Goal: Task Accomplishment & Management: Manage account settings

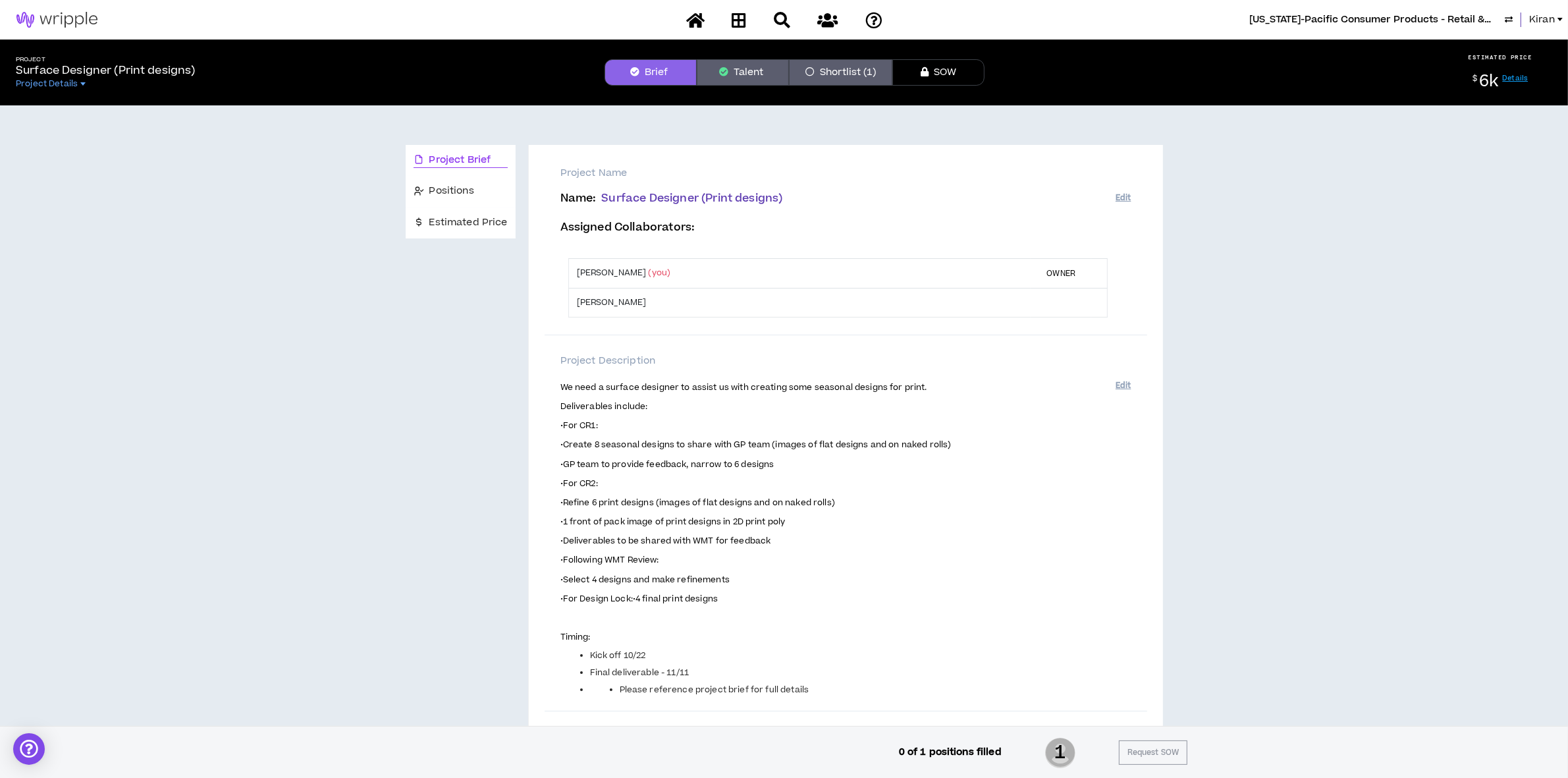
click at [1539, 18] on span "Kiran" at bounding box center [1543, 19] width 26 height 15
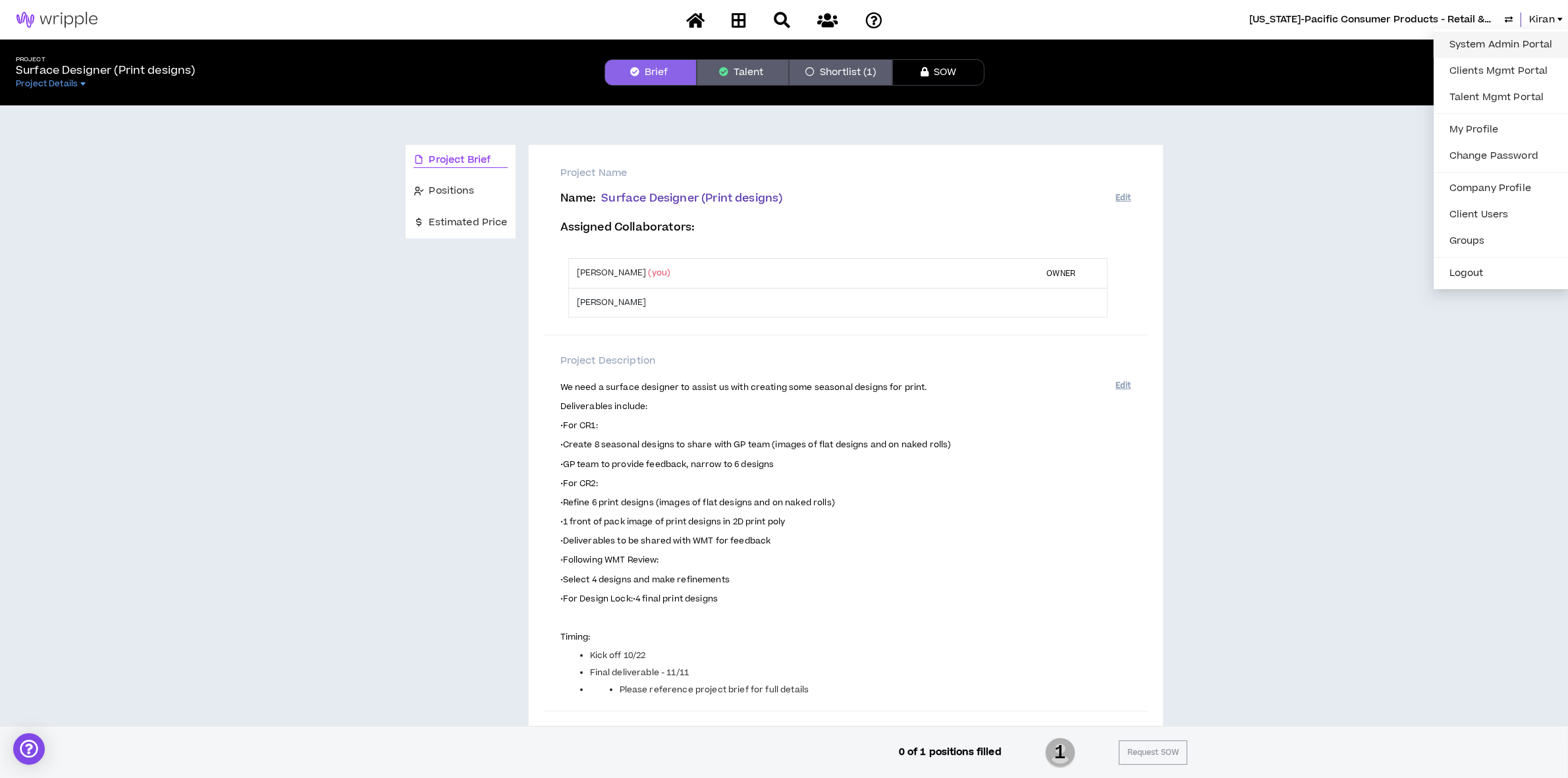
click at [1489, 42] on link "System Admin Portal" at bounding box center [1502, 44] width 120 height 20
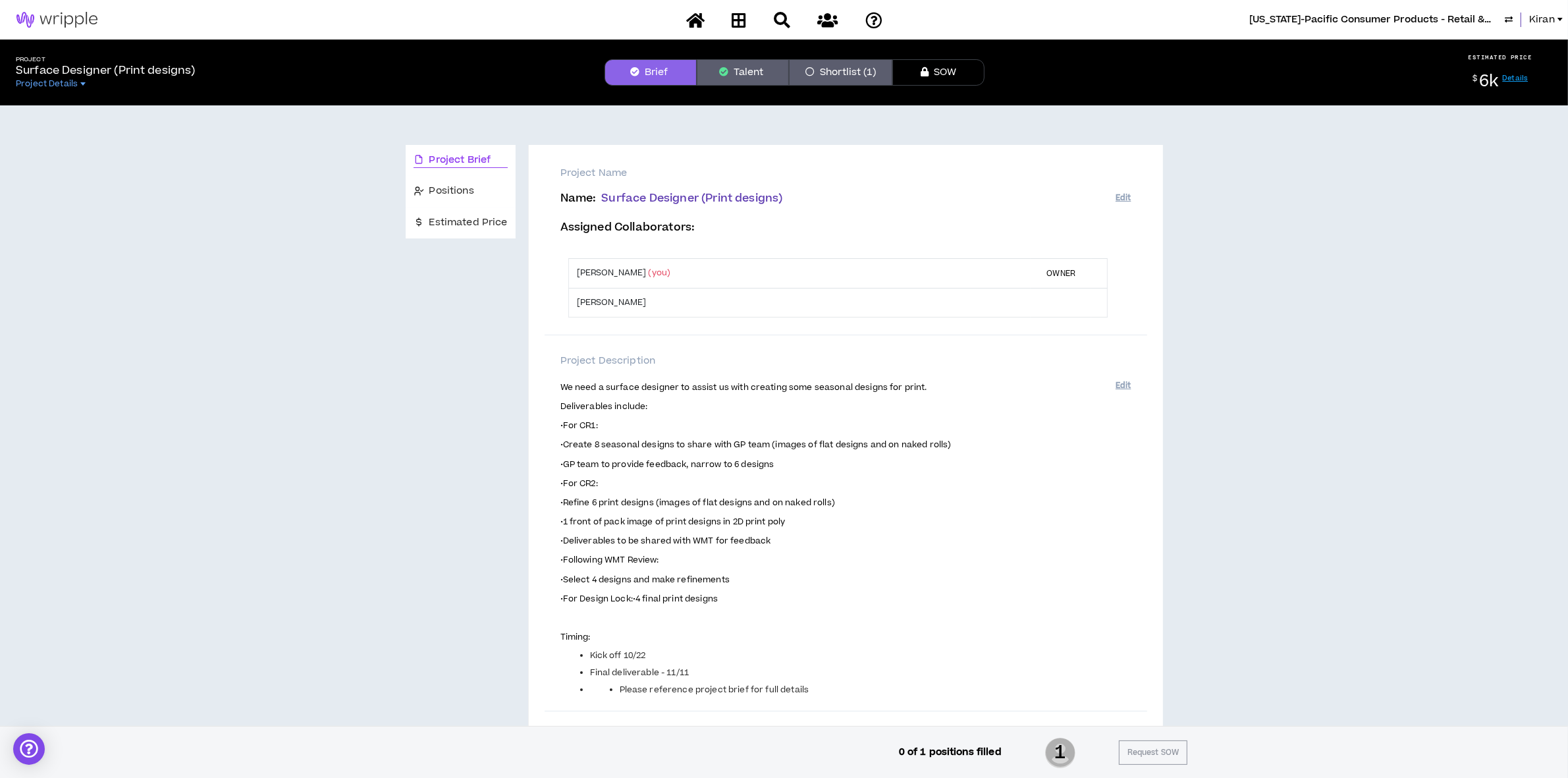
click at [1421, 18] on span "[US_STATE]-Pacific Consumer Products - Retail & Pro" at bounding box center [1375, 19] width 250 height 15
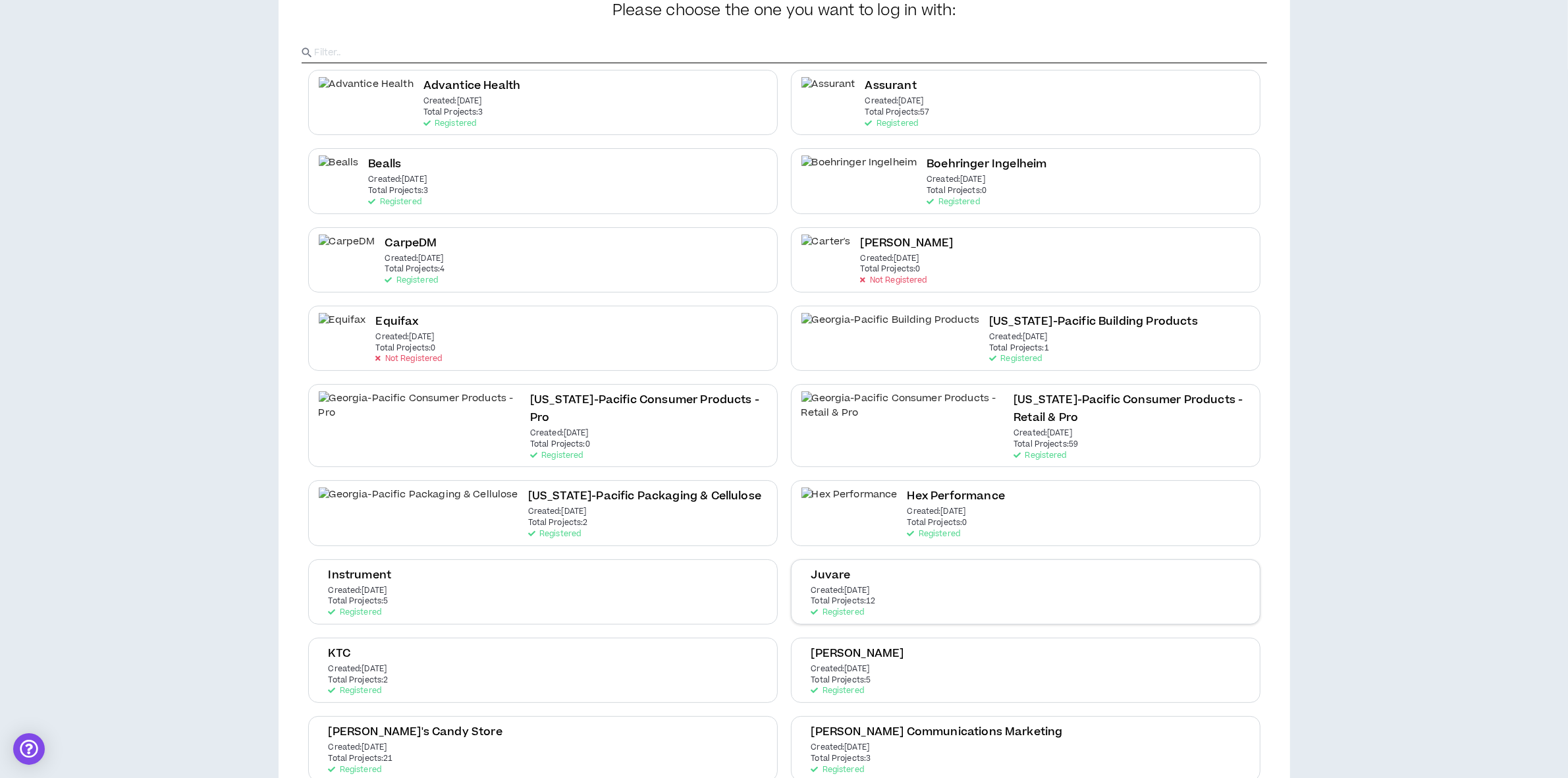
scroll to position [329, 0]
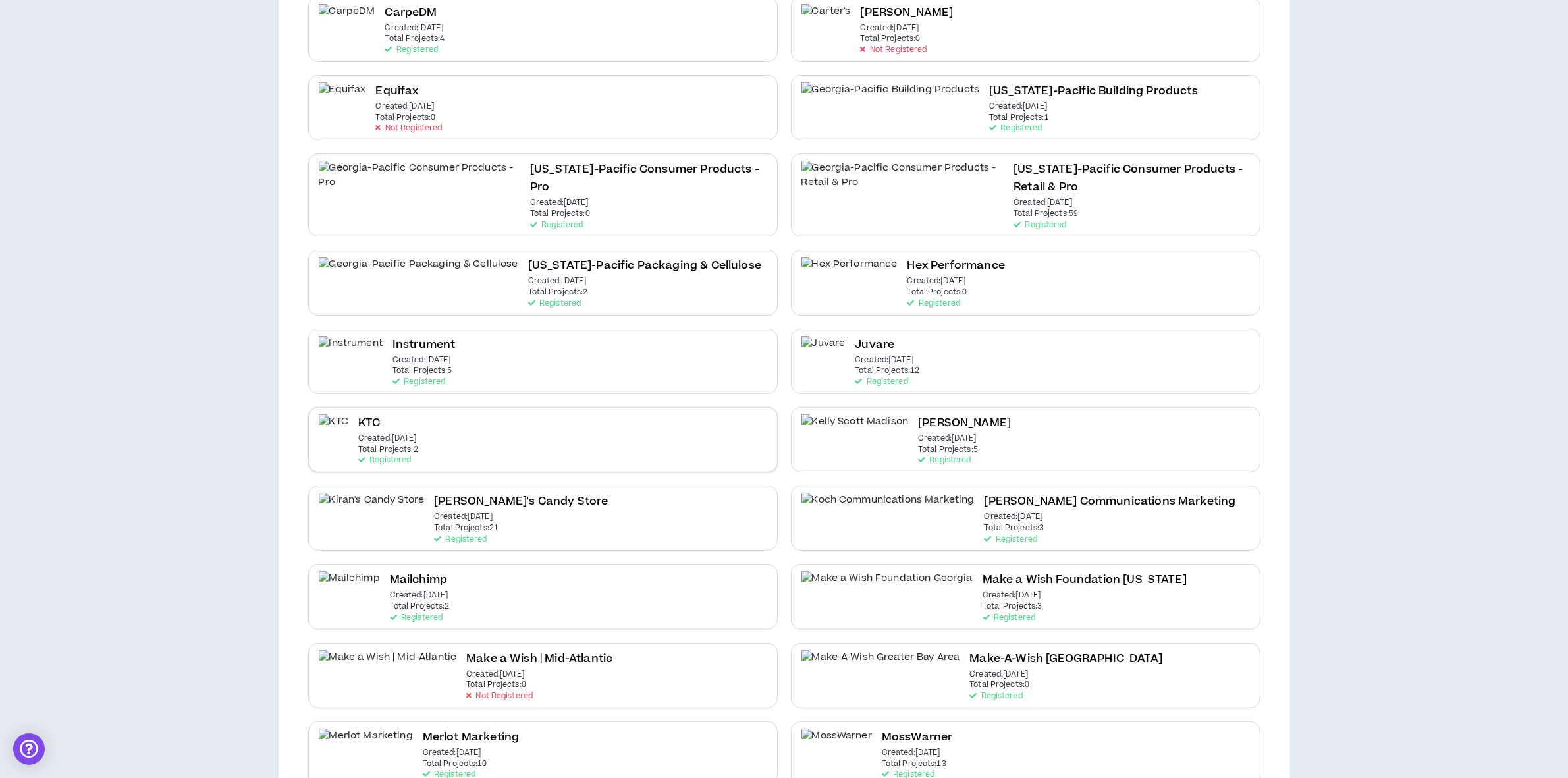
click at [448, 412] on div "KTC Created: Jul 23 2025 Total Projects: 2 Registered" at bounding box center [543, 439] width 470 height 65
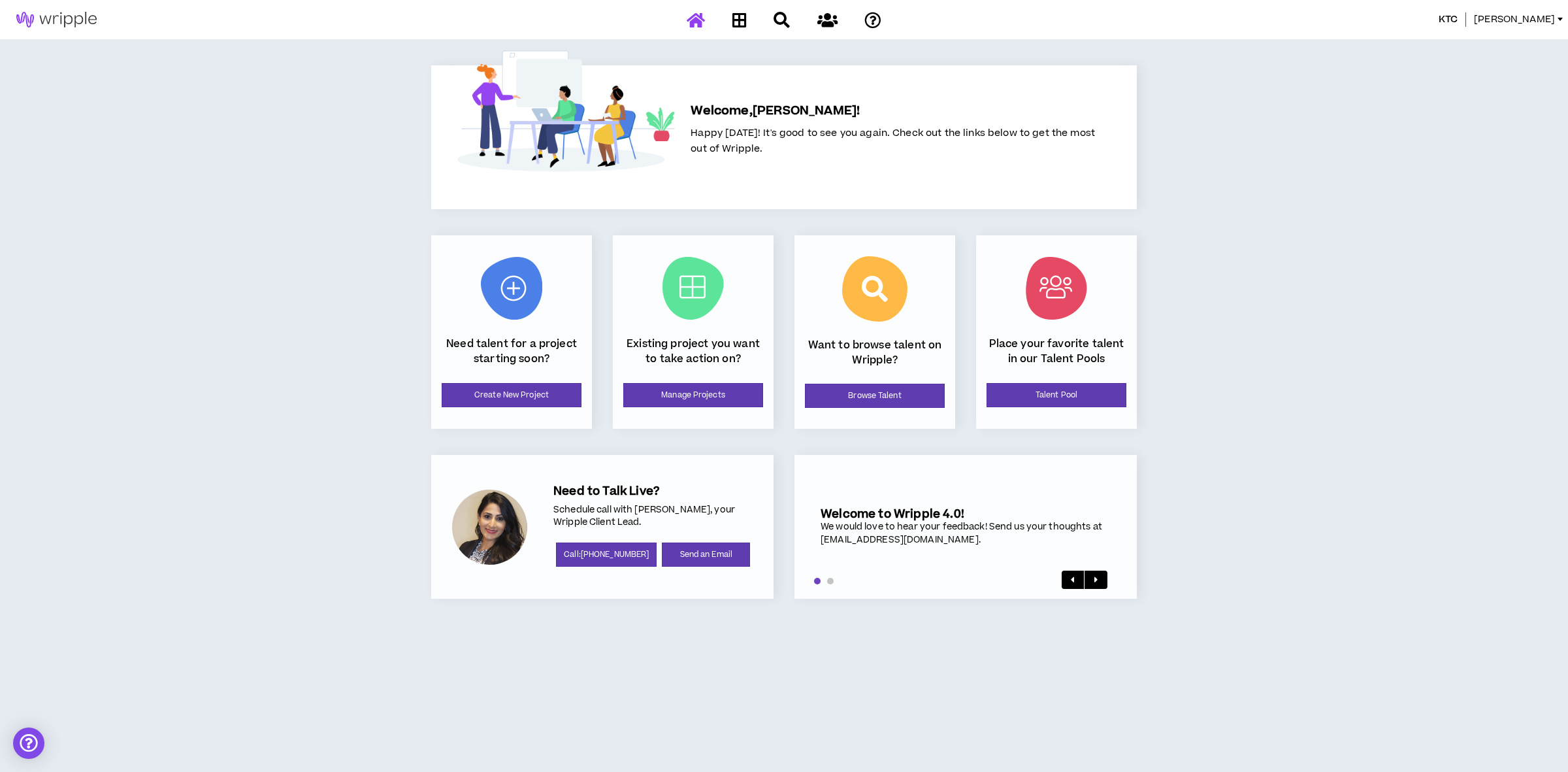
click at [671, 408] on div "Existing project you want to take action on? Manage Projects" at bounding box center [693, 332] width 161 height 193
click at [667, 395] on link "Manage Projects" at bounding box center [693, 395] width 140 height 24
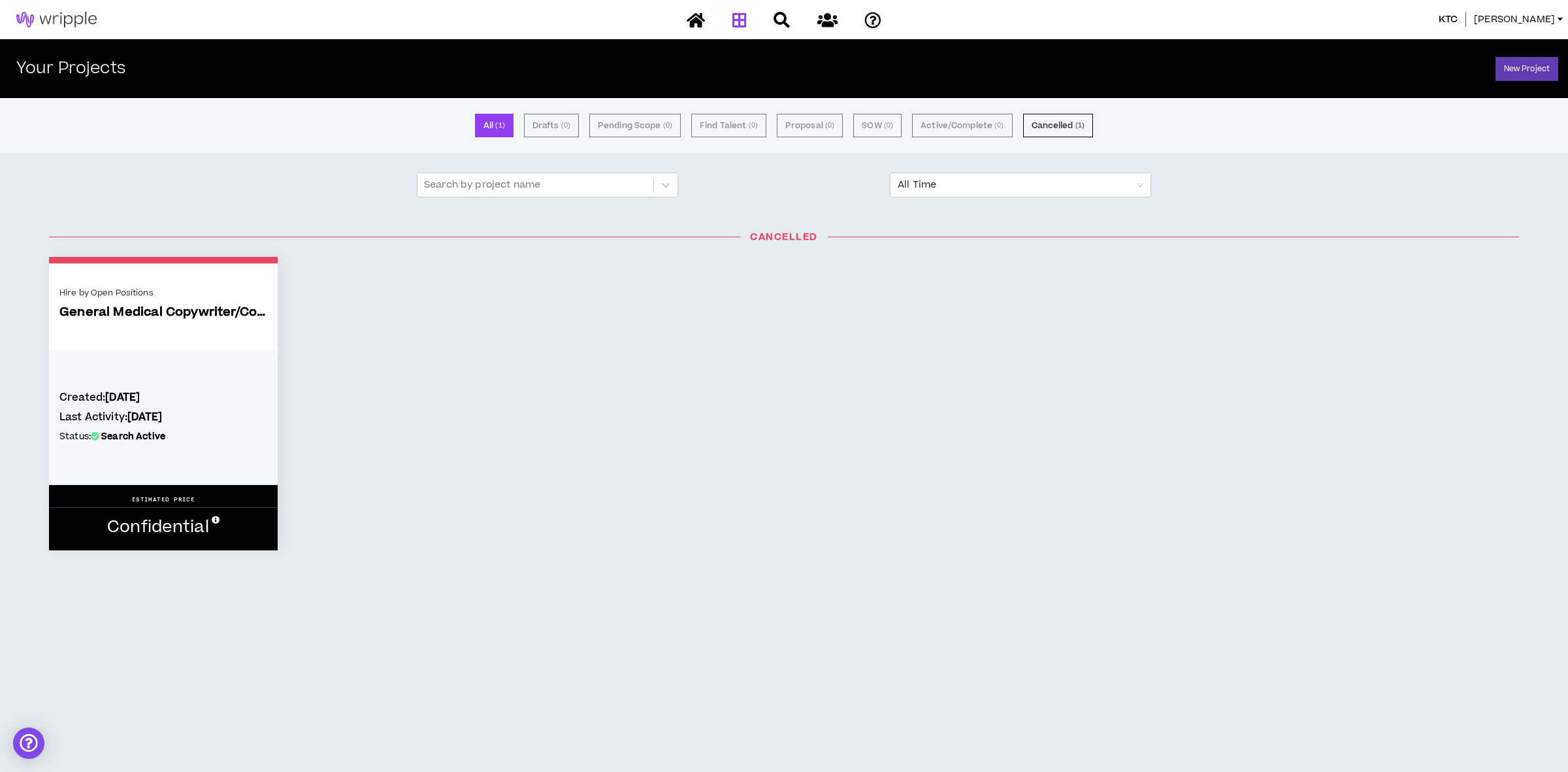
click at [1539, 20] on span "[PERSON_NAME]" at bounding box center [1514, 19] width 81 height 15
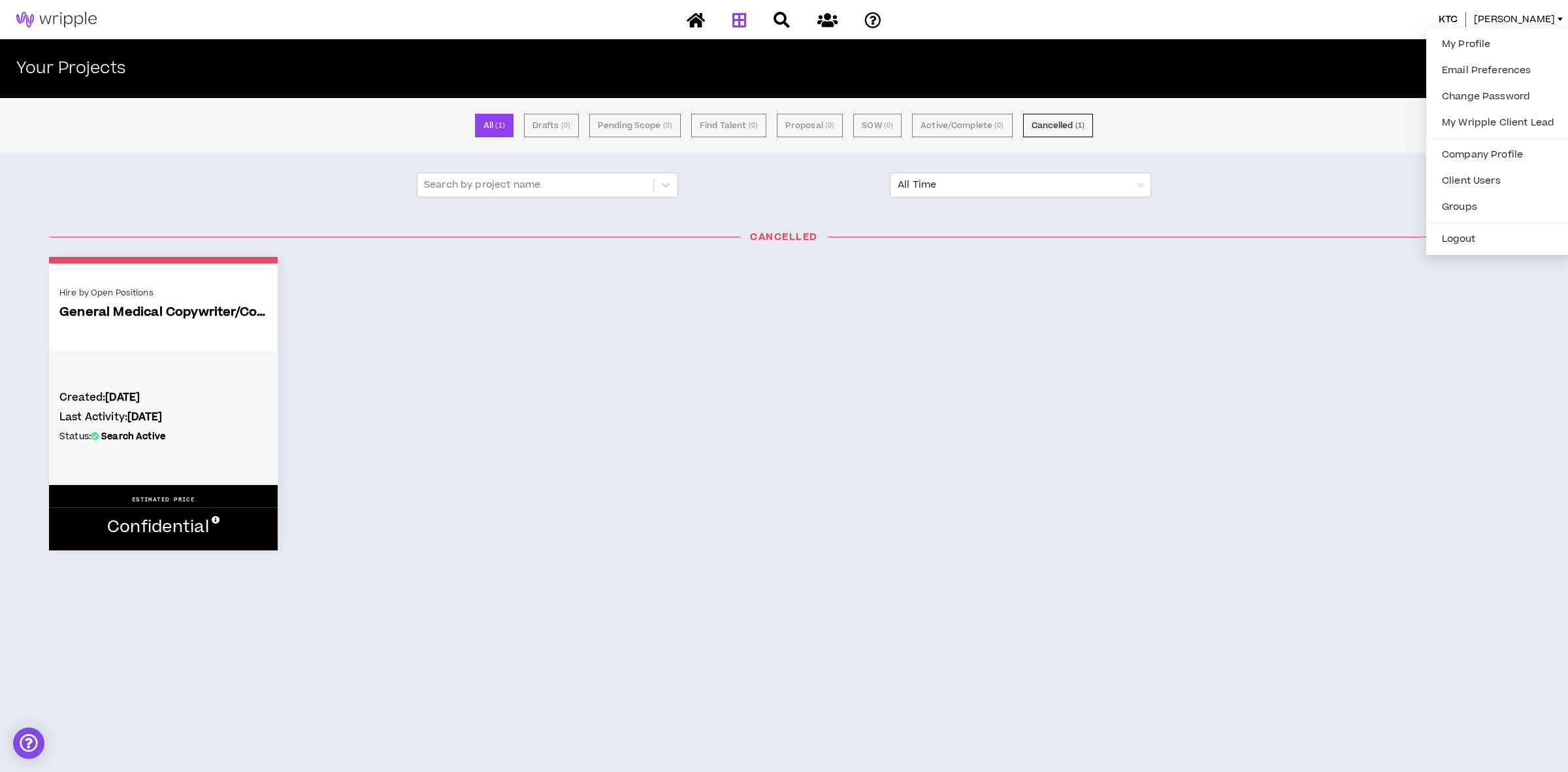
drag, startPoint x: 1232, startPoint y: 408, endPoint x: 684, endPoint y: 239, distance: 573.5
click at [1210, 410] on div "Hire by Open Positions General Medical Copywriter/Content Writer Created: 2 mon…" at bounding box center [784, 403] width 1490 height 293
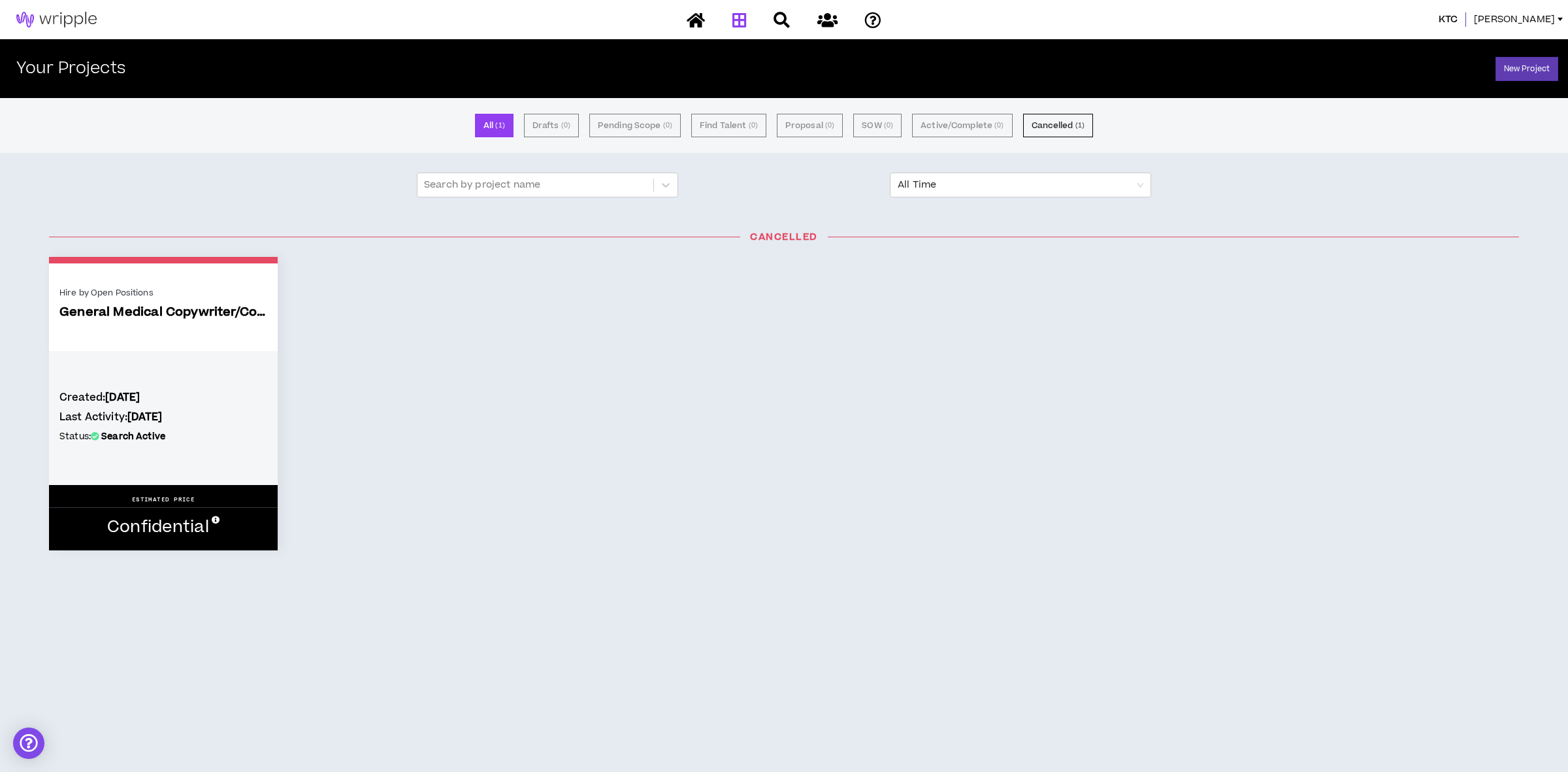
click at [1535, 23] on span "[PERSON_NAME]" at bounding box center [1514, 19] width 81 height 15
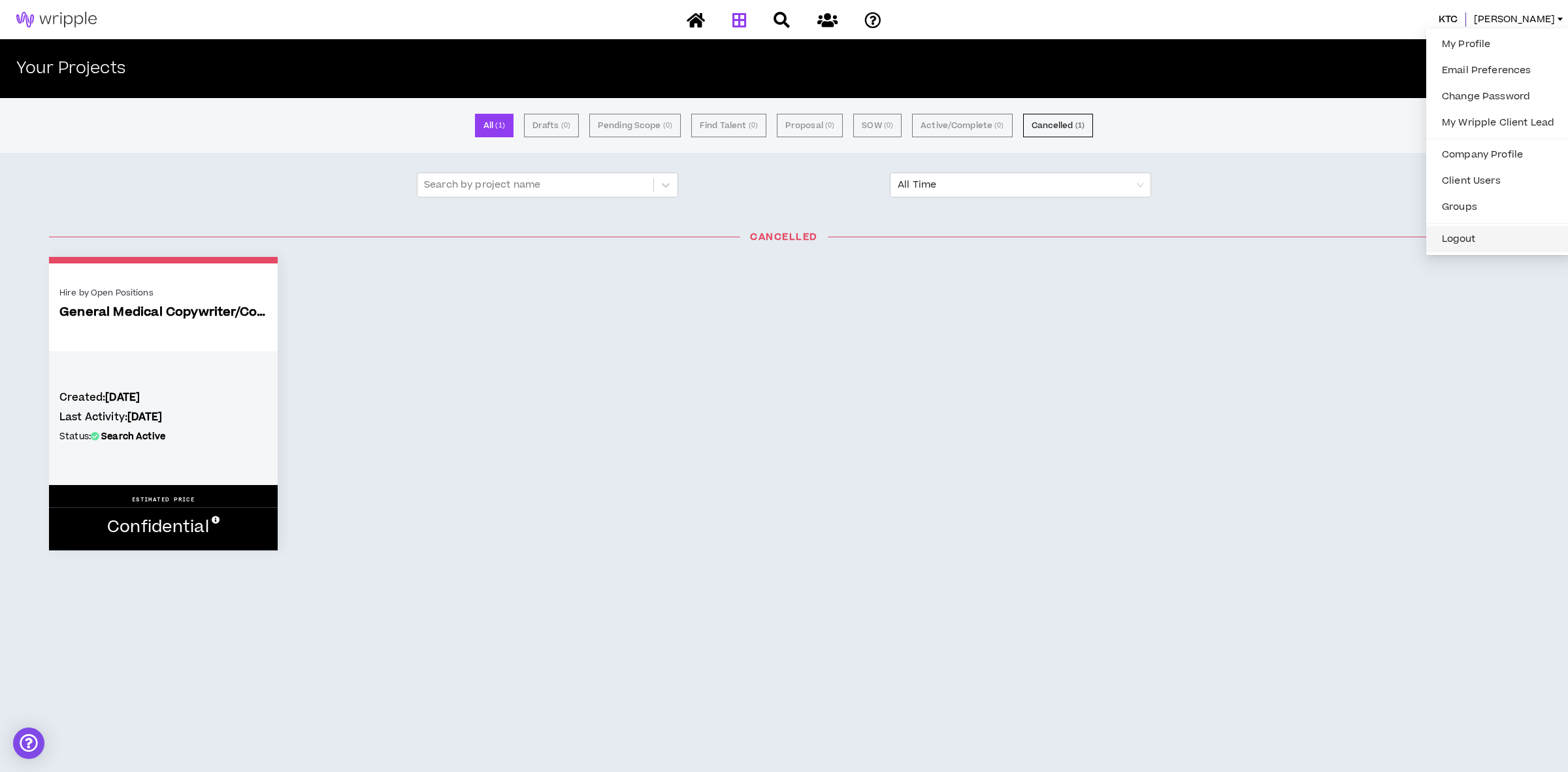
click at [1445, 237] on button "Logout" at bounding box center [1498, 239] width 128 height 20
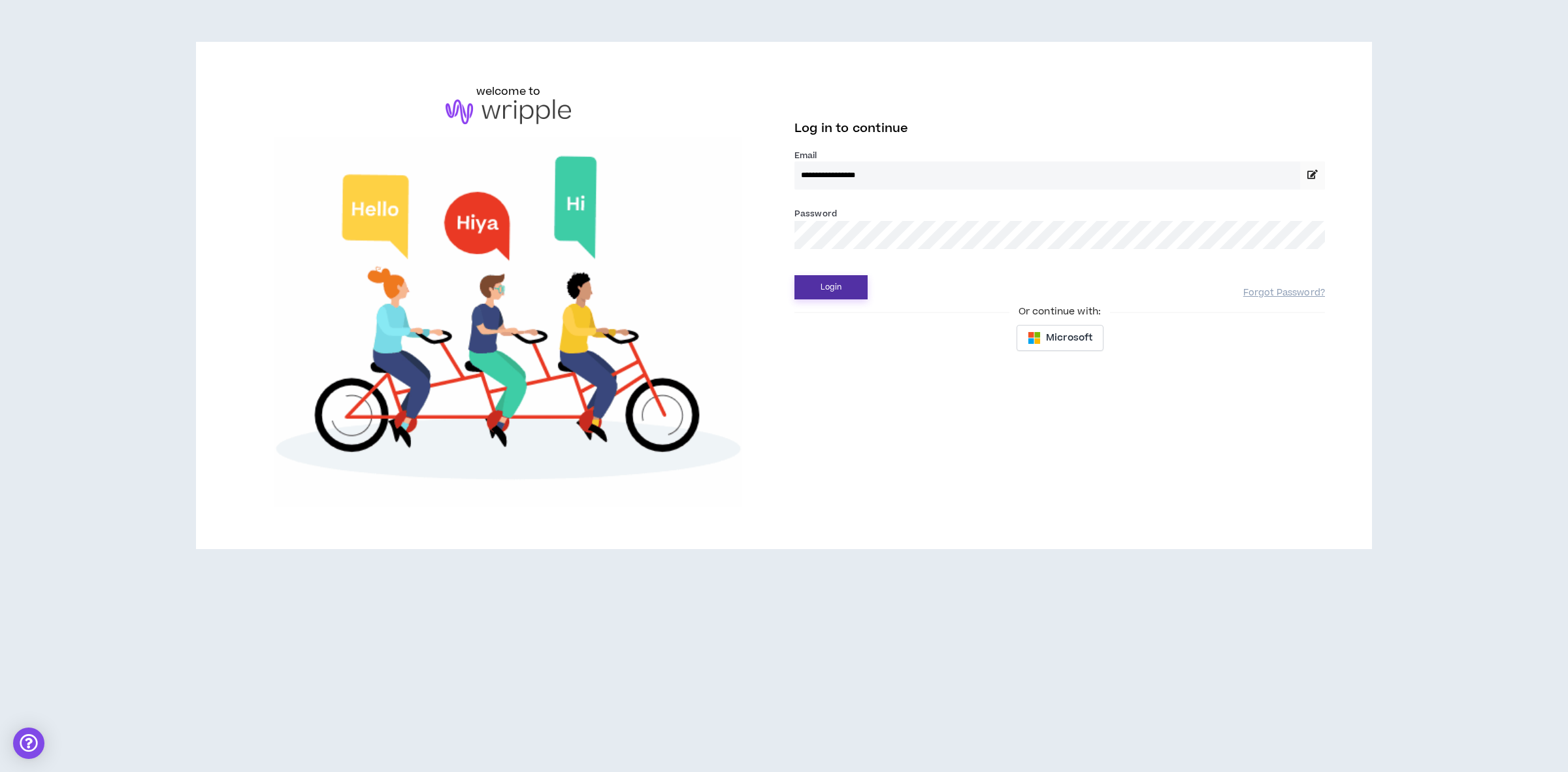
click at [838, 295] on button "Login" at bounding box center [830, 287] width 73 height 24
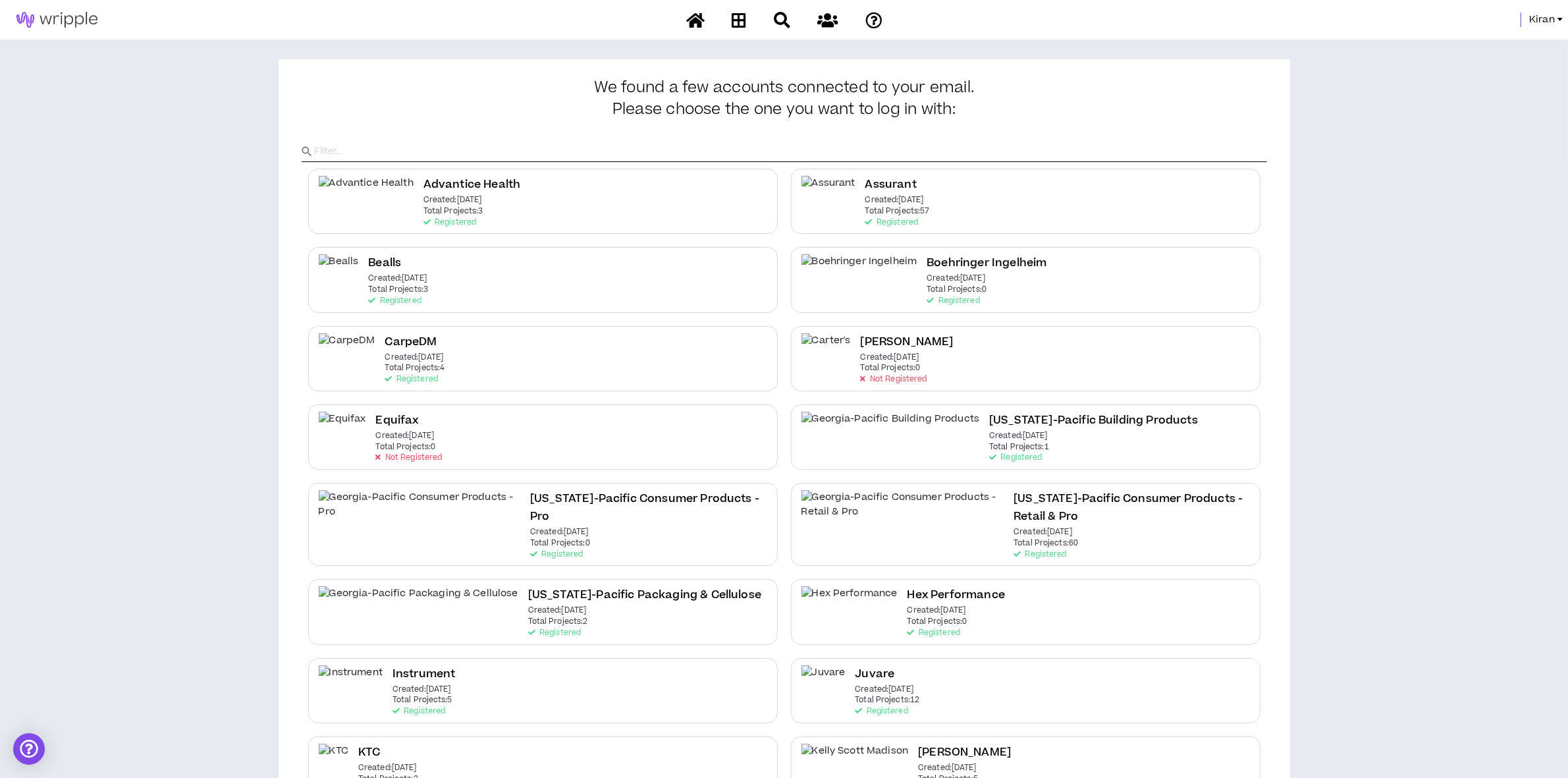
click at [1530, 21] on span "Kiran" at bounding box center [1543, 19] width 26 height 15
click at [1456, 37] on link "System Admin Portal" at bounding box center [1502, 44] width 120 height 20
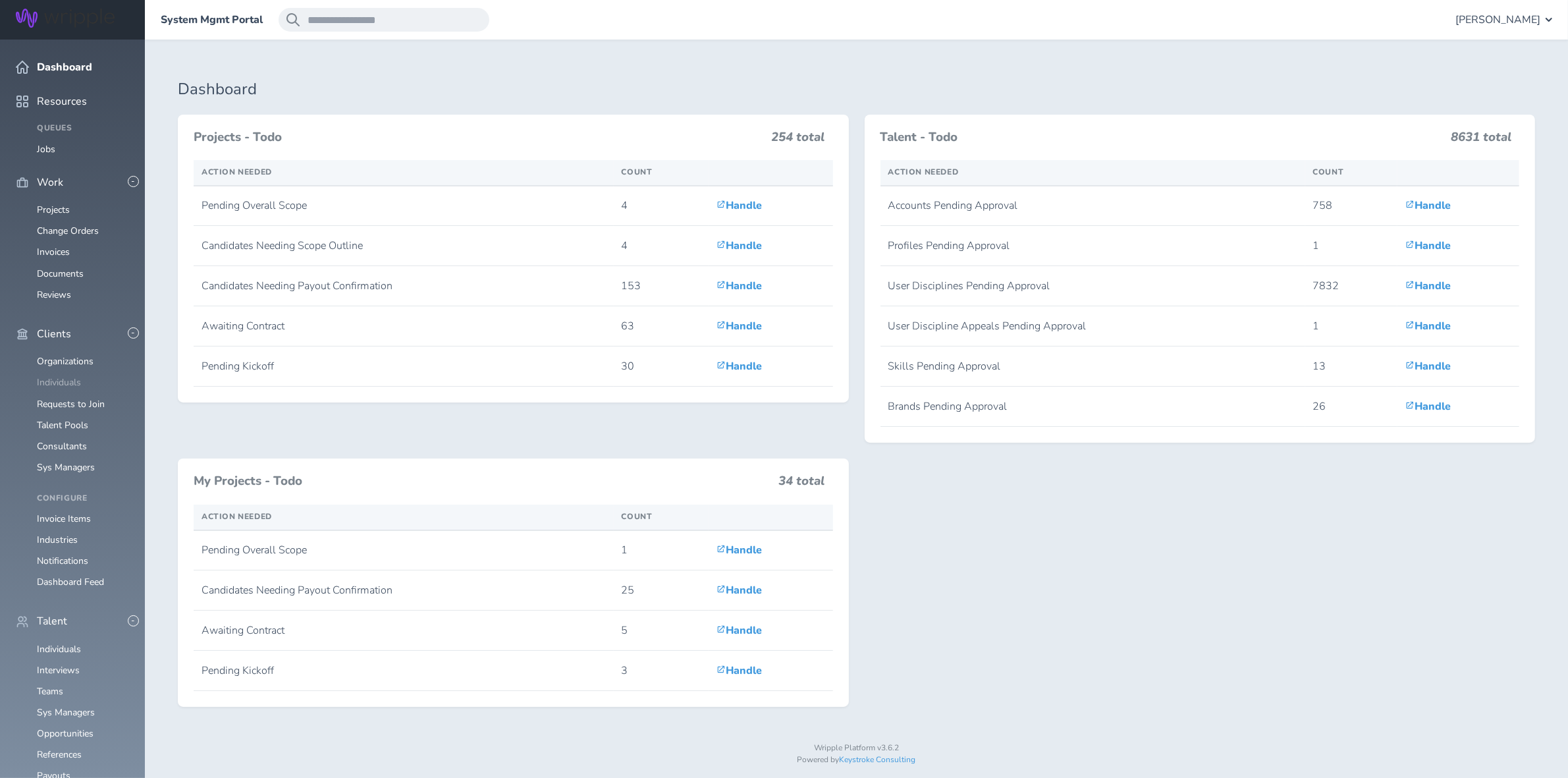
click at [64, 376] on link "Individuals" at bounding box center [59, 382] width 44 height 12
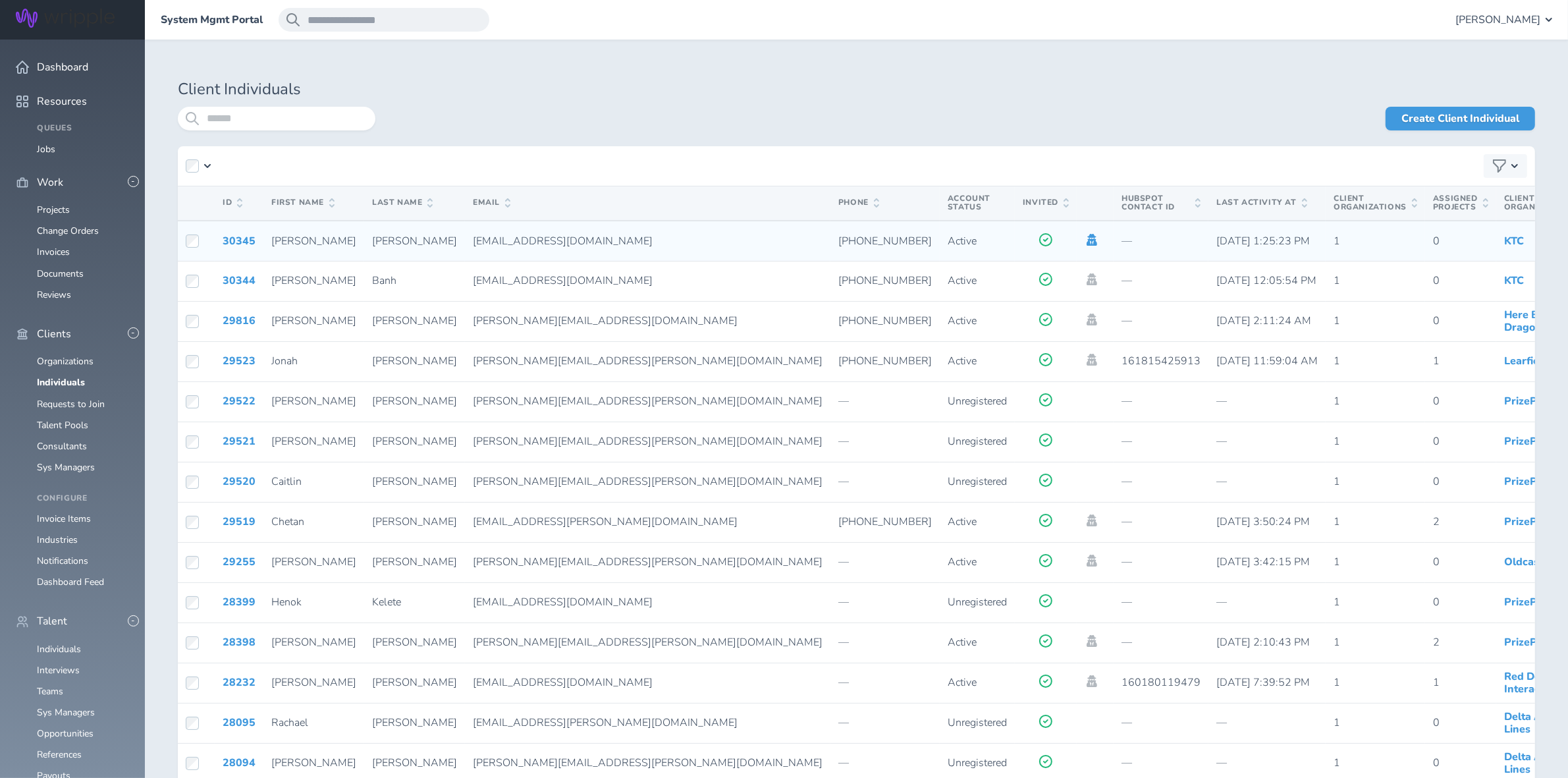
click at [1087, 242] on icon at bounding box center [1092, 240] width 10 height 12
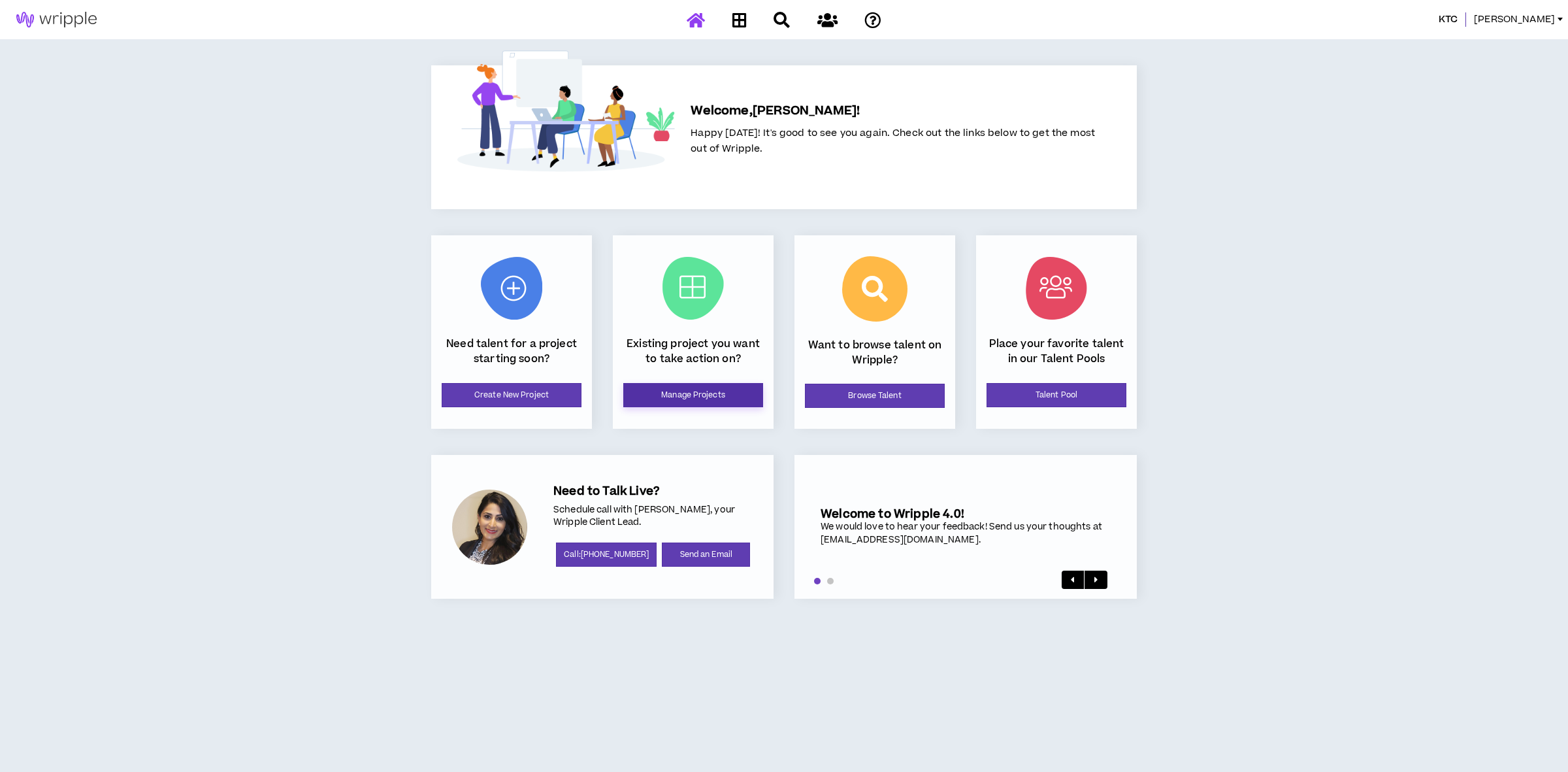
click at [679, 386] on link "Manage Projects" at bounding box center [693, 395] width 140 height 24
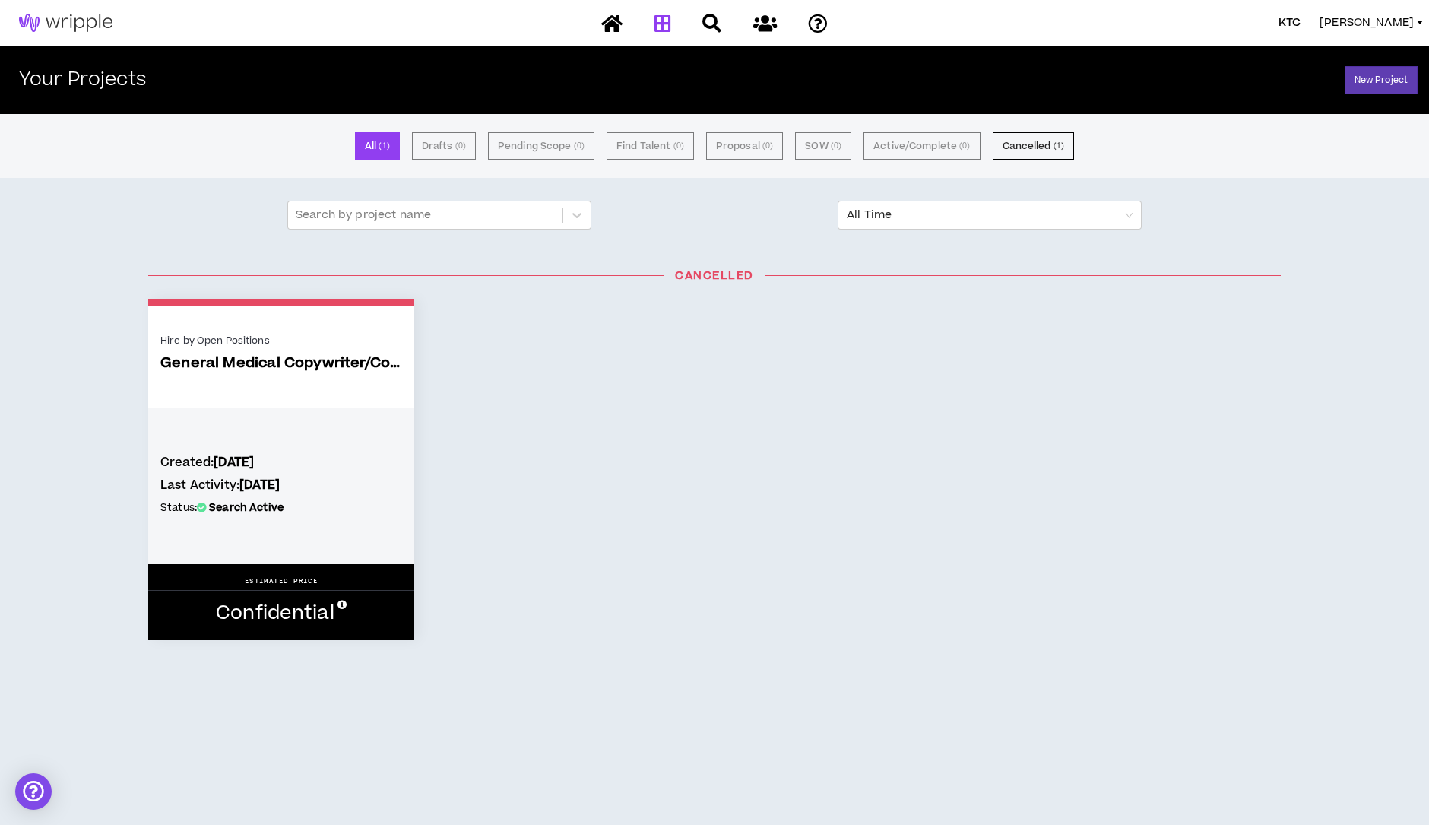
click at [879, 492] on div "Hire by Open Positions General Medical Copywriter/Content Writer Created: 2 mon…" at bounding box center [714, 469] width 1155 height 341
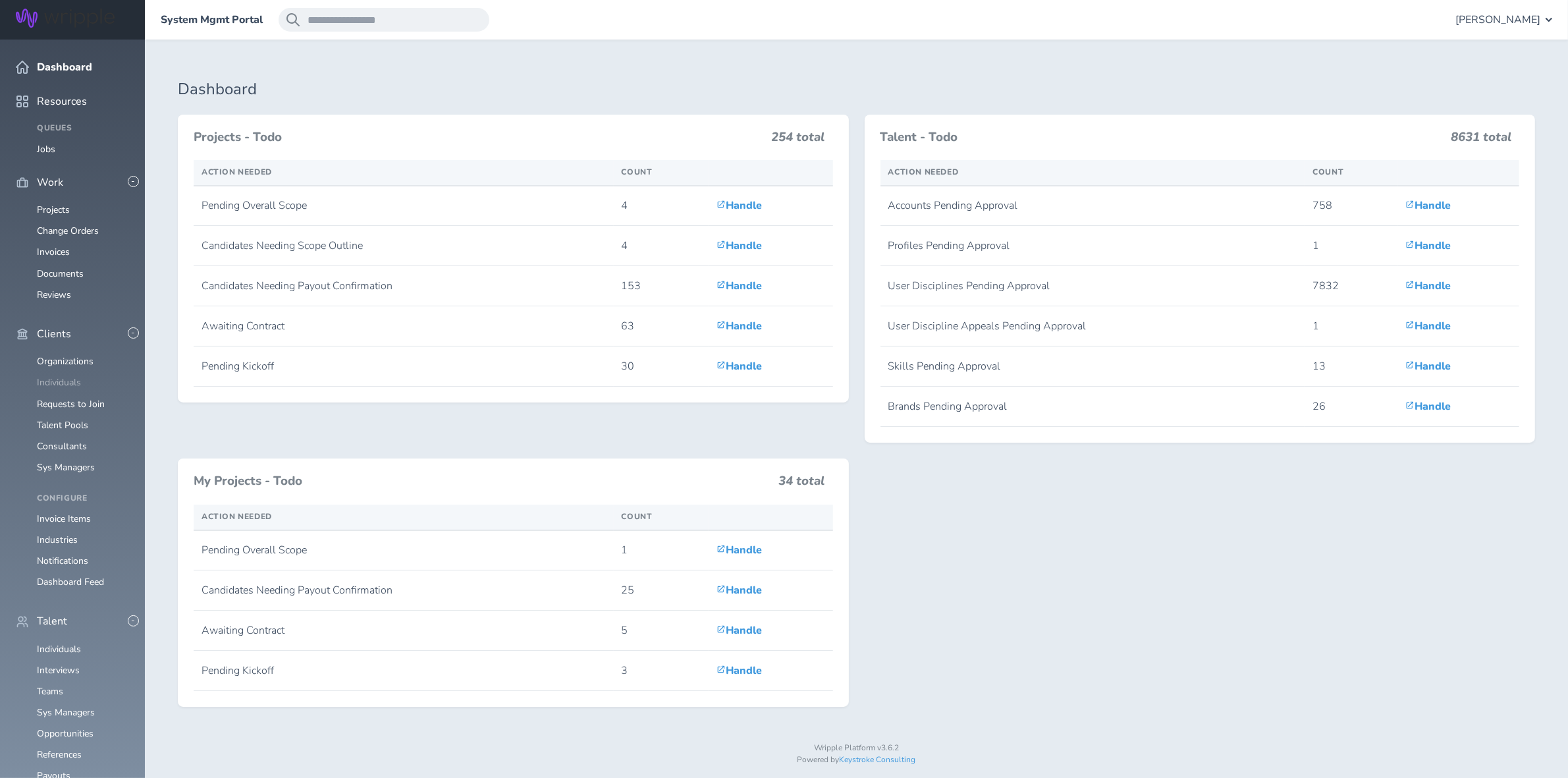
click at [64, 376] on link "Individuals" at bounding box center [59, 382] width 44 height 12
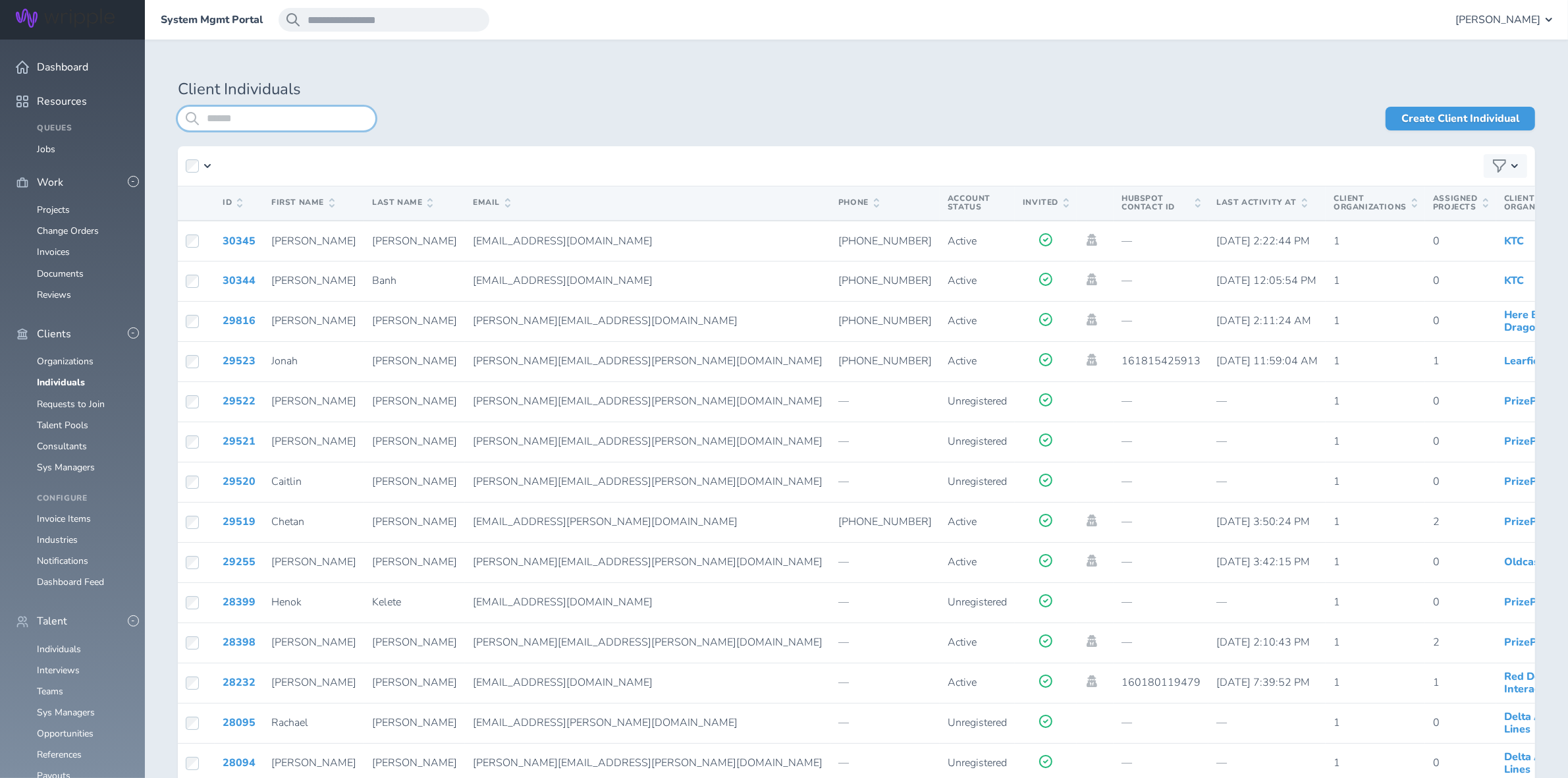
click at [320, 128] on input "search" at bounding box center [277, 118] width 198 height 23
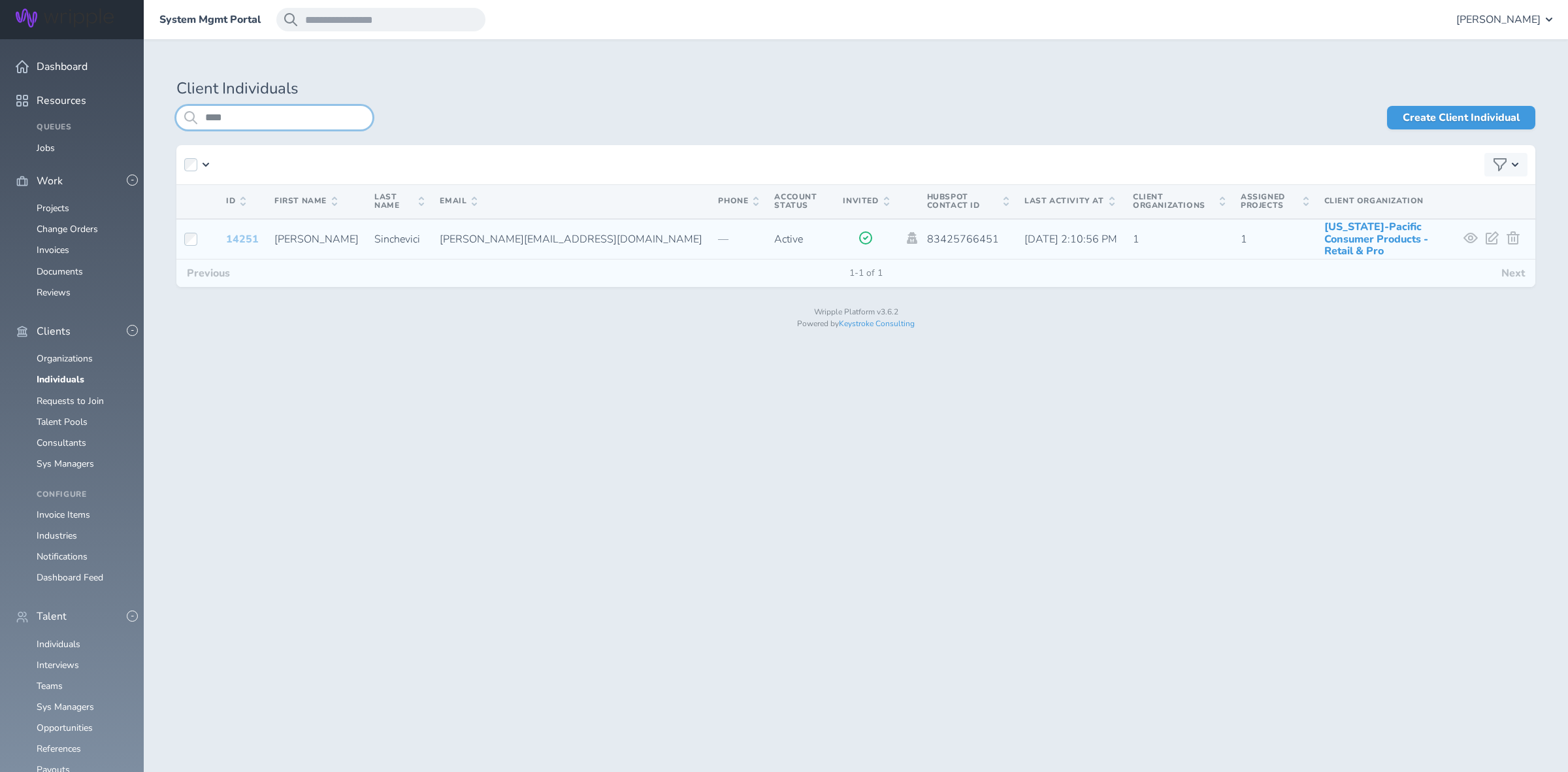
type input "****"
click at [252, 239] on link "14251" at bounding box center [242, 239] width 33 height 15
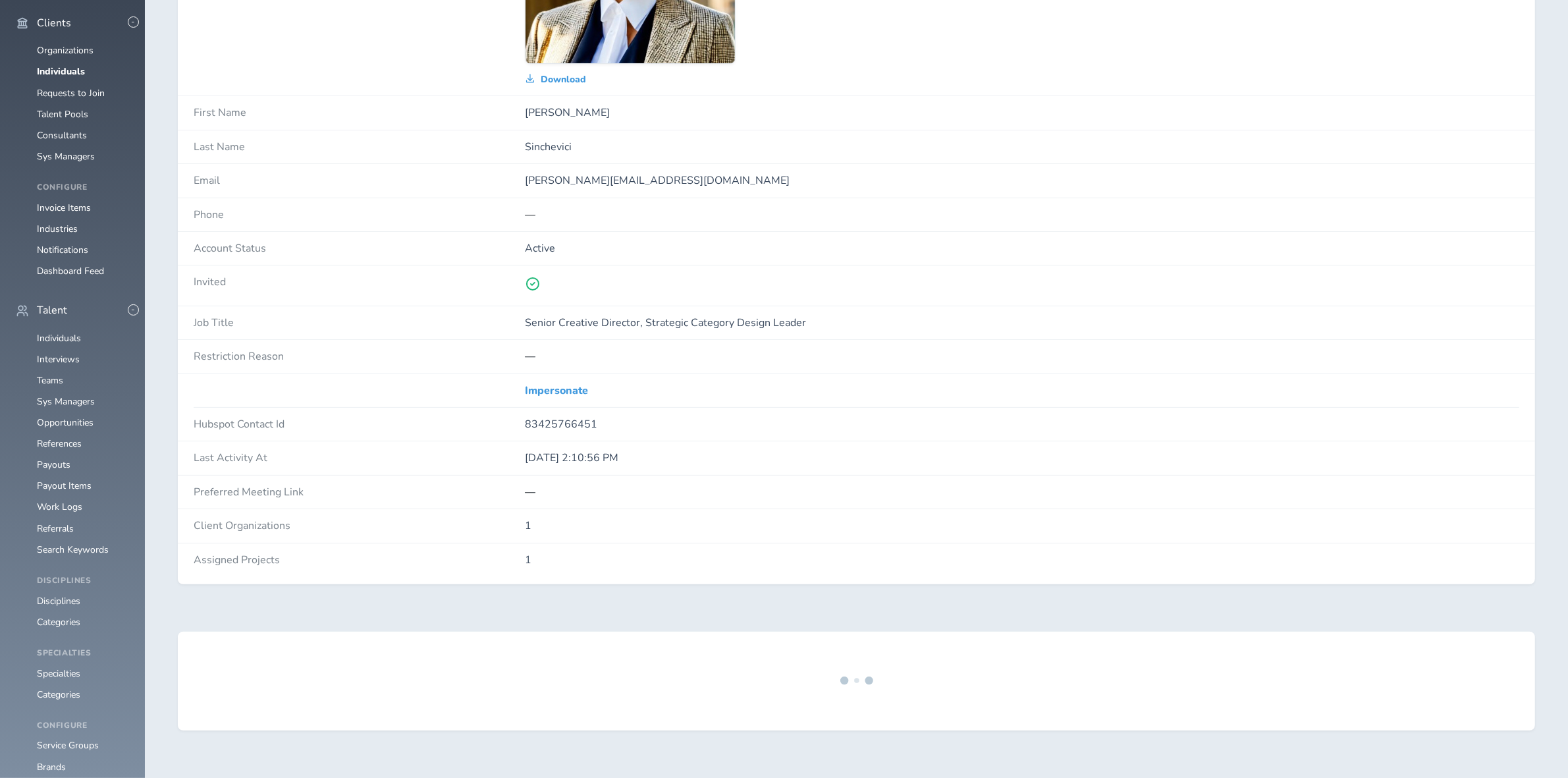
scroll to position [494, 0]
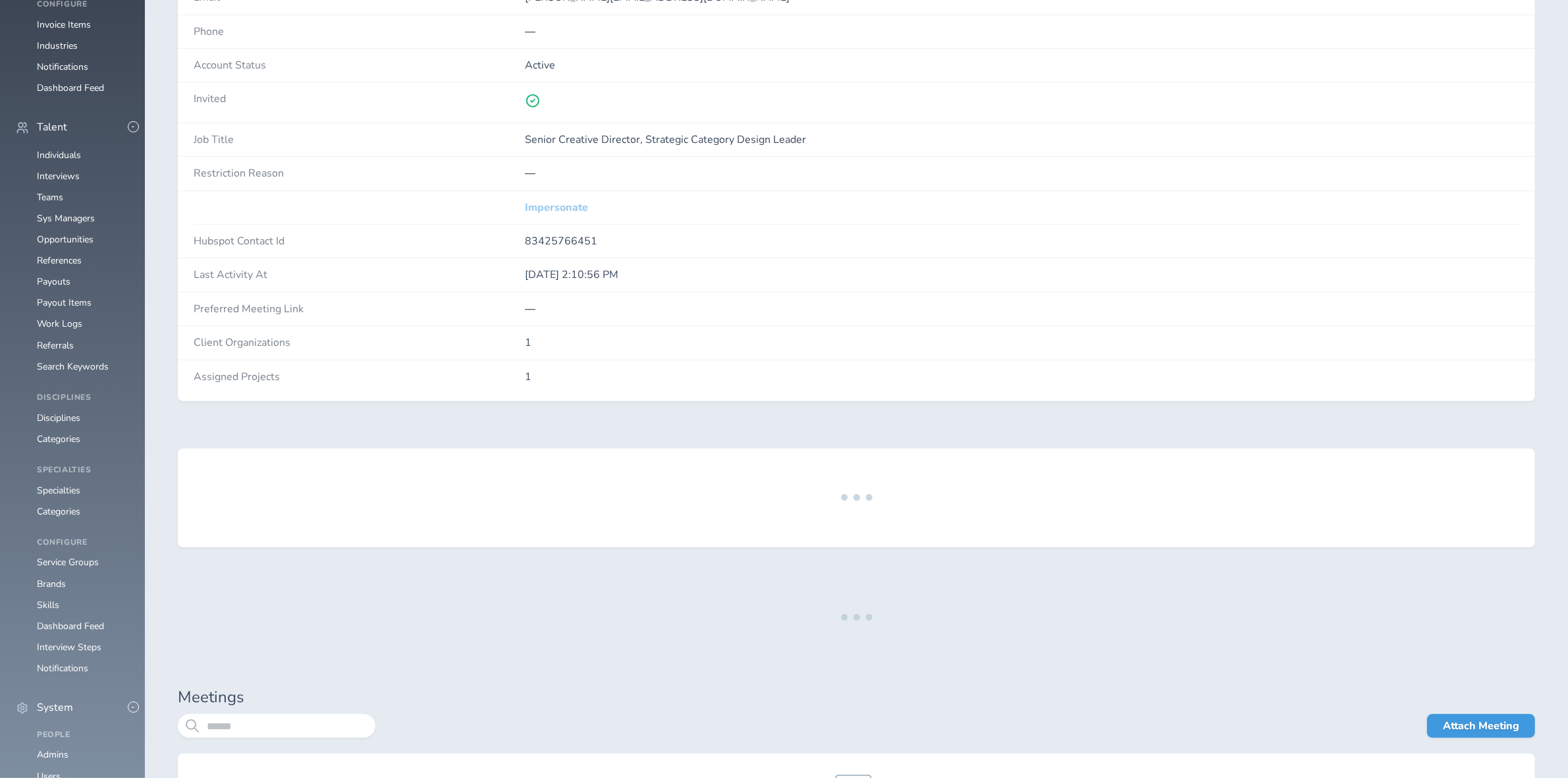
click at [563, 204] on link "Impersonate" at bounding box center [556, 208] width 63 height 12
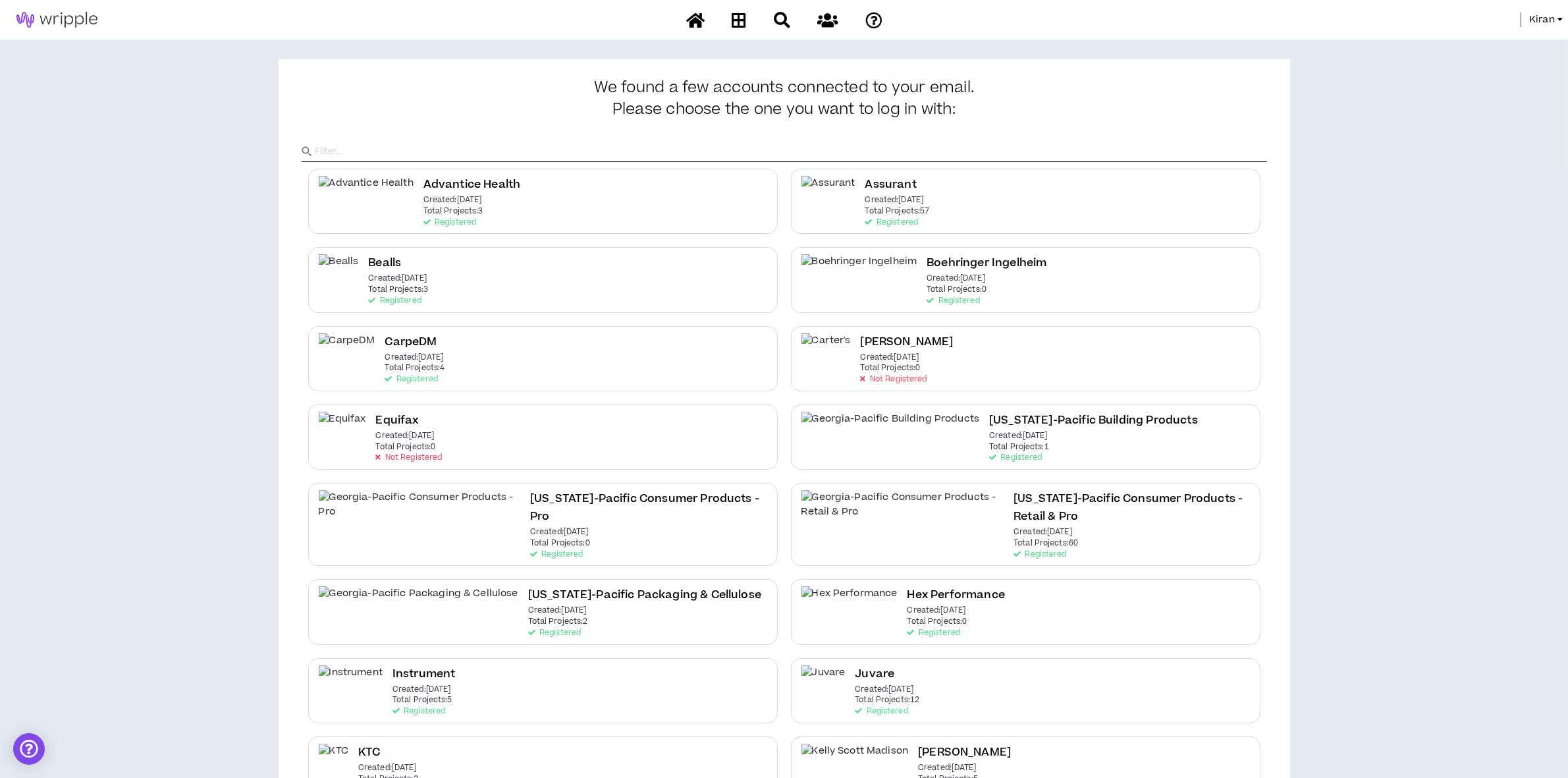
click at [1542, 12] on span "Kiran" at bounding box center [1543, 19] width 26 height 15
click at [1491, 42] on link "System Admin Portal" at bounding box center [1502, 44] width 120 height 20
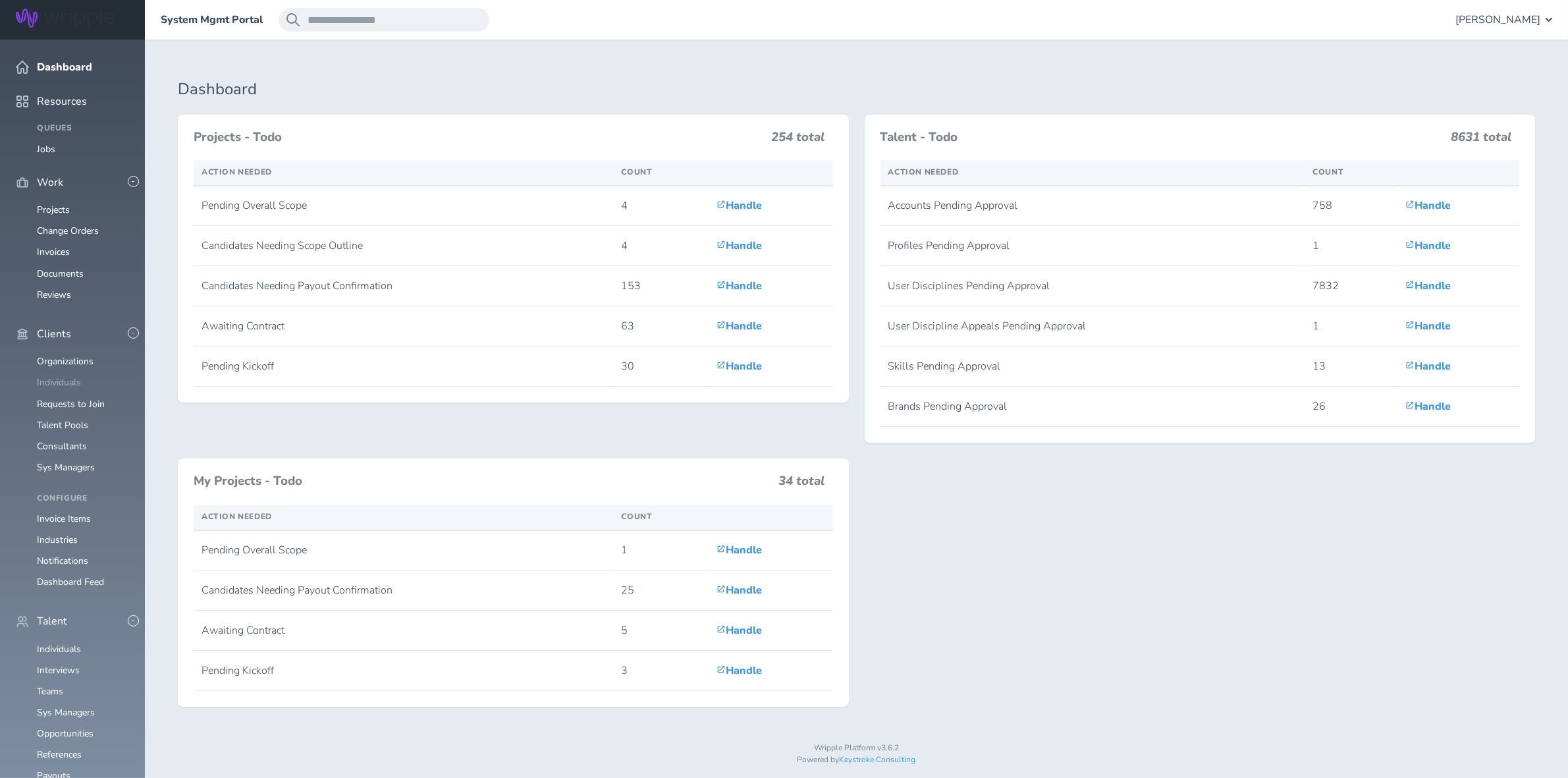
click at [70, 376] on link "Individuals" at bounding box center [59, 382] width 44 height 12
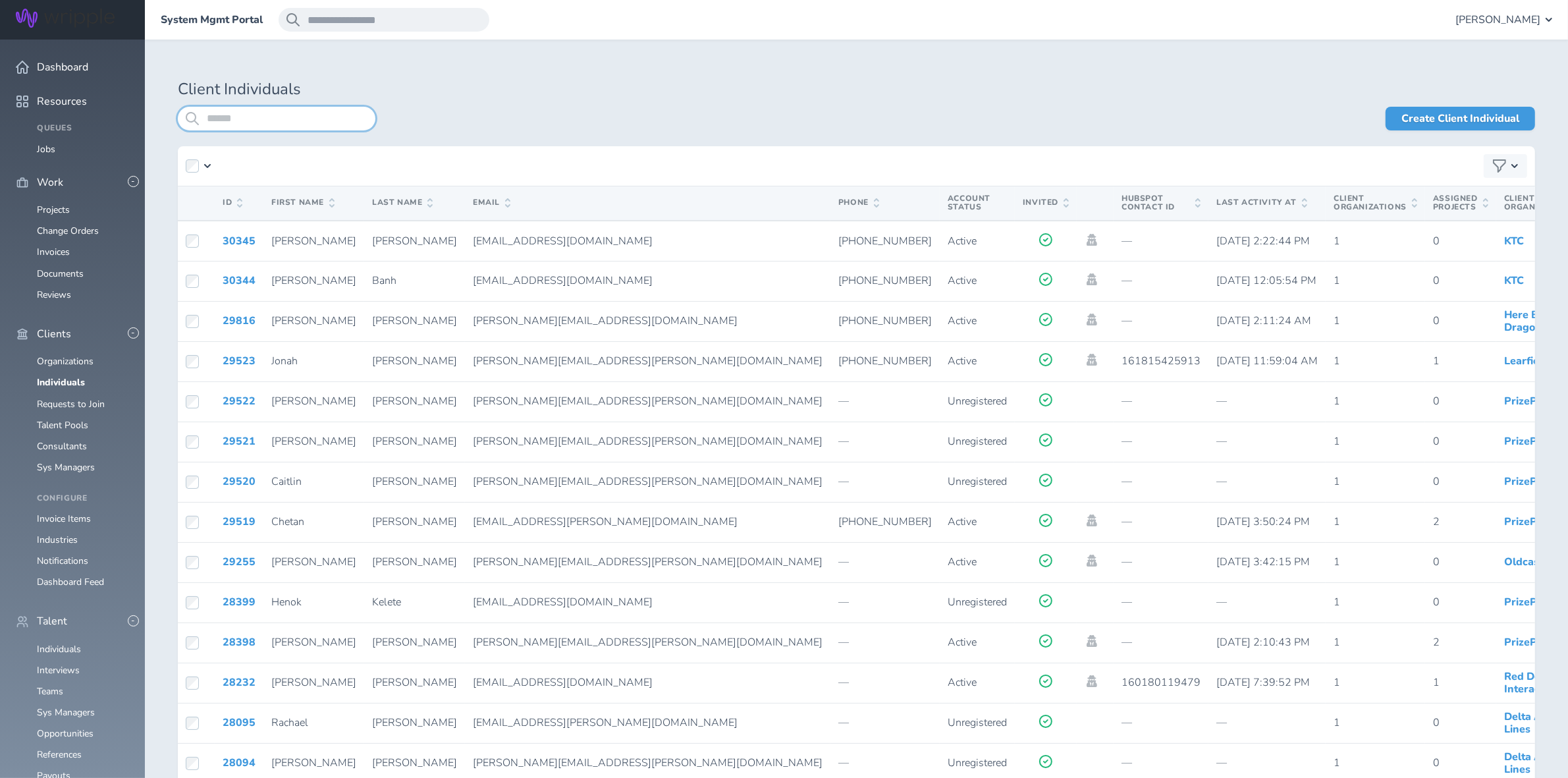
click at [316, 120] on input "search" at bounding box center [277, 118] width 198 height 23
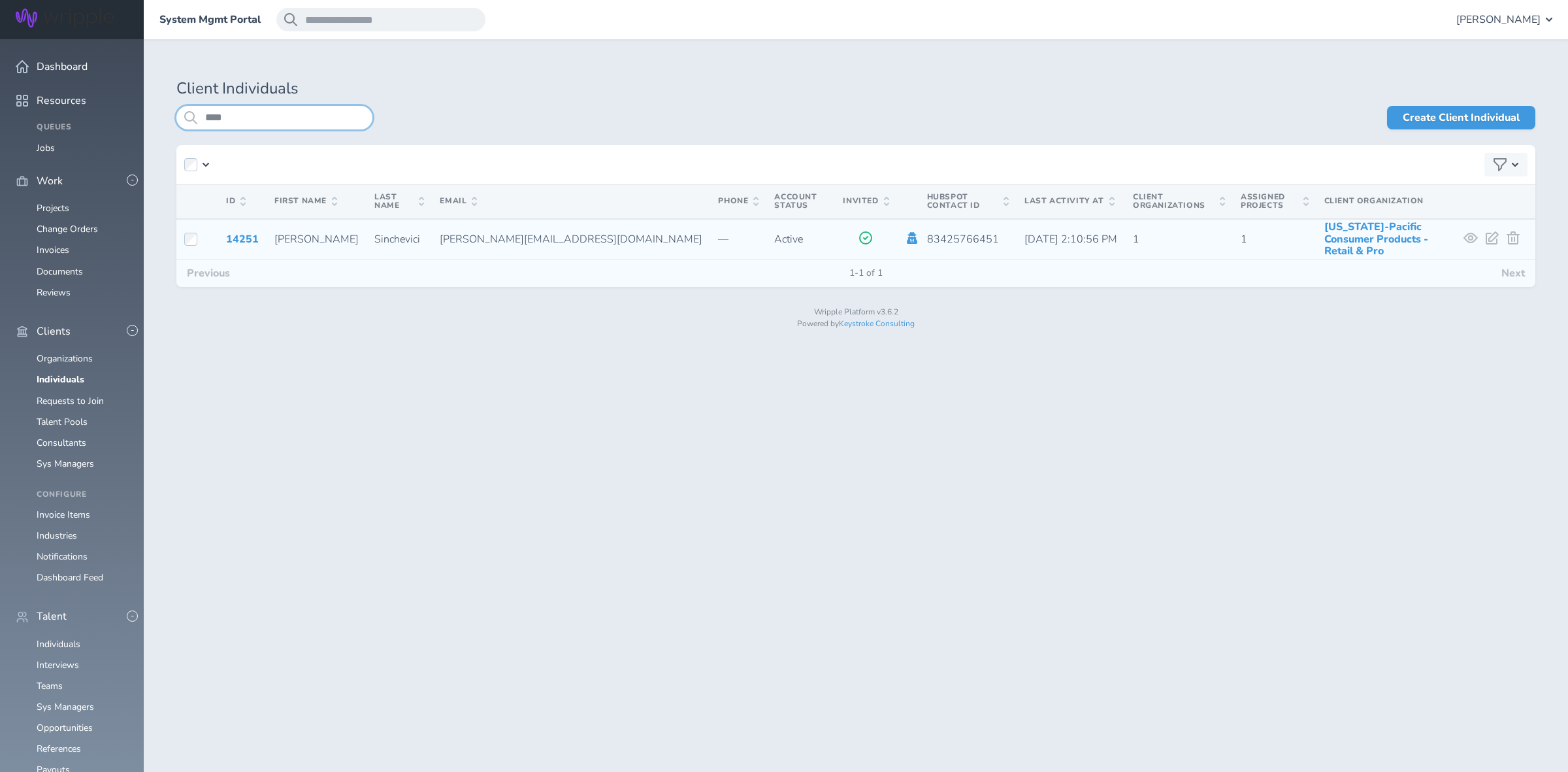
type input "****"
click at [907, 237] on icon at bounding box center [912, 238] width 10 height 12
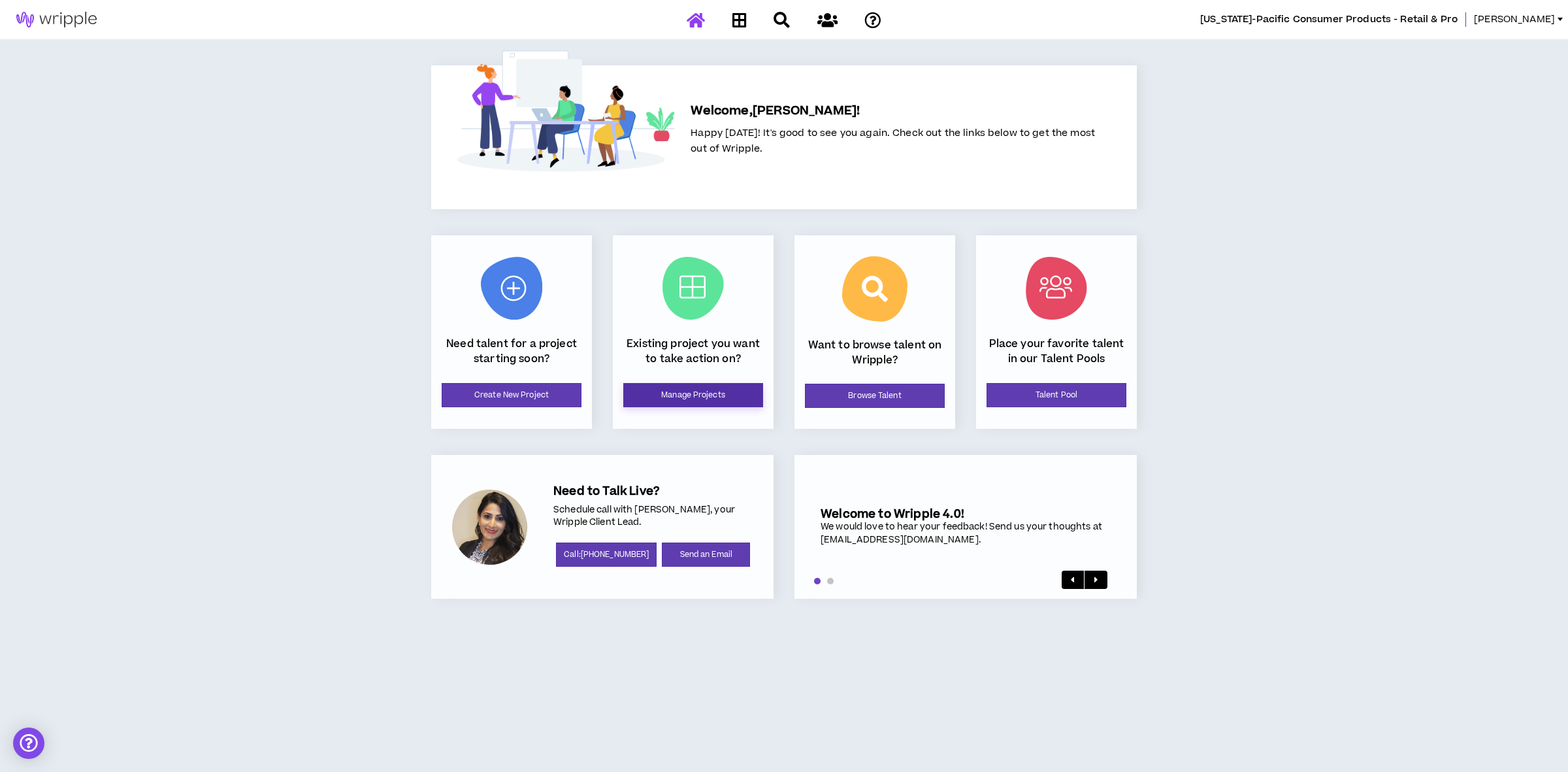
click at [665, 390] on link "Manage Projects" at bounding box center [693, 395] width 140 height 24
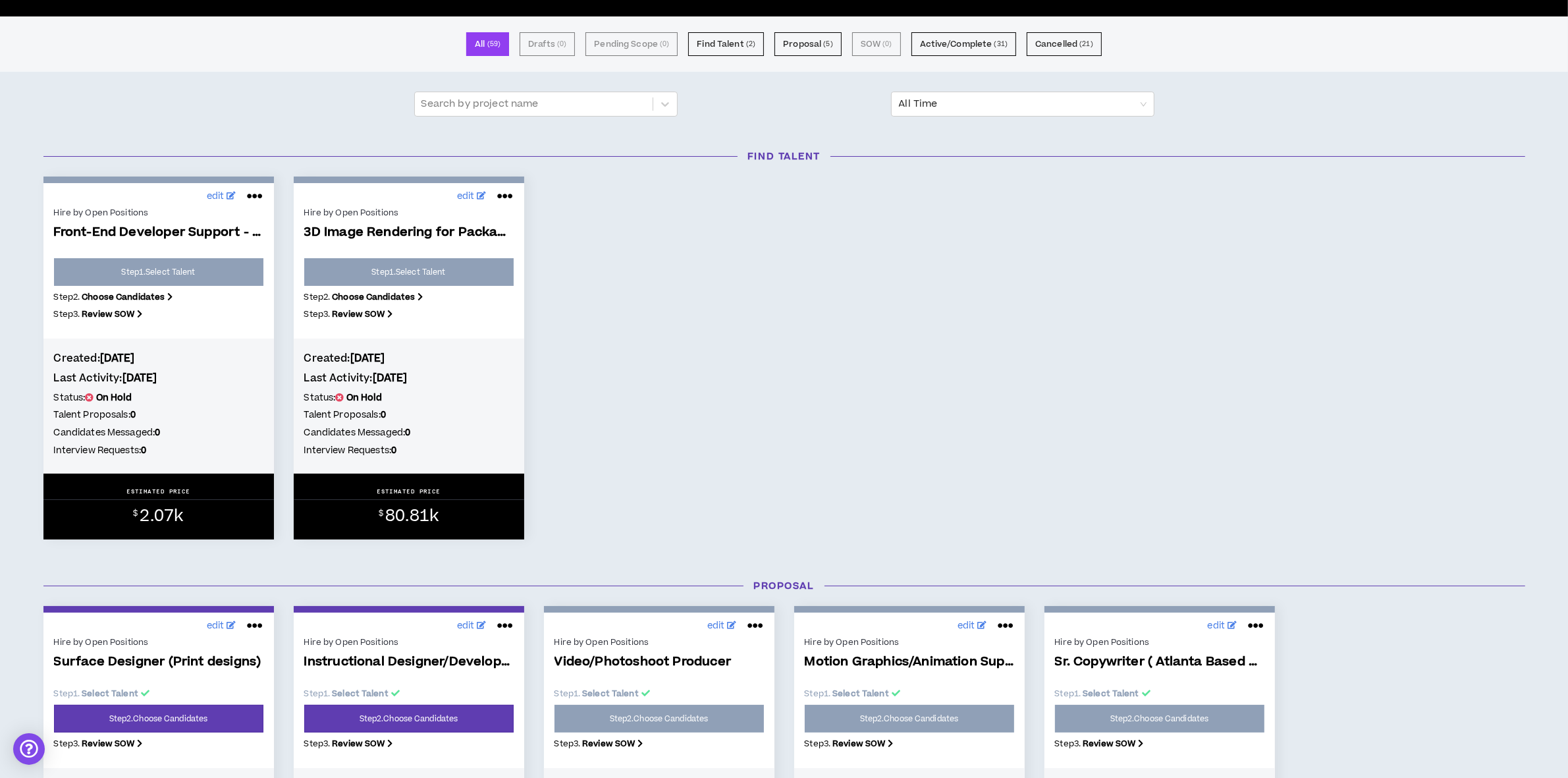
scroll to position [494, 0]
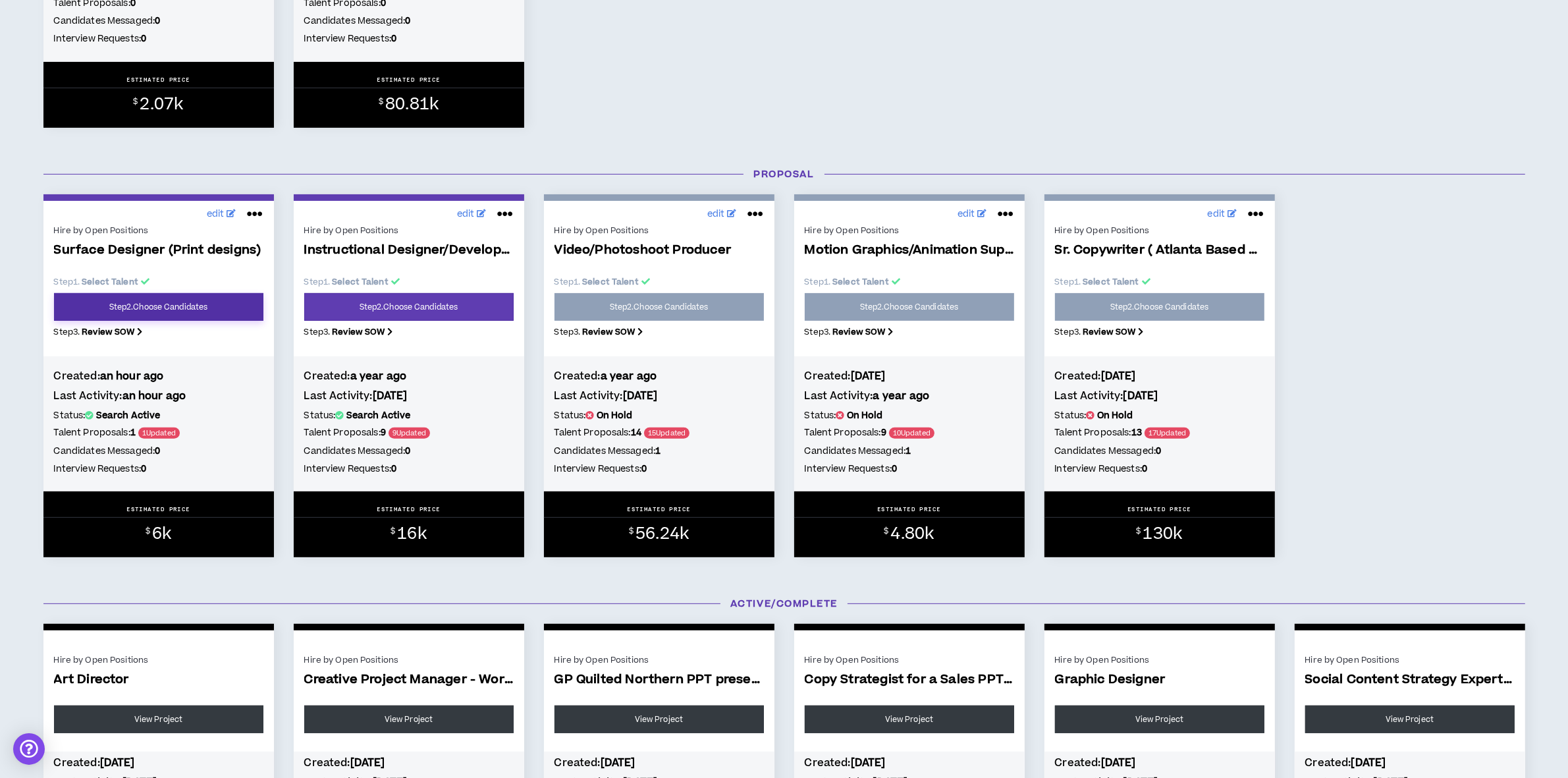
click at [189, 307] on link "Step 2 . Choose Candidates" at bounding box center [159, 307] width 210 height 28
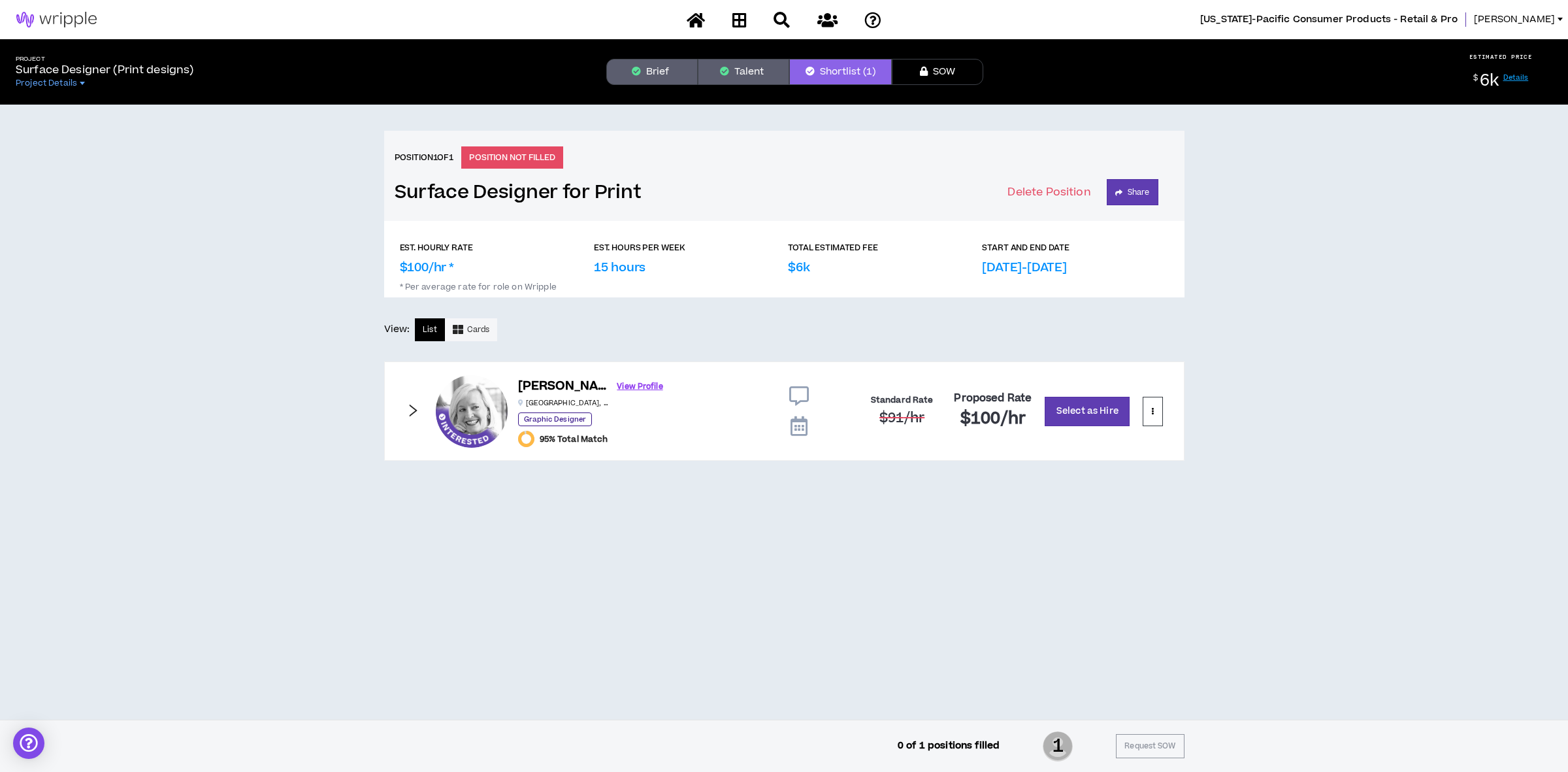
click at [766, 63] on button "Talent" at bounding box center [744, 71] width 91 height 26
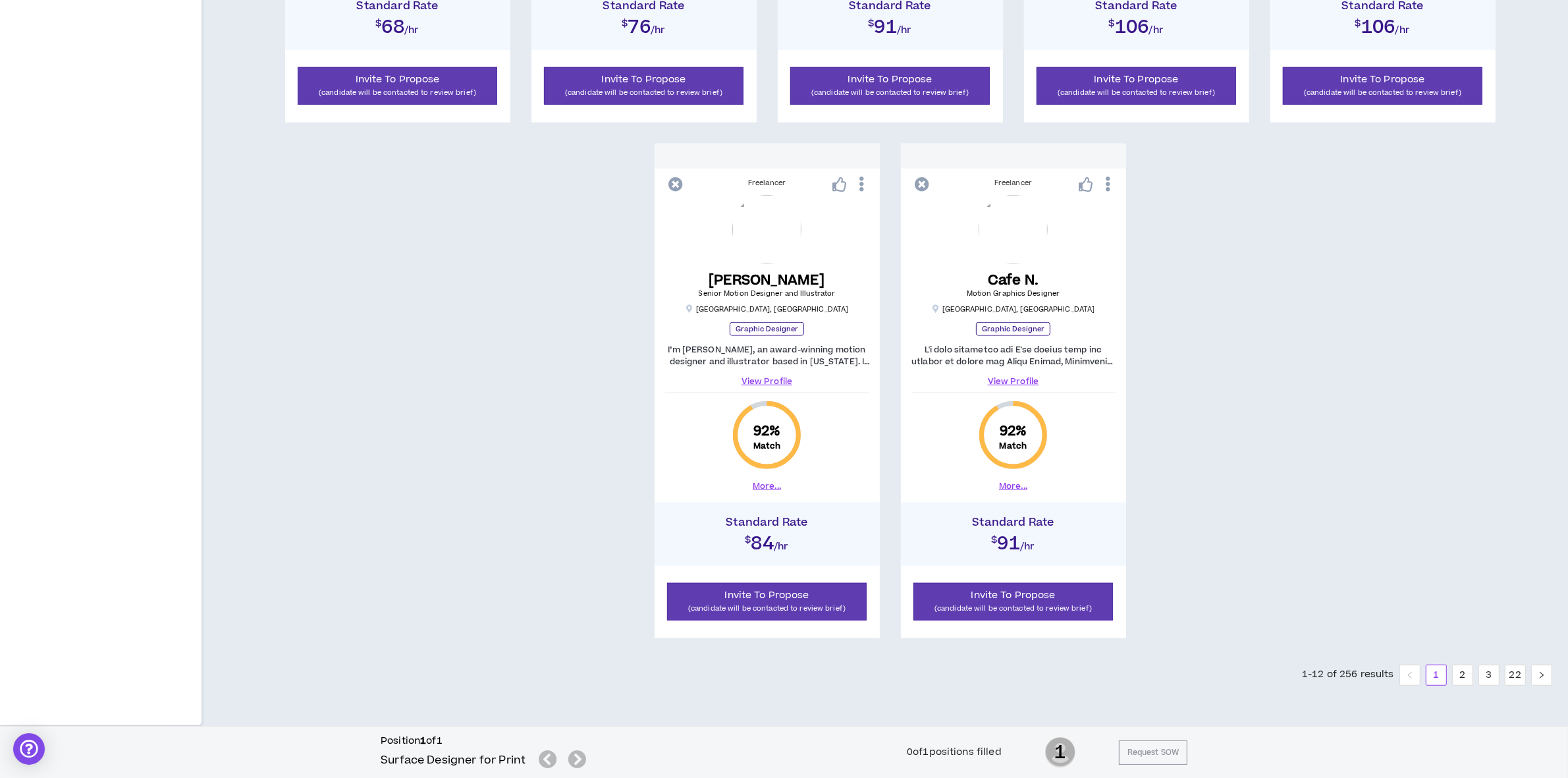
scroll to position [1126, 0]
click at [1467, 673] on link "2" at bounding box center [1462, 675] width 20 height 20
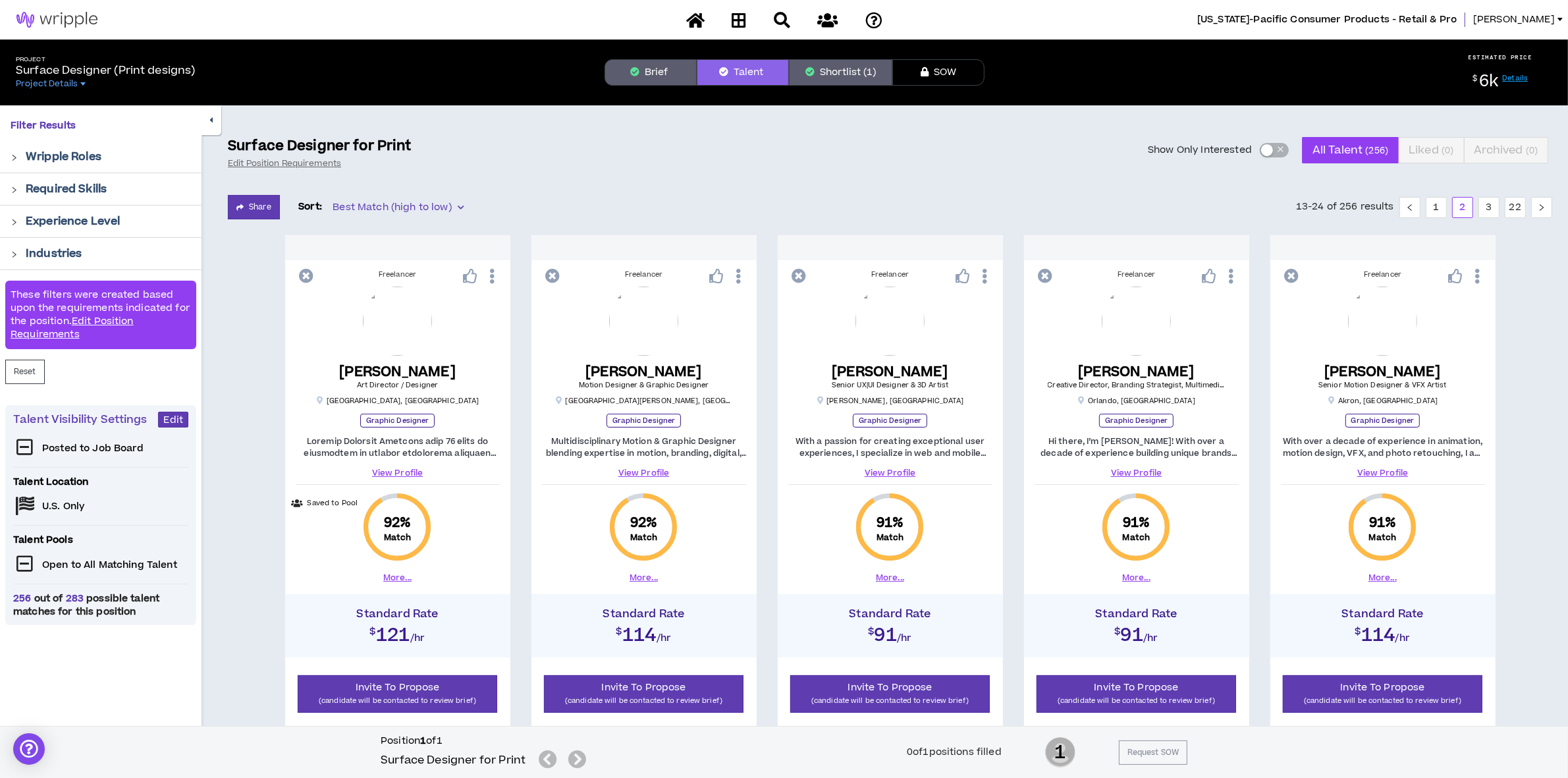
click at [850, 74] on button "Shortlist (1)" at bounding box center [840, 72] width 103 height 26
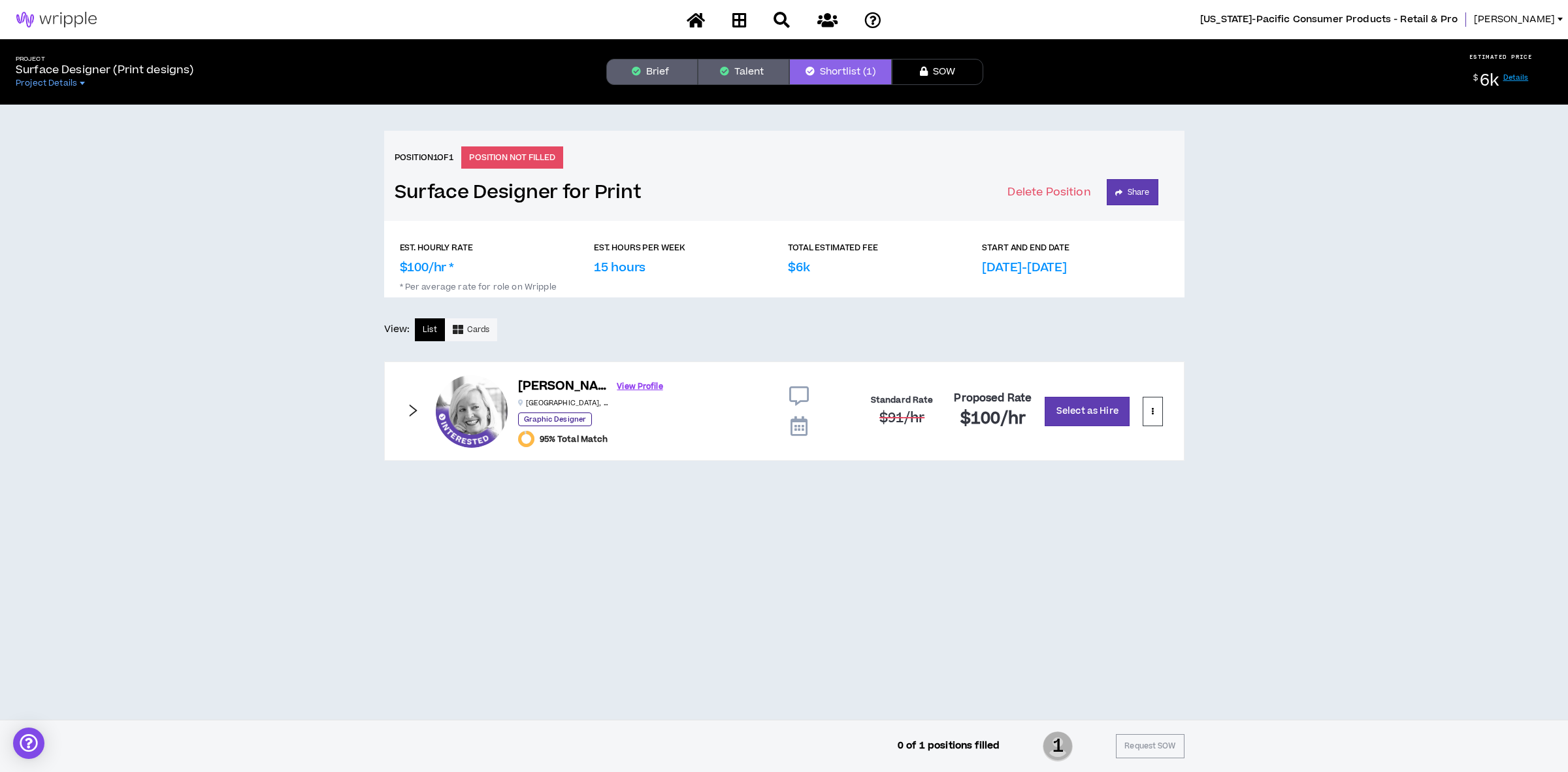
click at [415, 409] on icon "right" at bounding box center [413, 410] width 15 height 15
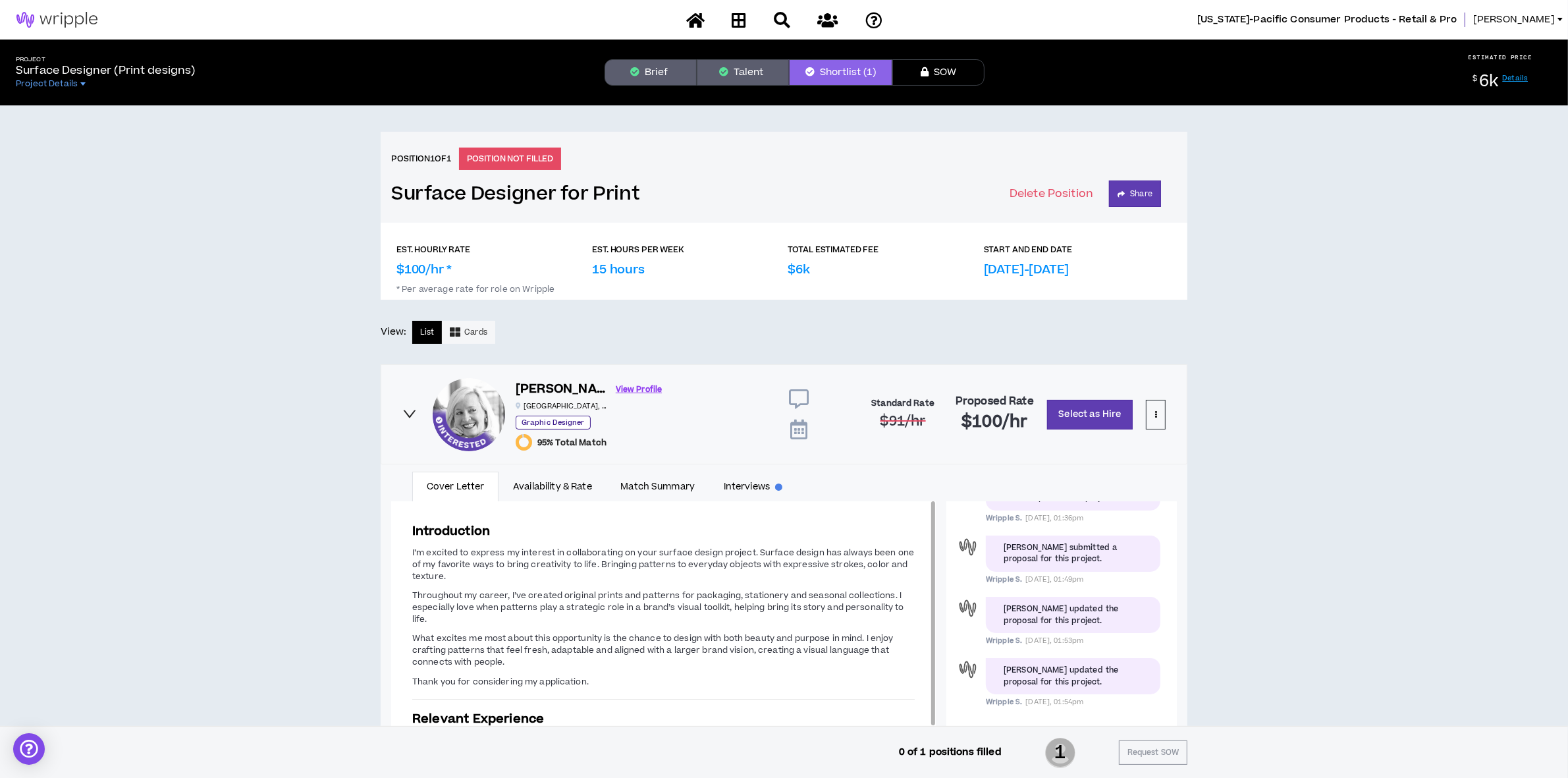
scroll to position [21, 0]
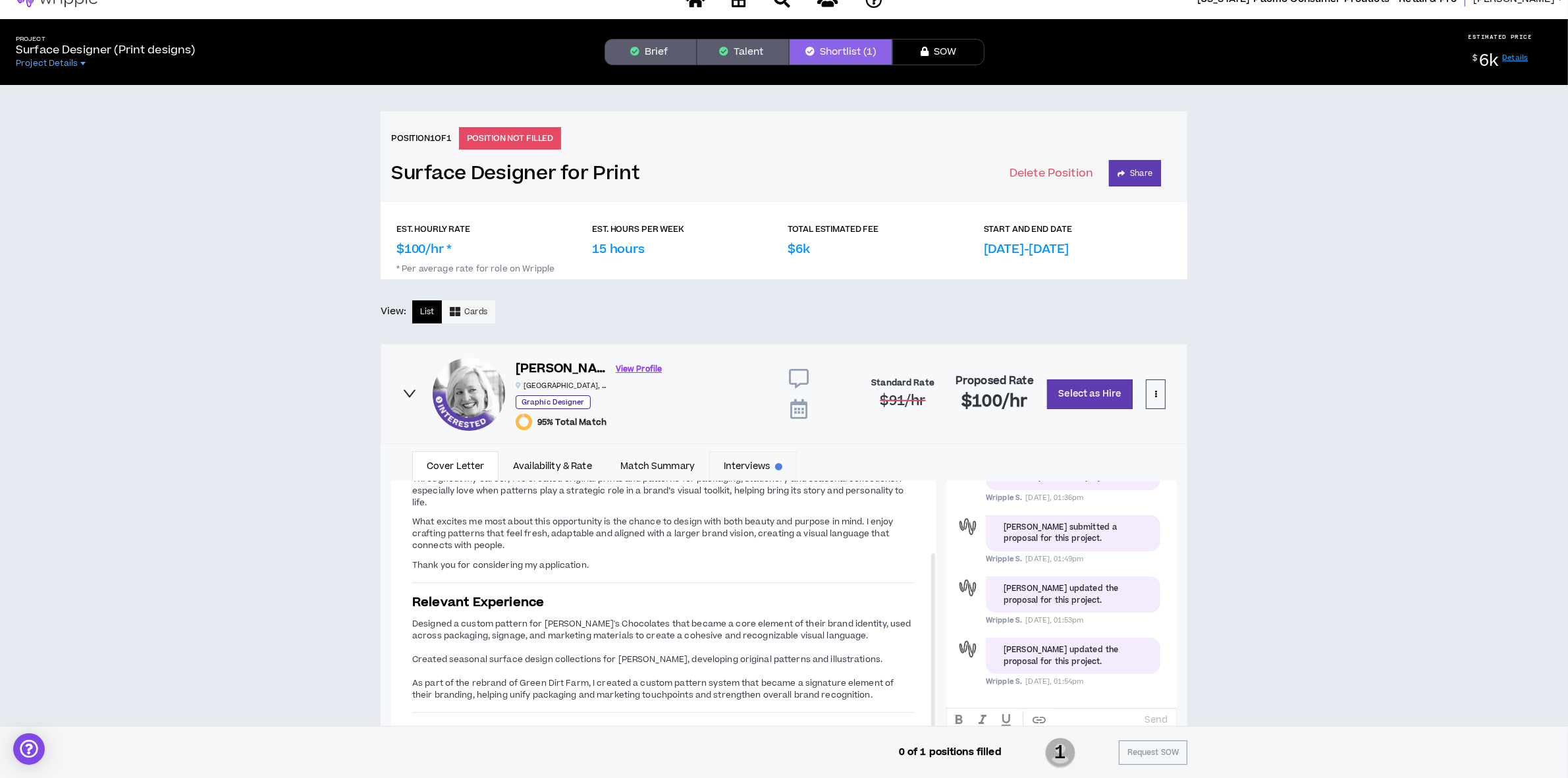
click at [746, 466] on link "Interviews" at bounding box center [752, 466] width 88 height 30
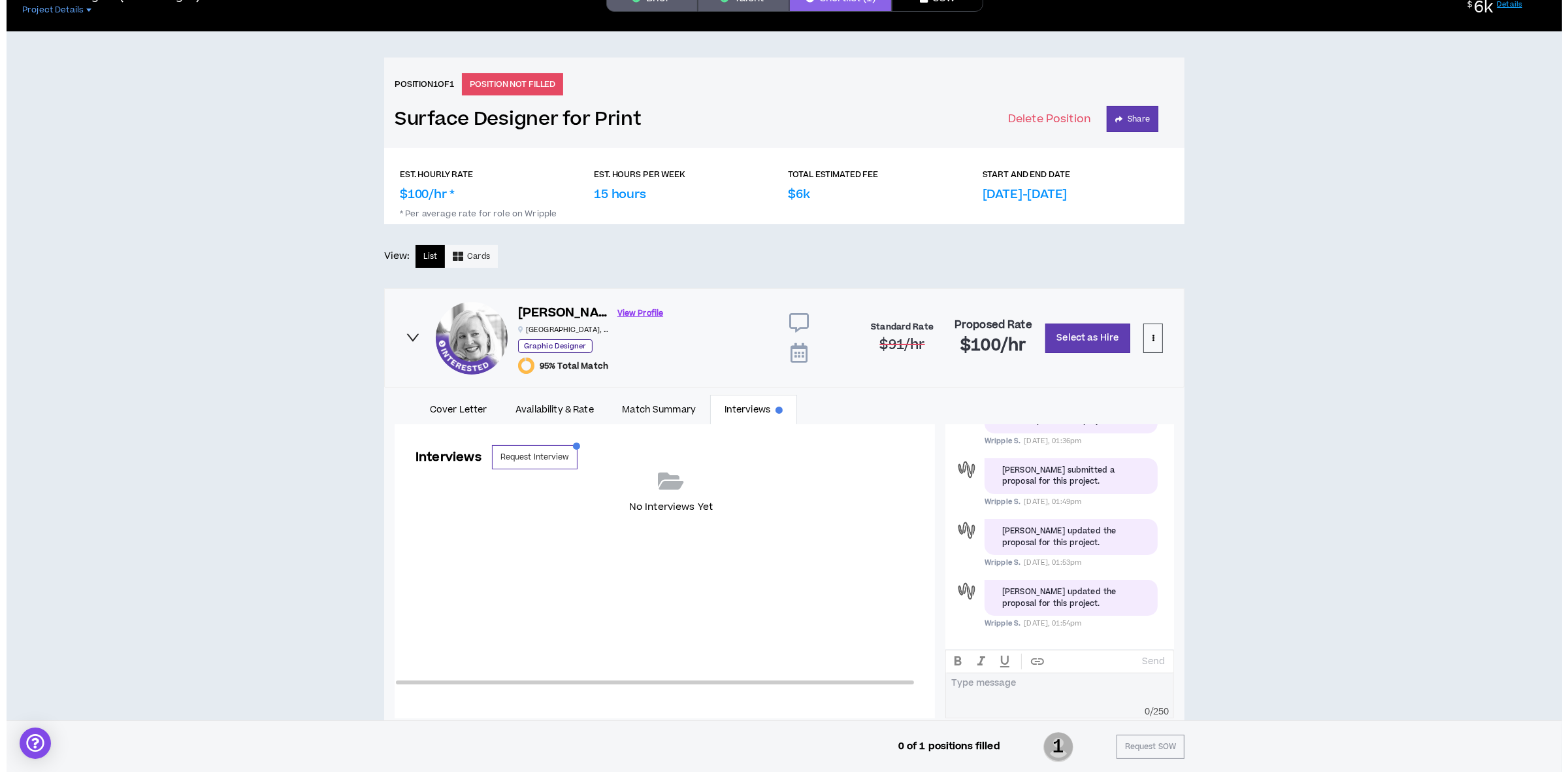
scroll to position [102, 0]
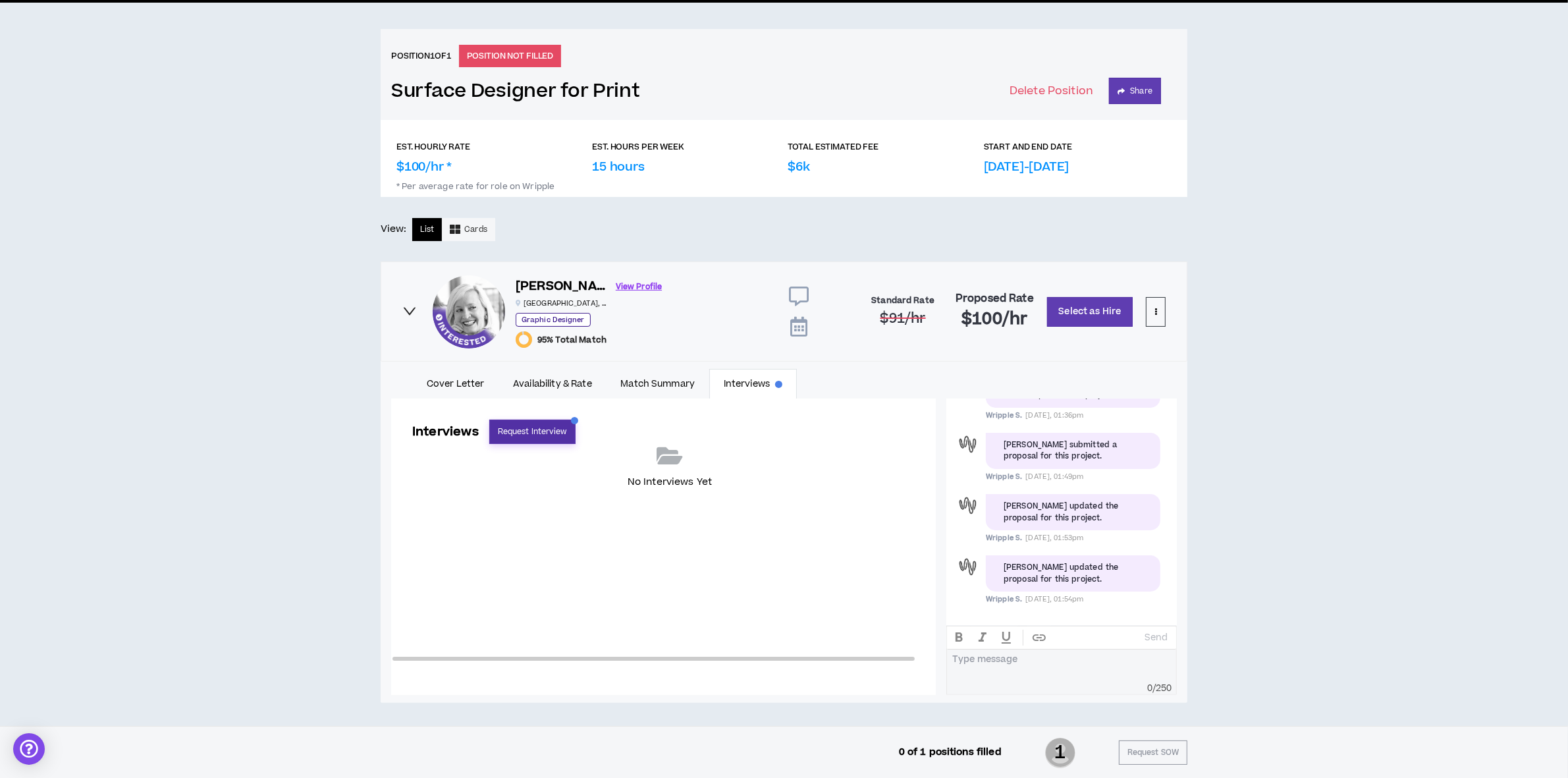
click at [553, 435] on button "Request Interview" at bounding box center [533, 431] width 87 height 24
select select "*******"
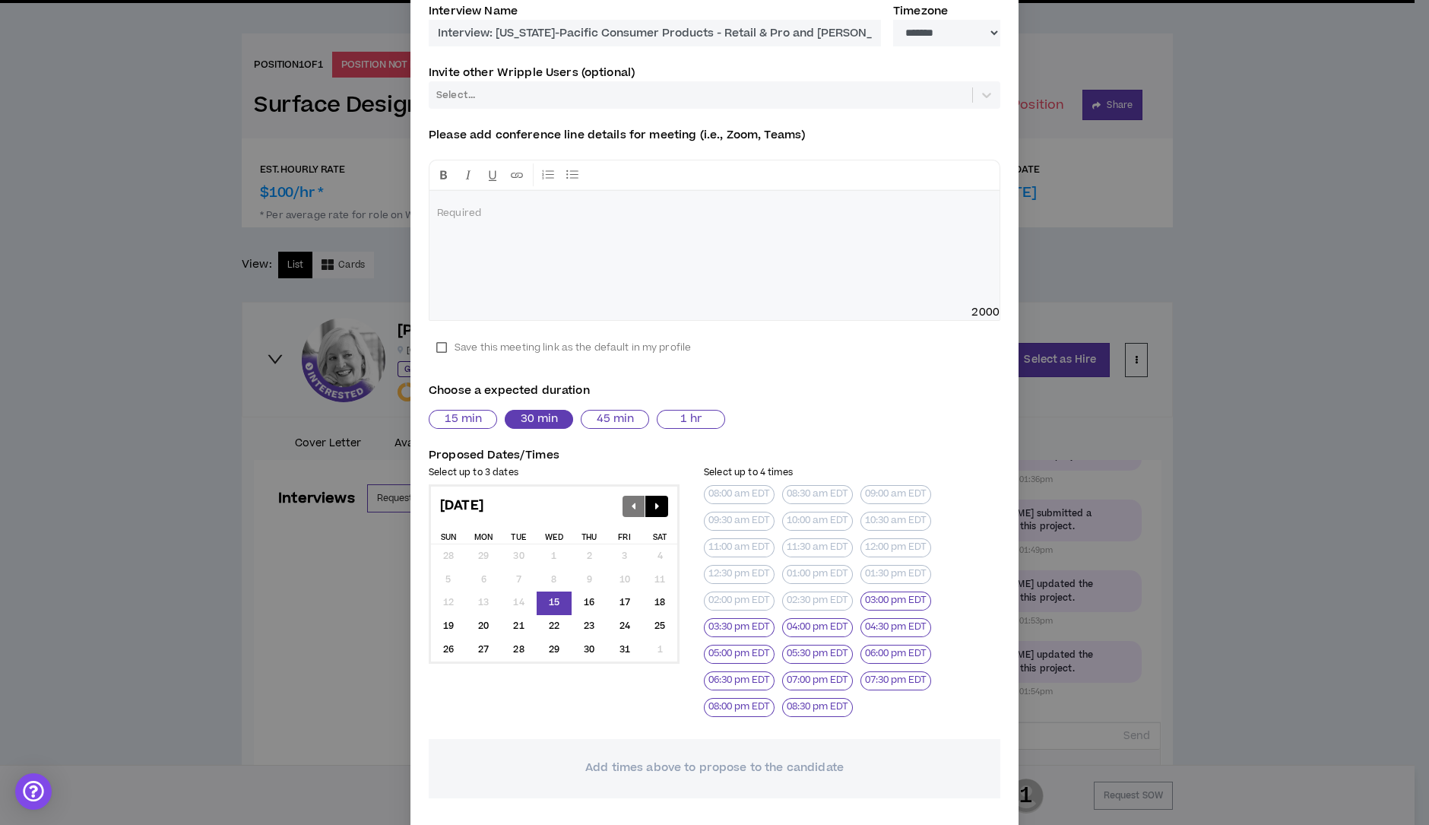
scroll to position [198, 0]
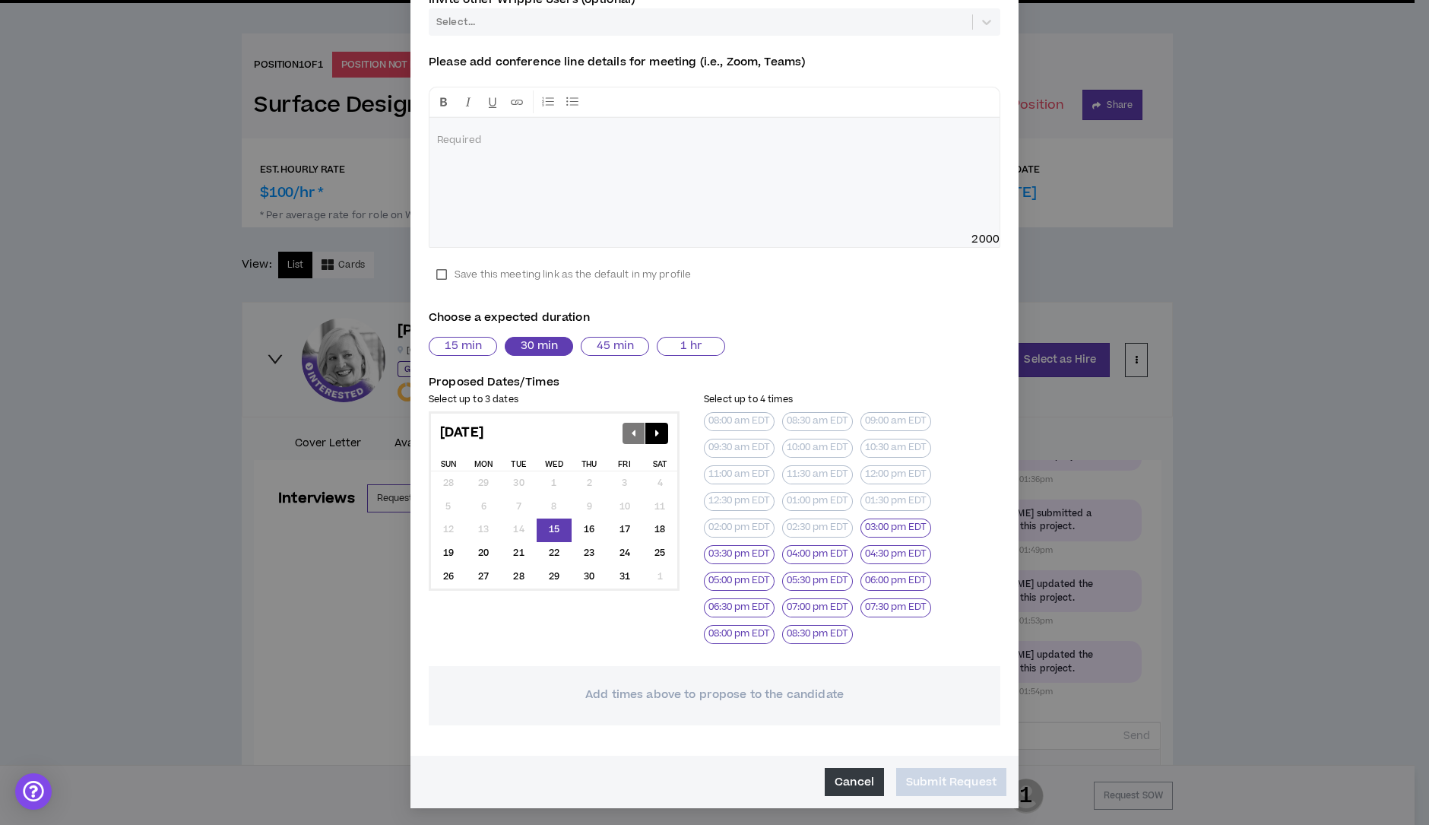
click at [853, 776] on button "Cancel" at bounding box center [854, 782] width 59 height 28
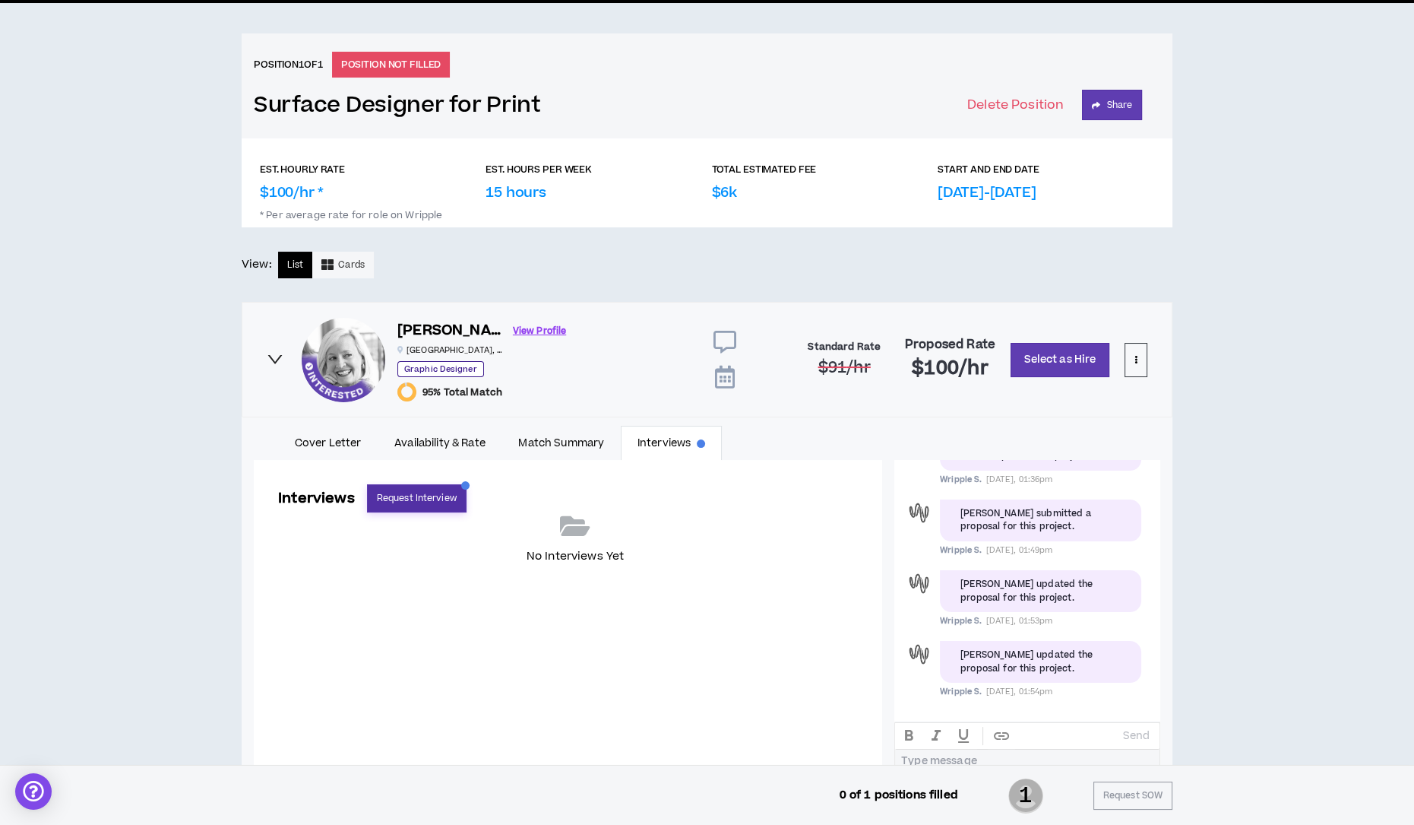
scroll to position [0, 0]
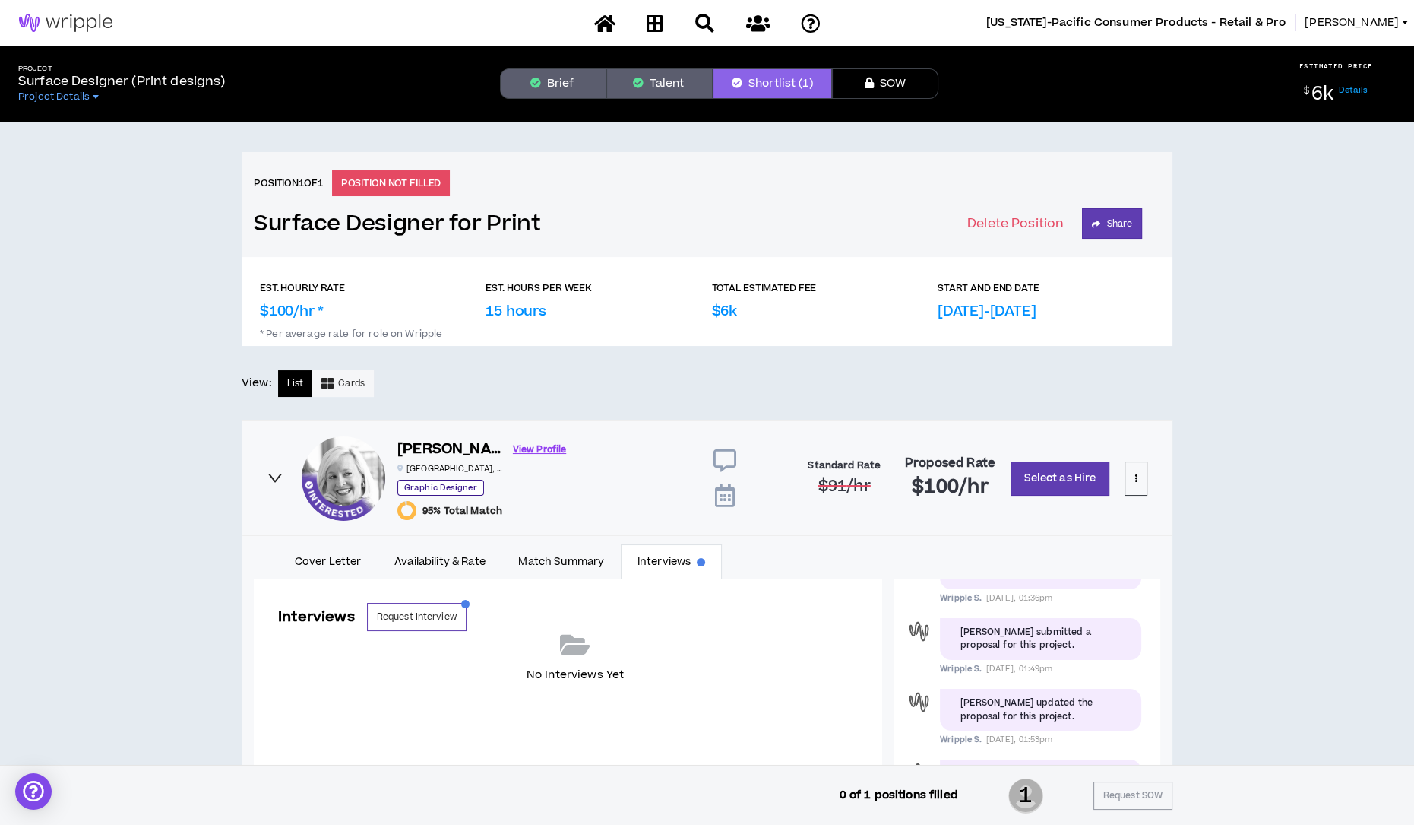
click at [1389, 13] on div "Georgia-Pacific Consumer Products - Retail & Pro Olga" at bounding box center [707, 23] width 1414 height 46
click at [1391, 17] on span "Olga" at bounding box center [1352, 22] width 94 height 17
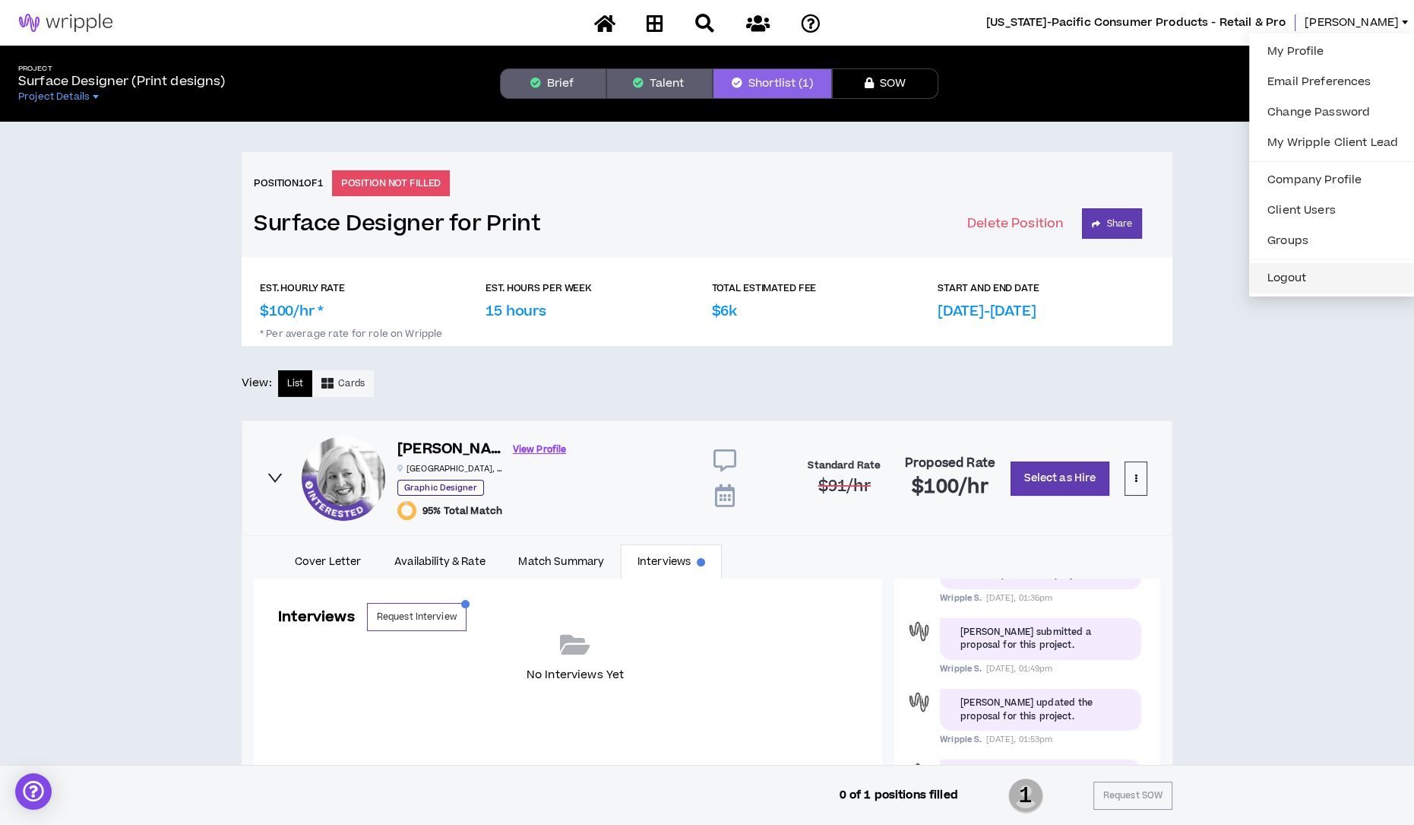
click at [1306, 275] on button "Logout" at bounding box center [1332, 278] width 149 height 23
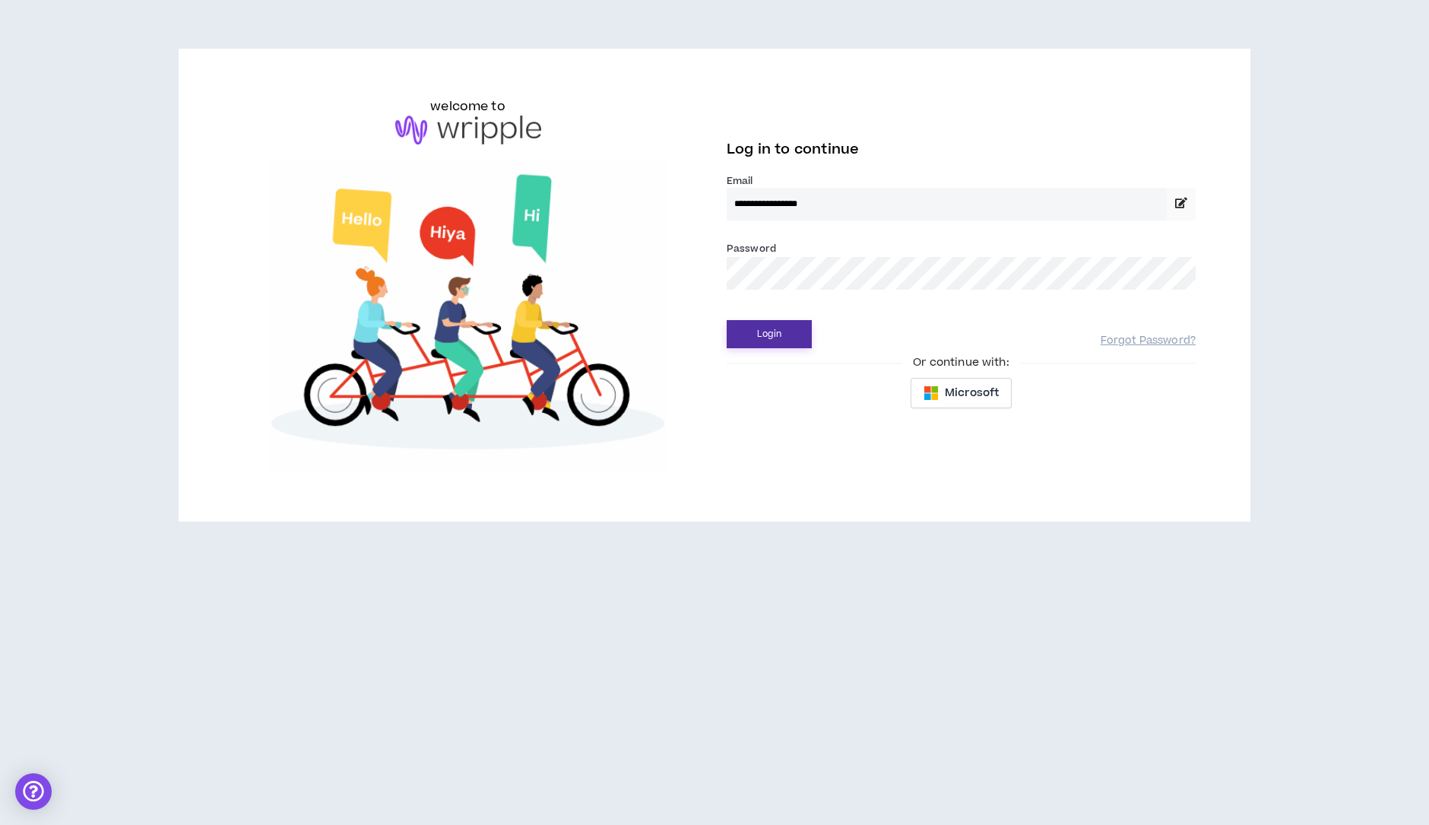
click at [795, 340] on button "Login" at bounding box center [769, 334] width 85 height 28
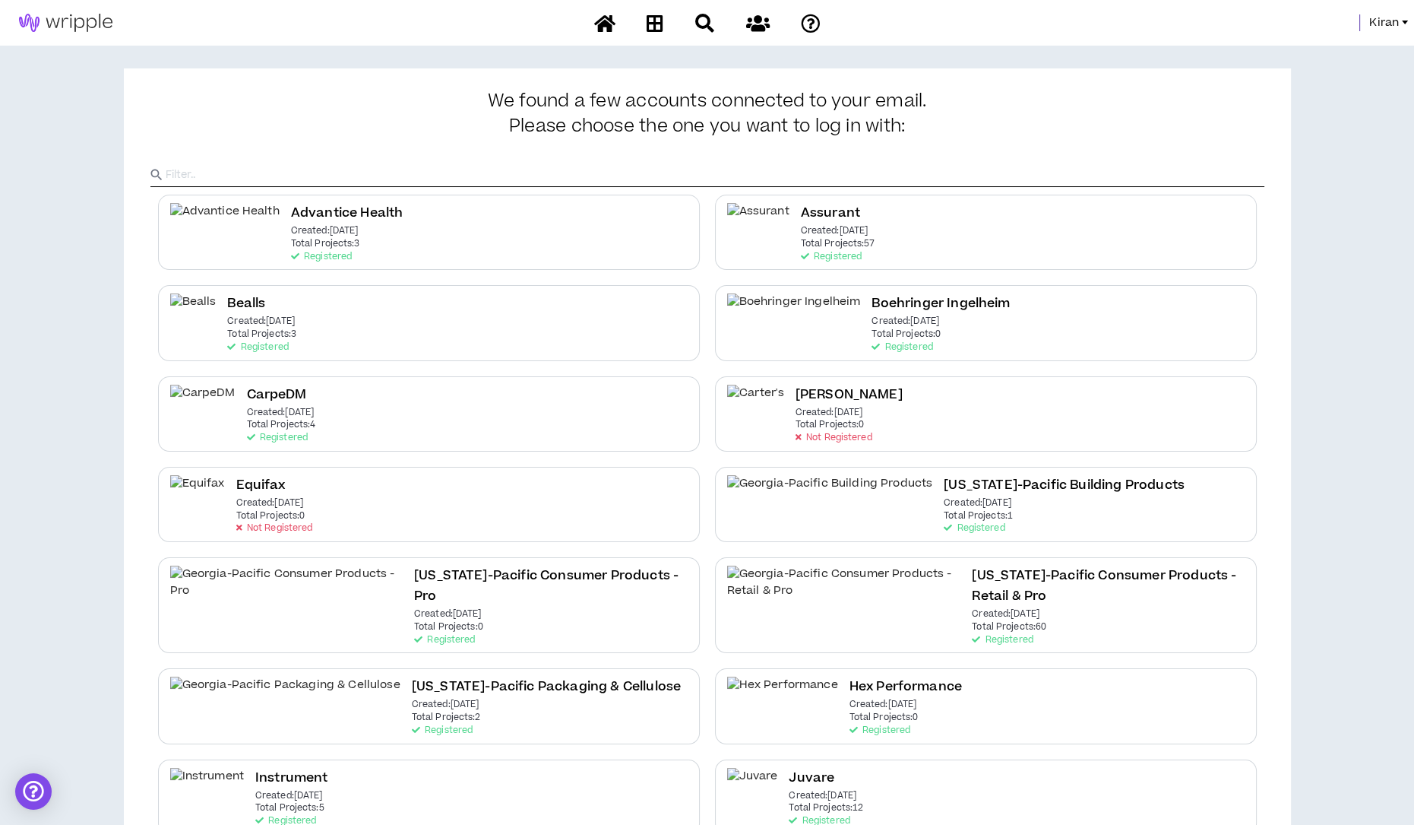
click at [1398, 17] on span "Kiran" at bounding box center [1384, 22] width 30 height 17
click at [1338, 46] on link "System Admin Portal" at bounding box center [1337, 51] width 138 height 23
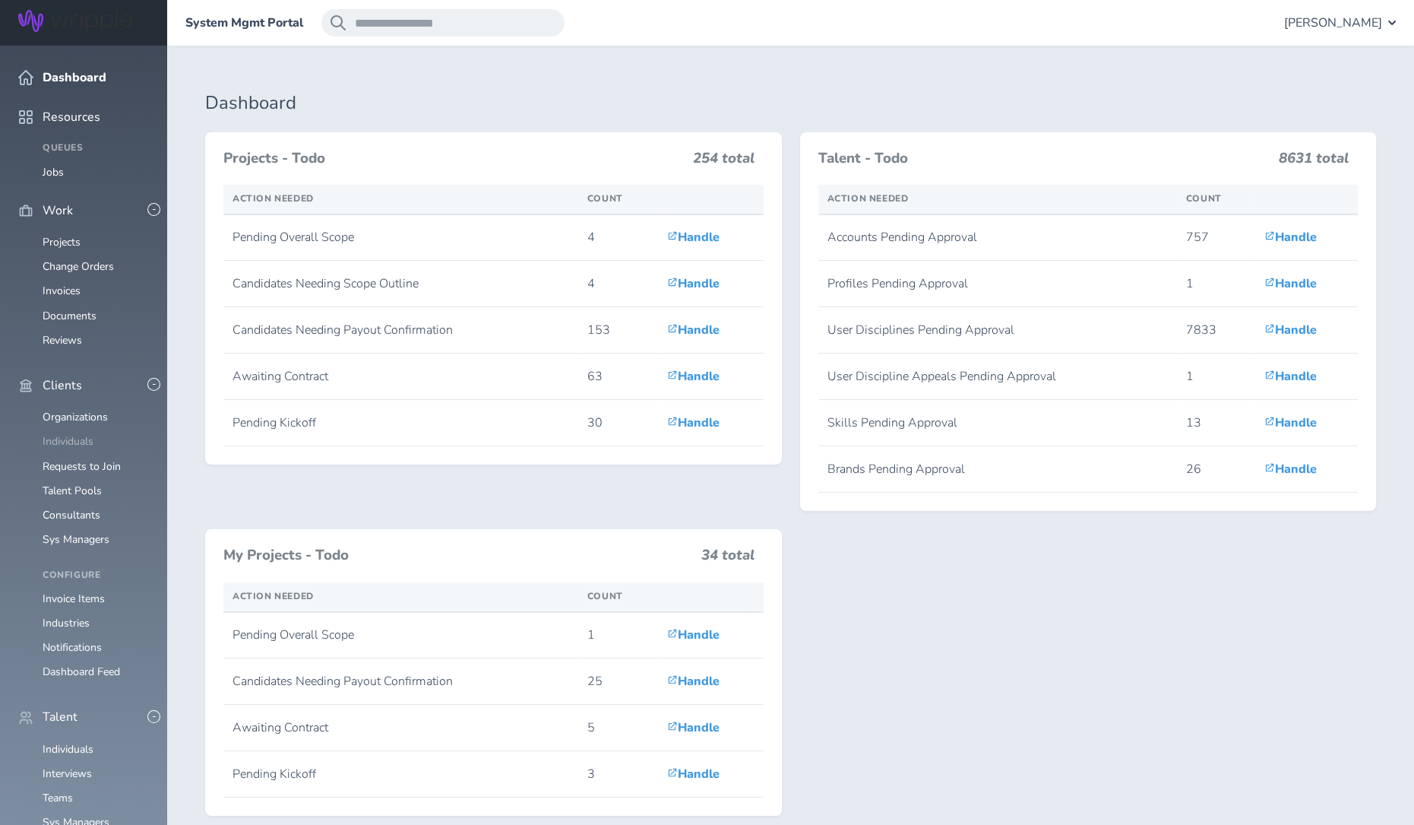
click at [55, 434] on link "Individuals" at bounding box center [68, 441] width 51 height 14
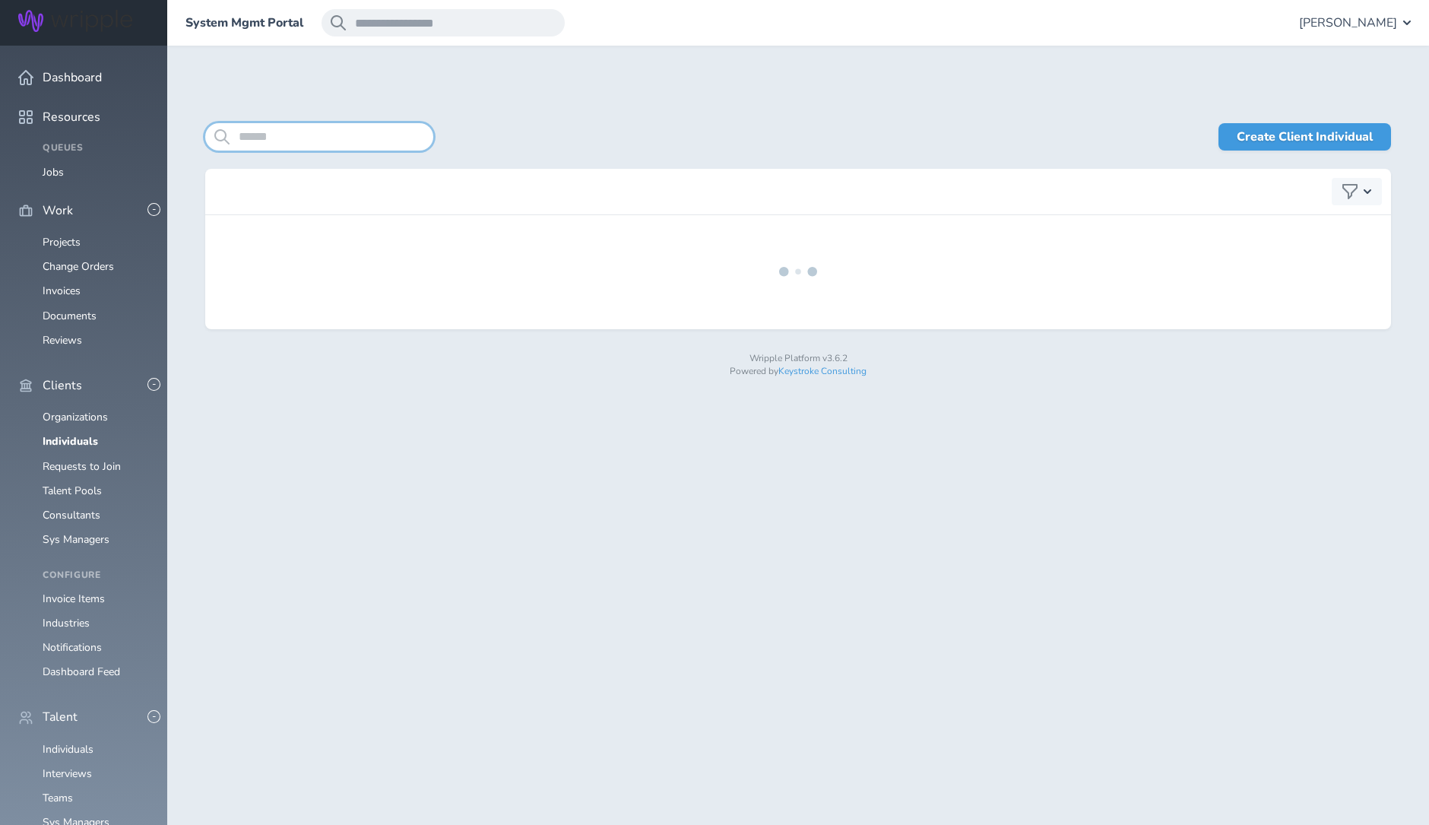
click at [308, 132] on input "search" at bounding box center [319, 136] width 228 height 27
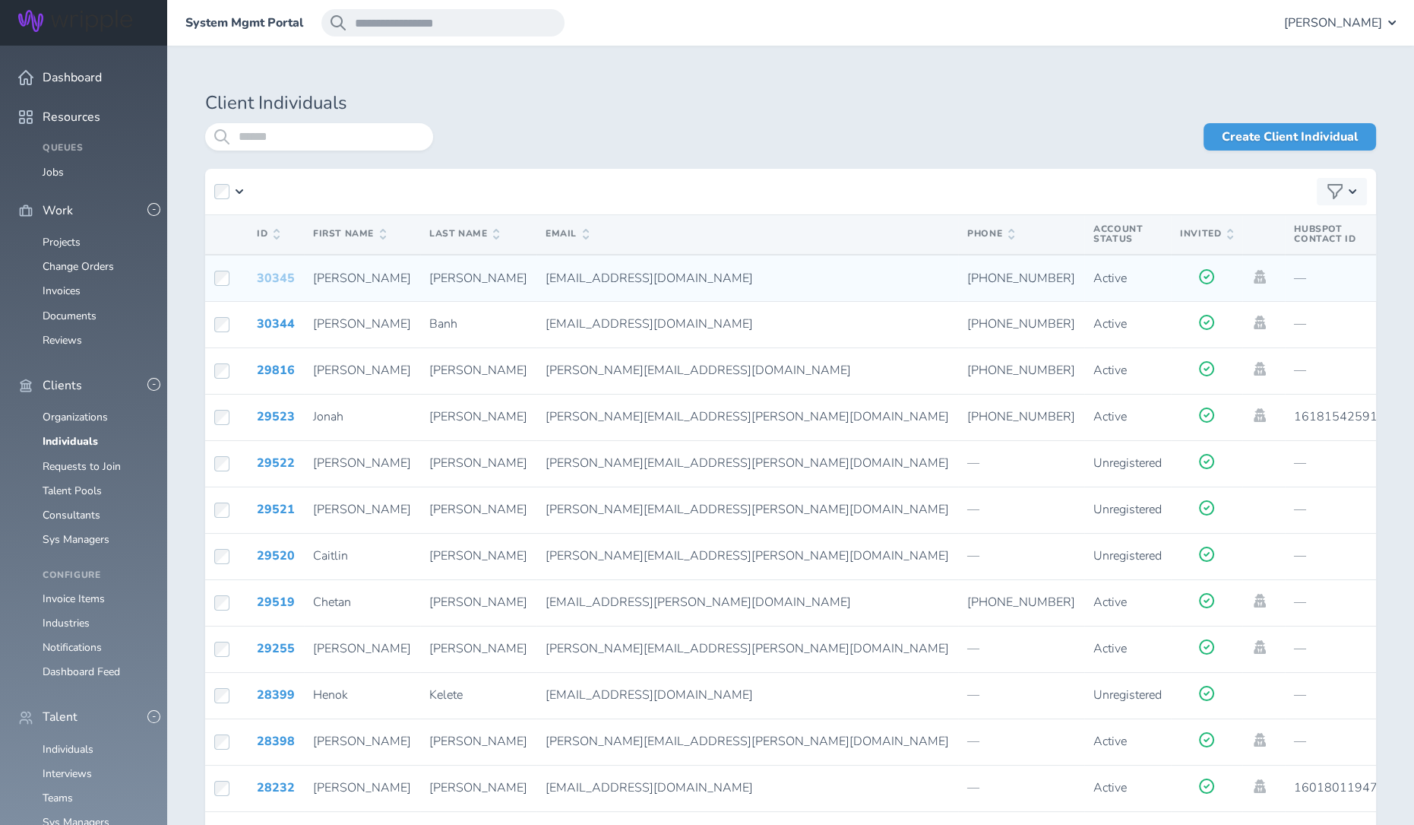
click at [263, 275] on link "30345" at bounding box center [276, 278] width 38 height 17
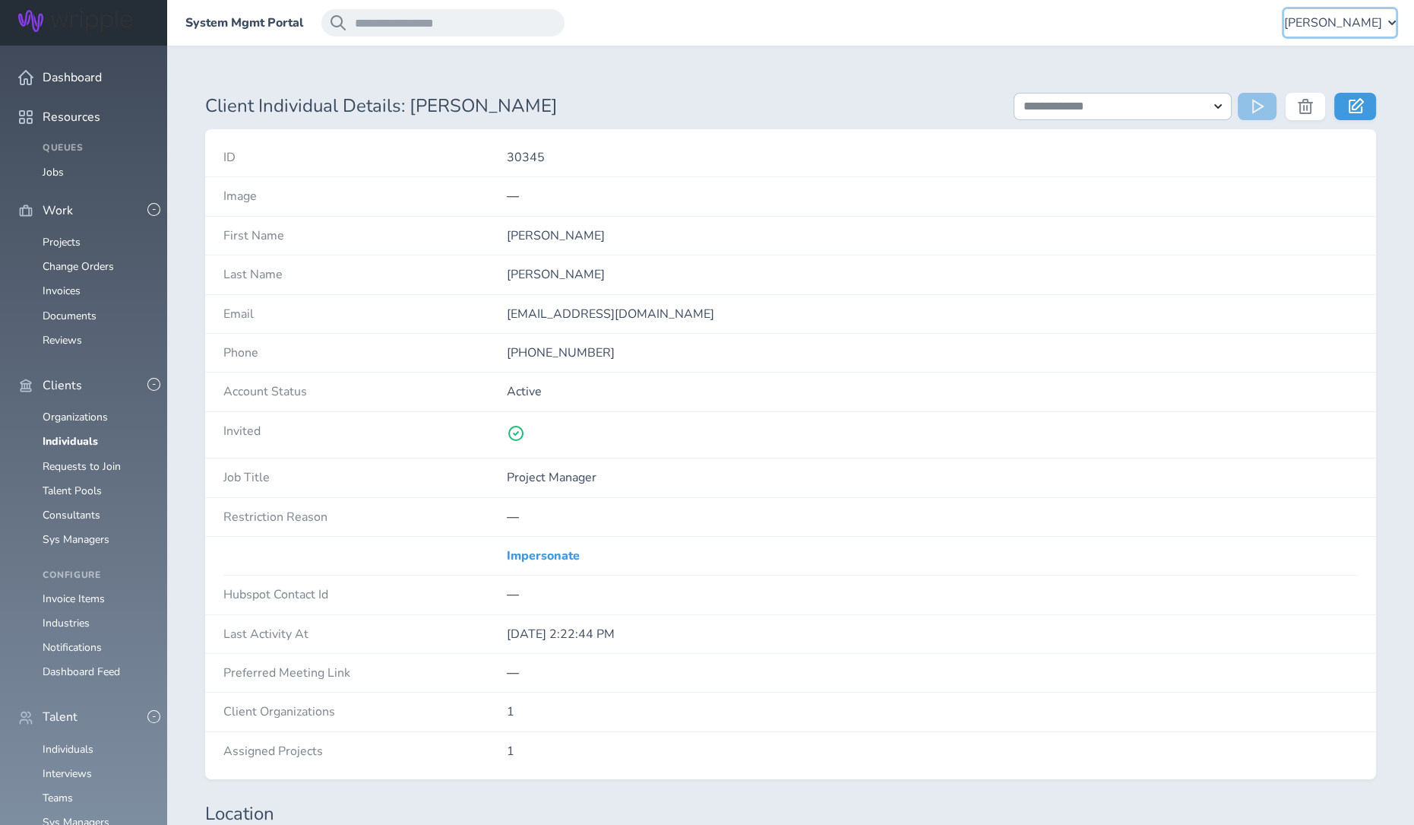
click at [1340, 17] on span "[PERSON_NAME]" at bounding box center [1333, 23] width 98 height 14
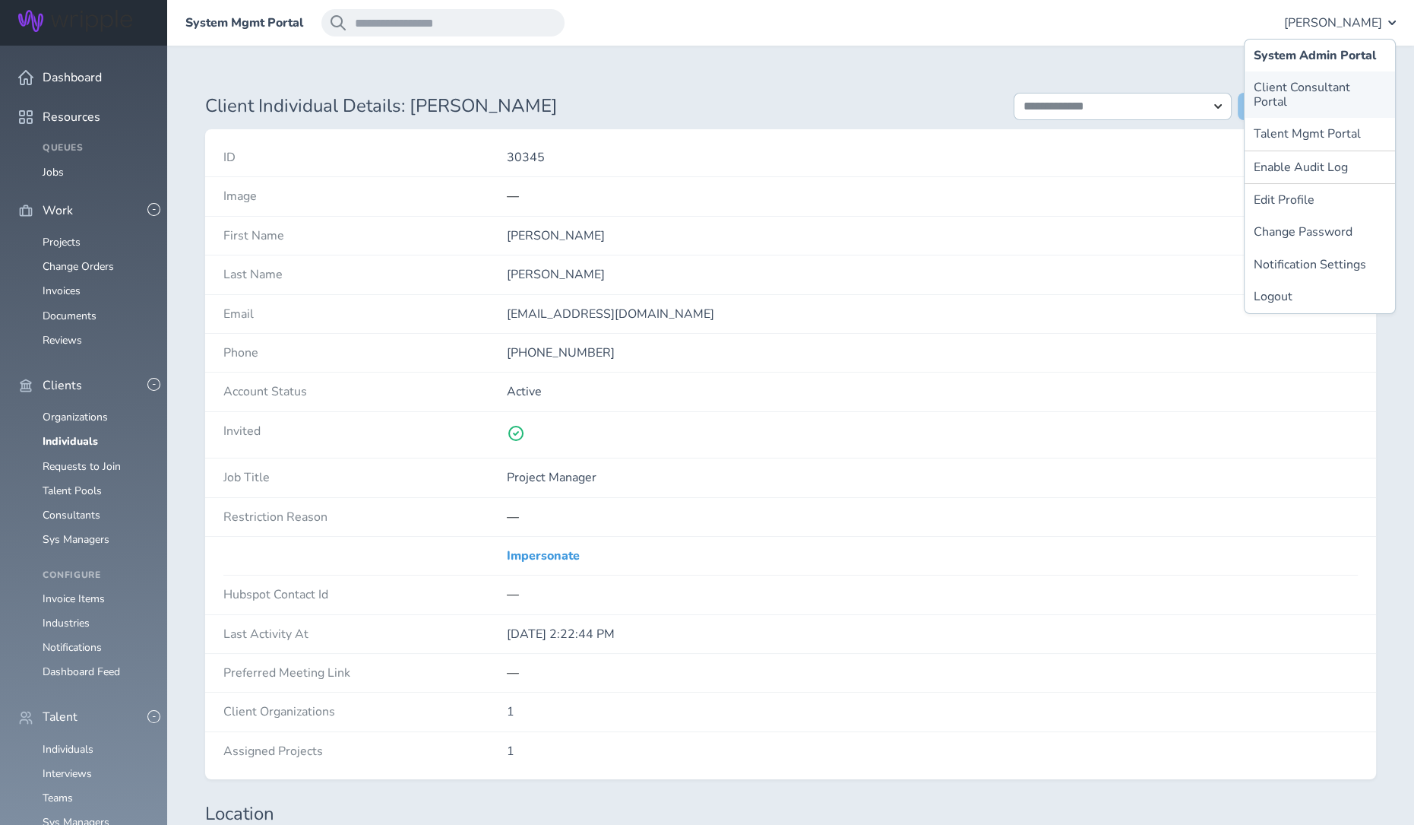
click at [1306, 93] on link "Client Consultant Portal" at bounding box center [1320, 94] width 150 height 46
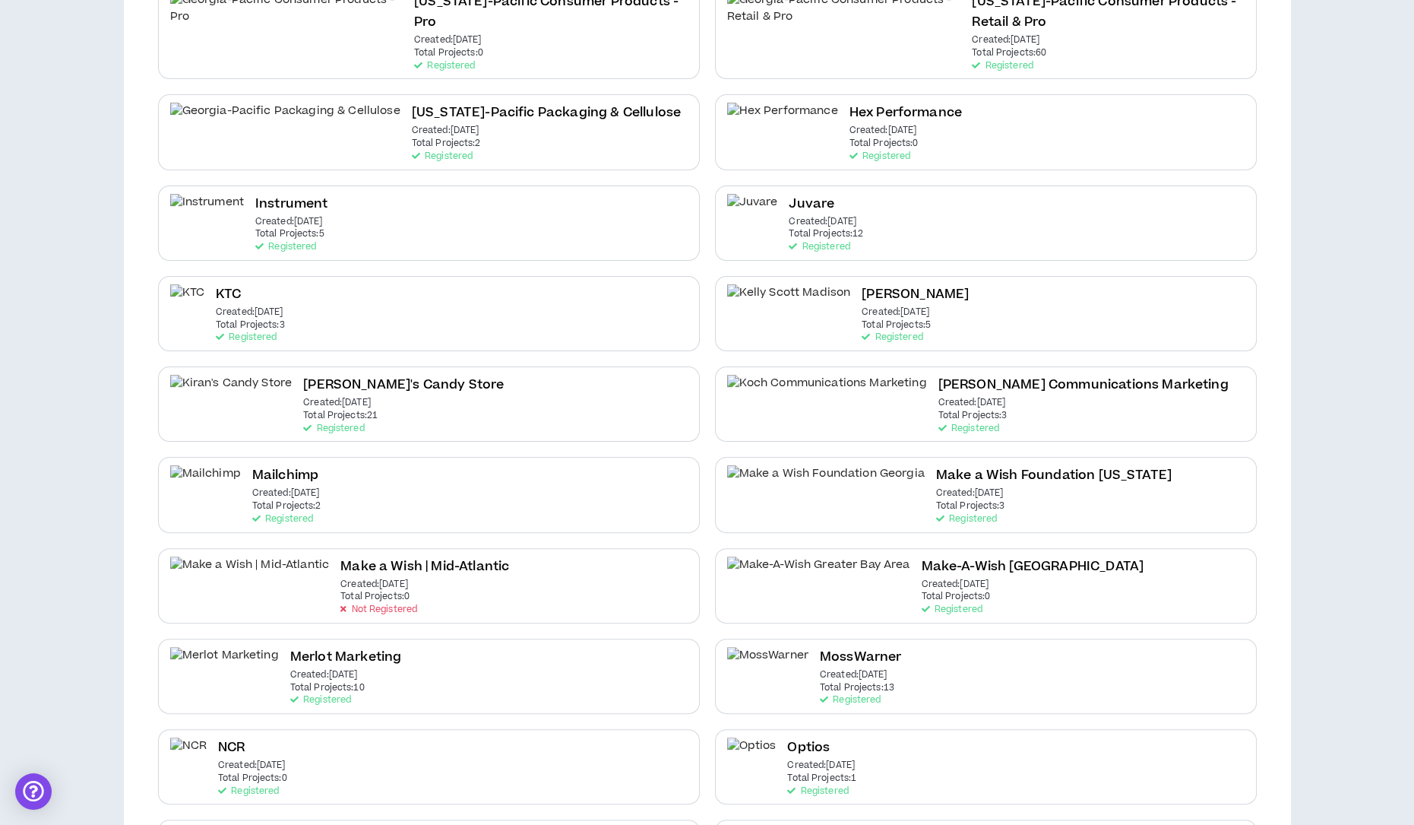
scroll to position [586, 0]
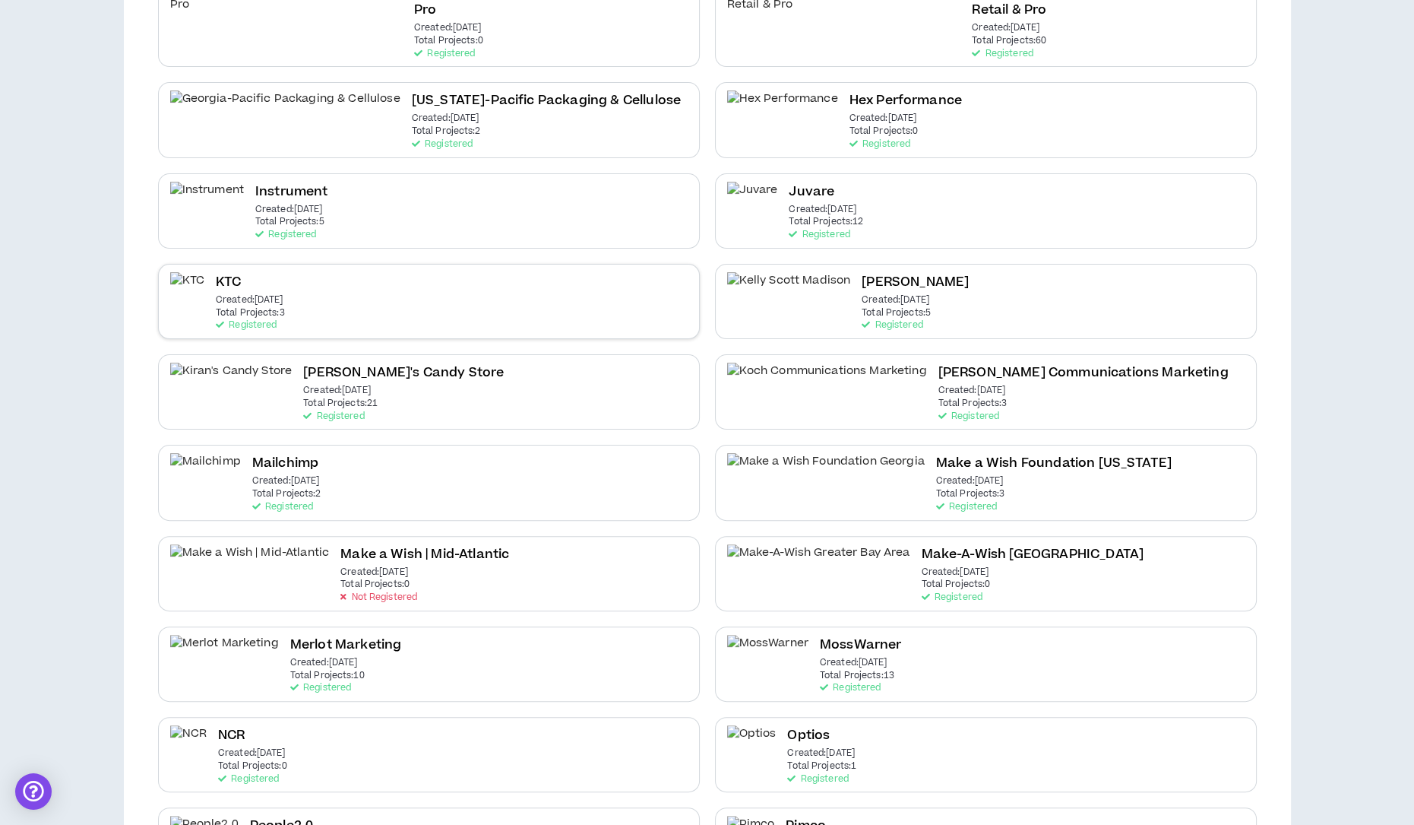
click at [285, 298] on div "KTC Created: [DATE] Total Projects: 3 Registered" at bounding box center [250, 301] width 69 height 59
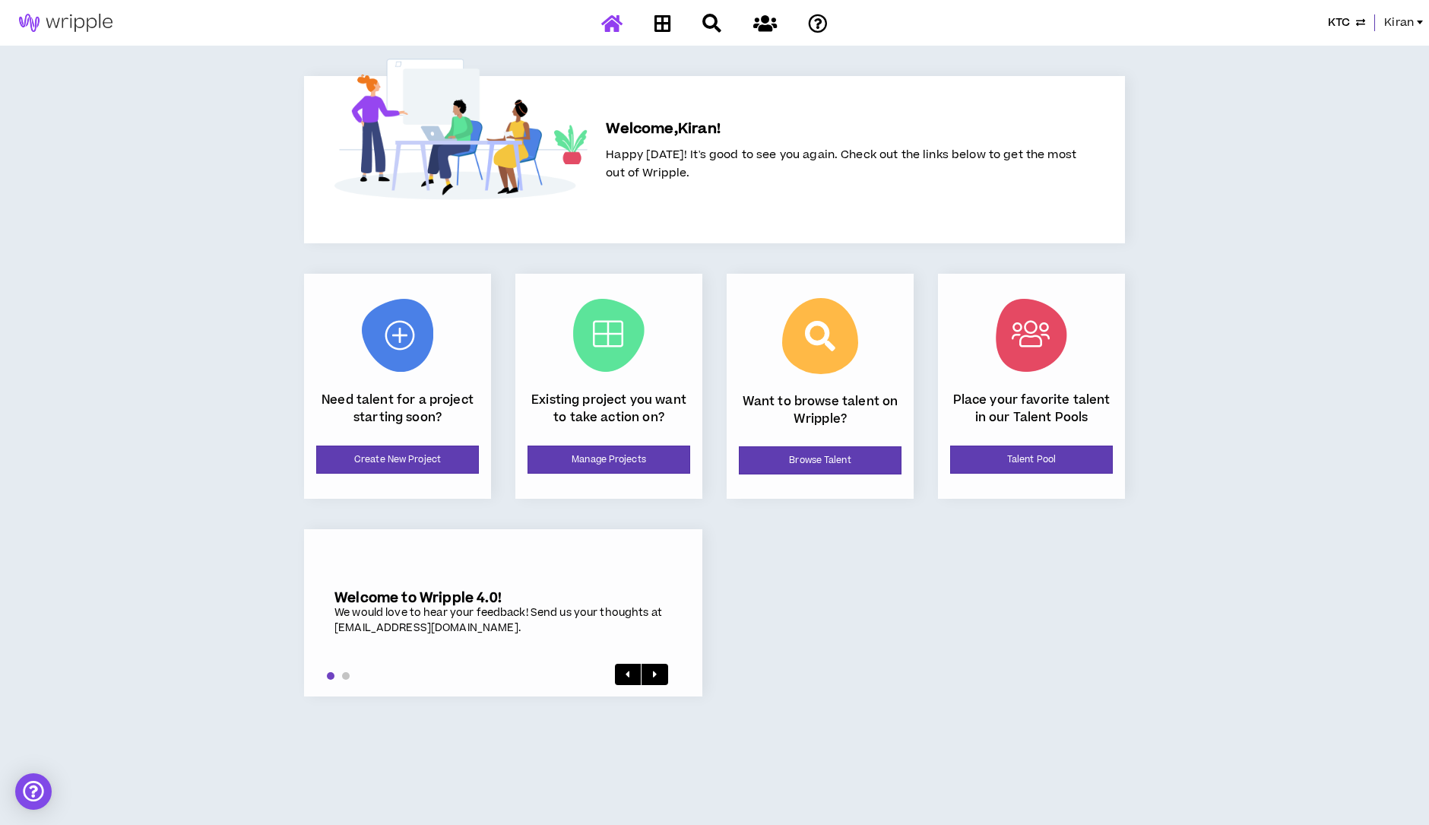
click at [1402, 24] on span "Kiran" at bounding box center [1399, 22] width 30 height 17
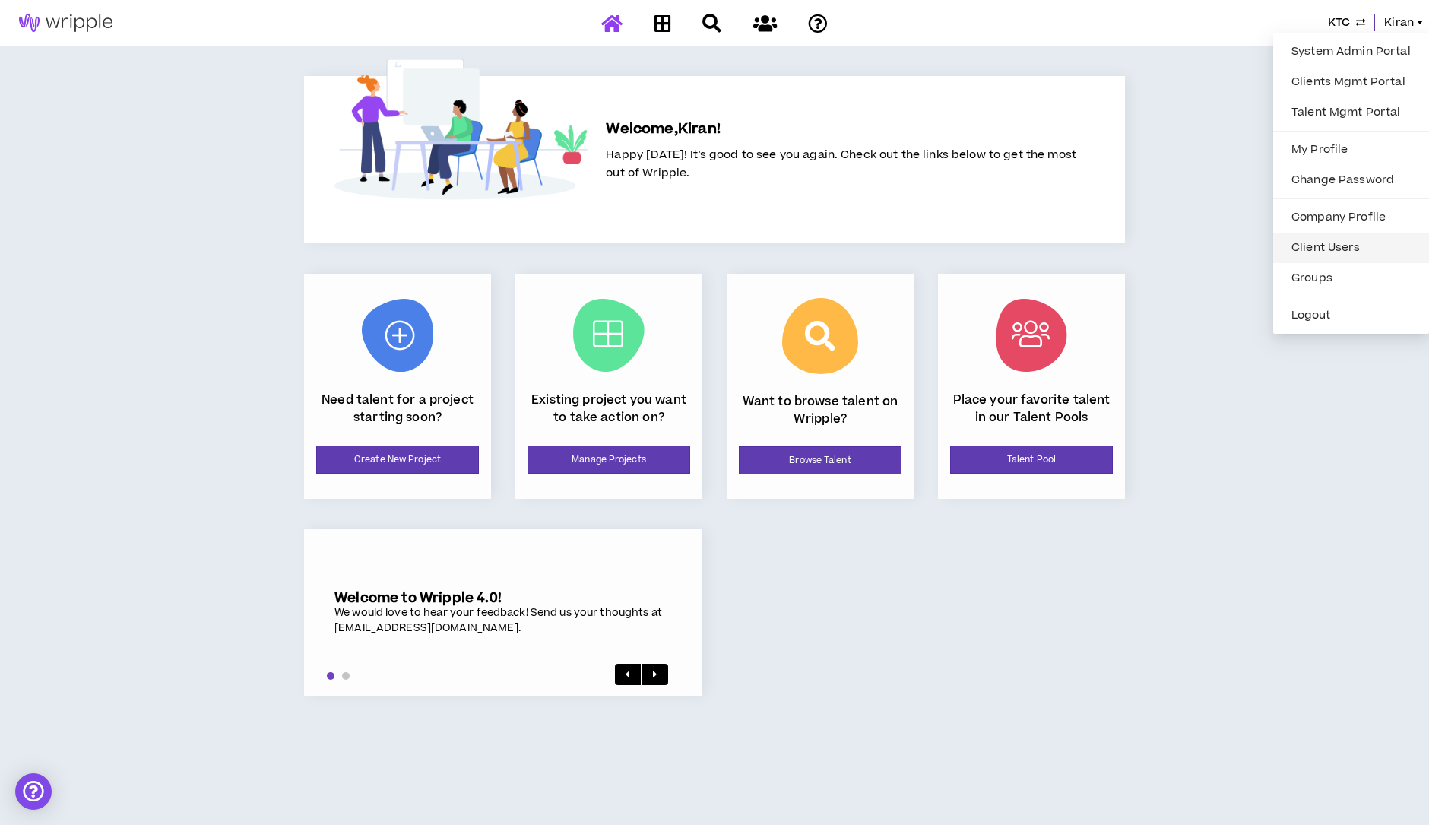
click at [1335, 252] on link "Client Users" at bounding box center [1351, 247] width 138 height 23
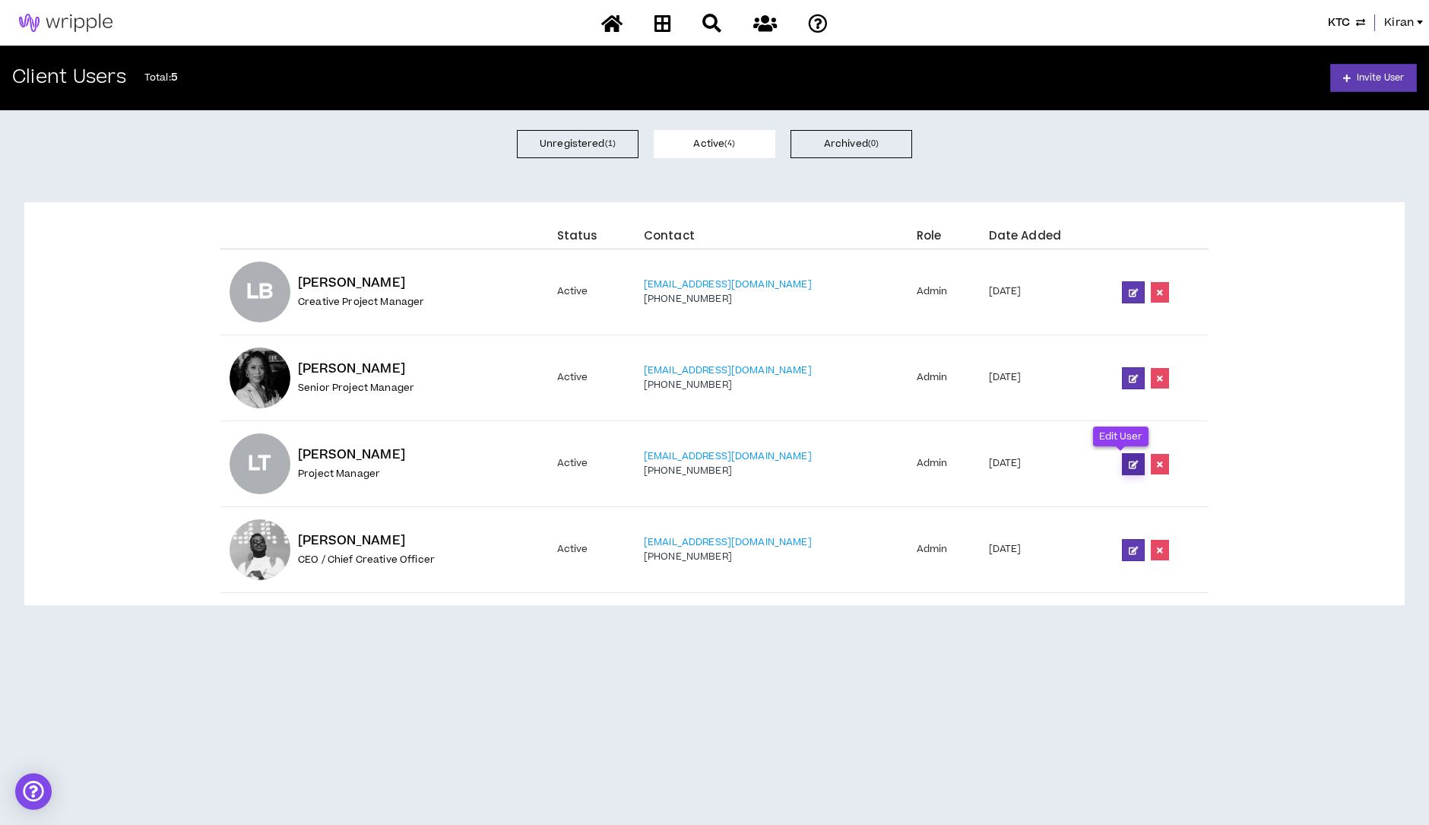
click at [1129, 462] on icon at bounding box center [1133, 464] width 9 height 8
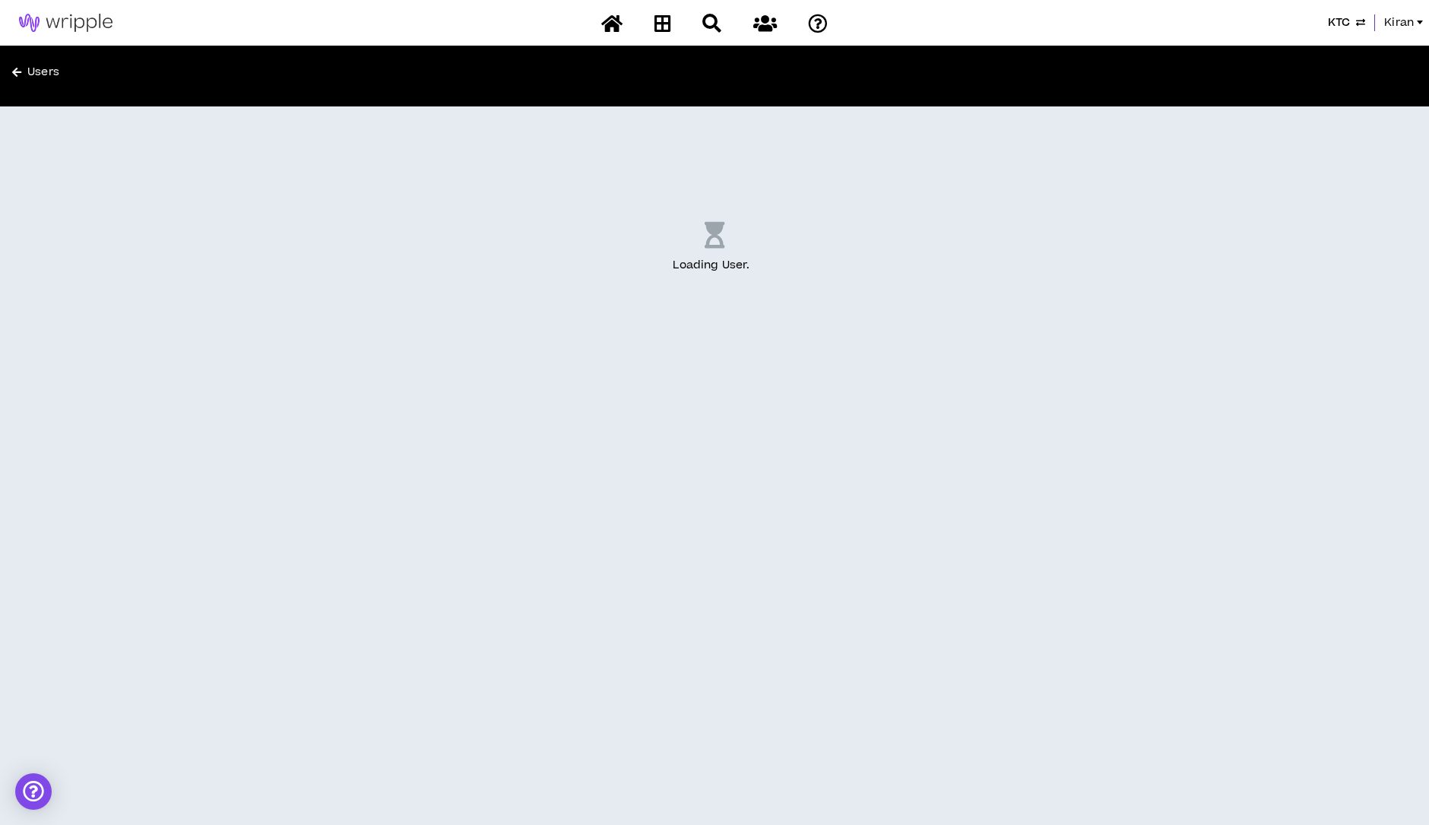
select select "US"
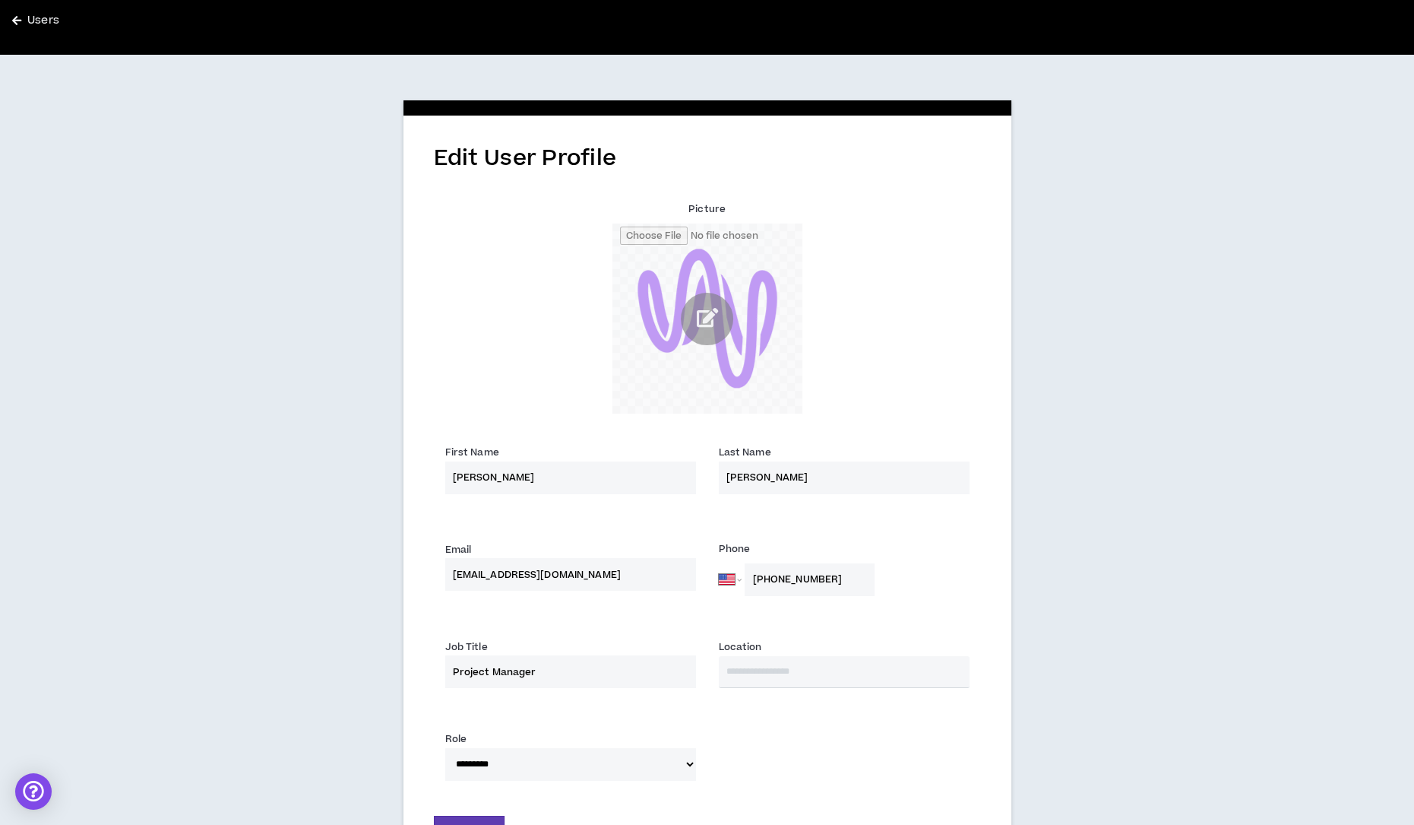
scroll to position [135, 0]
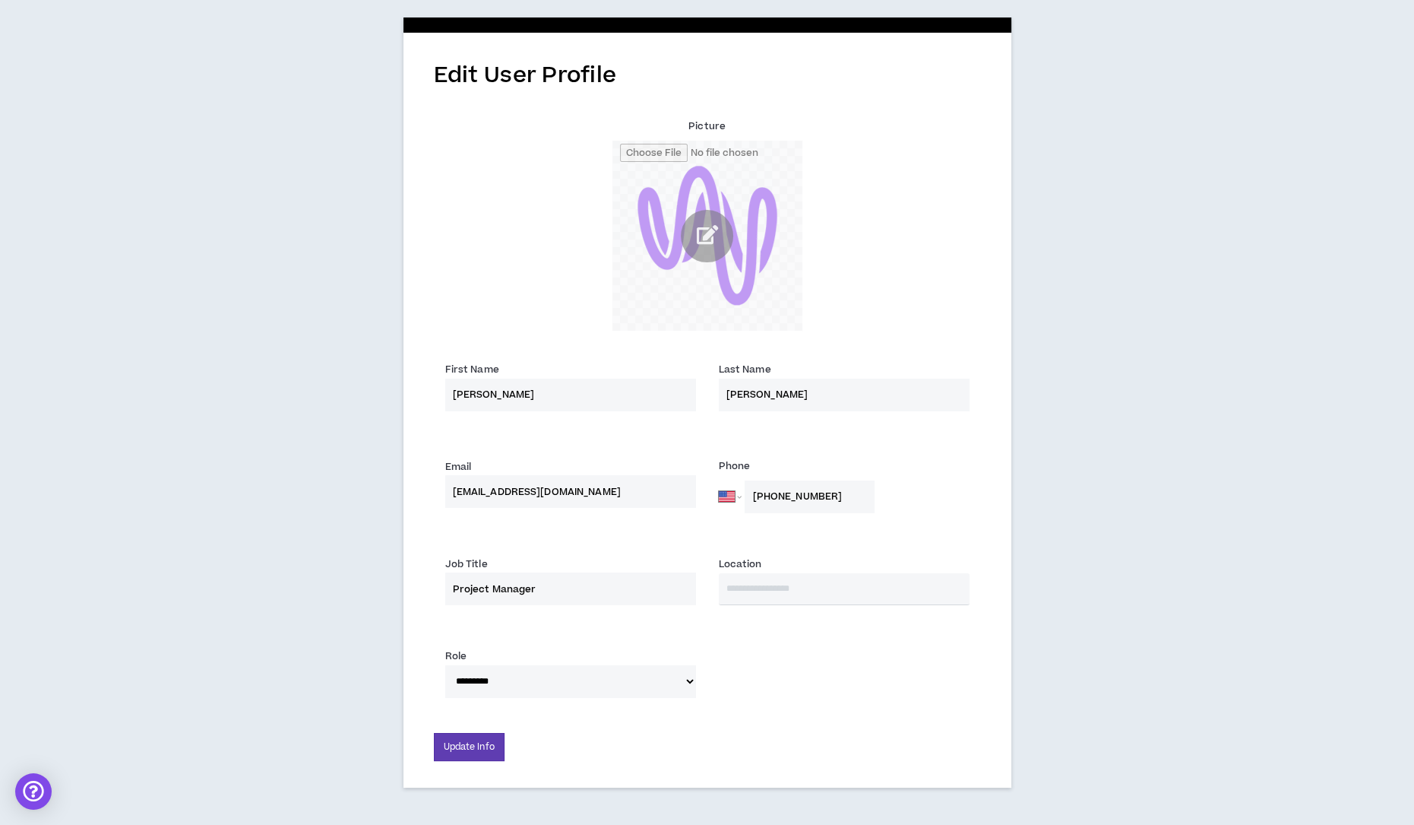
click at [651, 692] on select "**********" at bounding box center [570, 681] width 251 height 33
click at [644, 688] on select "**********" at bounding box center [570, 681] width 251 height 33
select select "*"
click at [445, 665] on select "**********" at bounding box center [570, 681] width 251 height 33
click at [470, 748] on button "Update Info" at bounding box center [469, 747] width 71 height 28
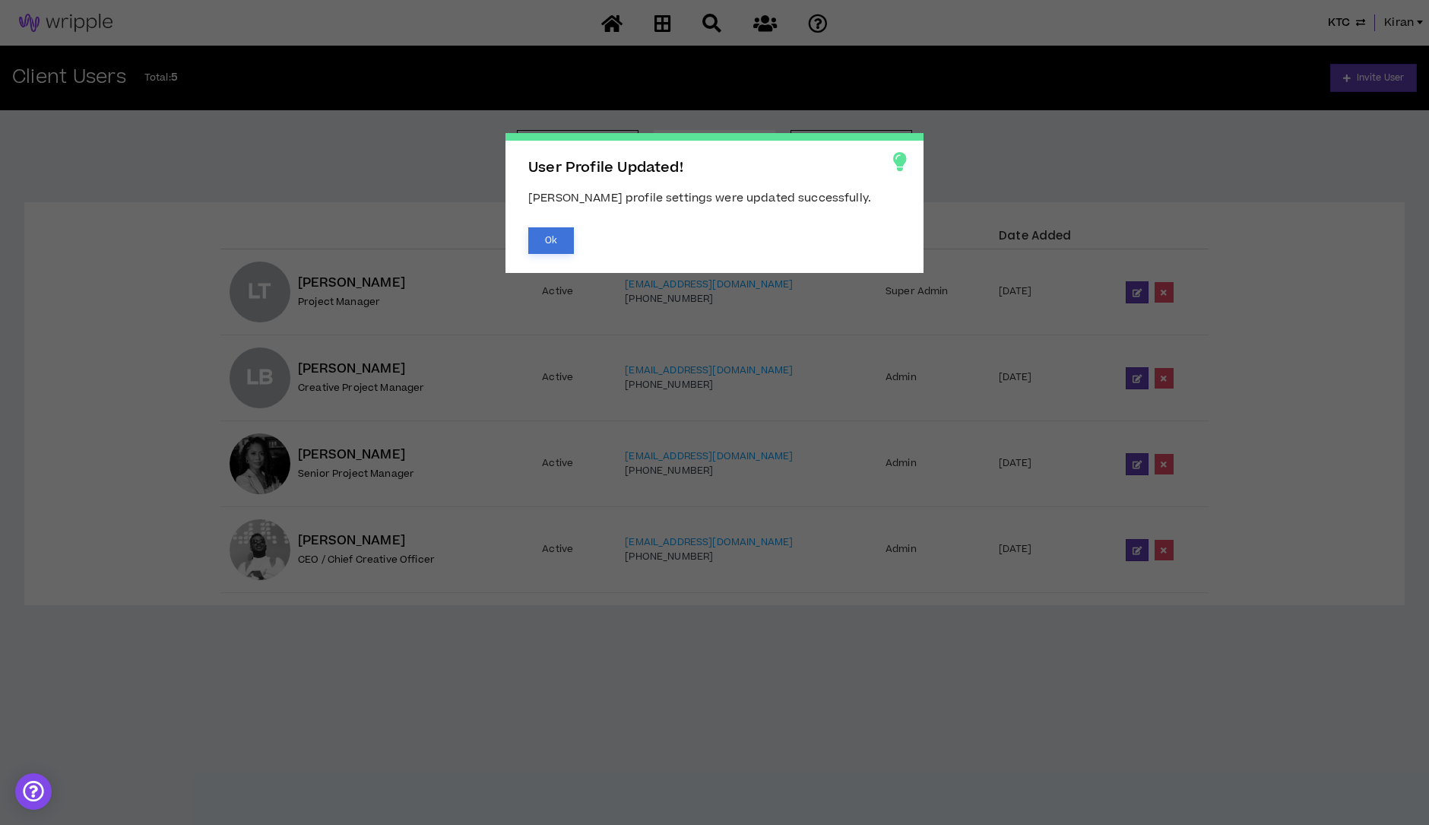
click at [547, 244] on button "Ok" at bounding box center [551, 240] width 46 height 27
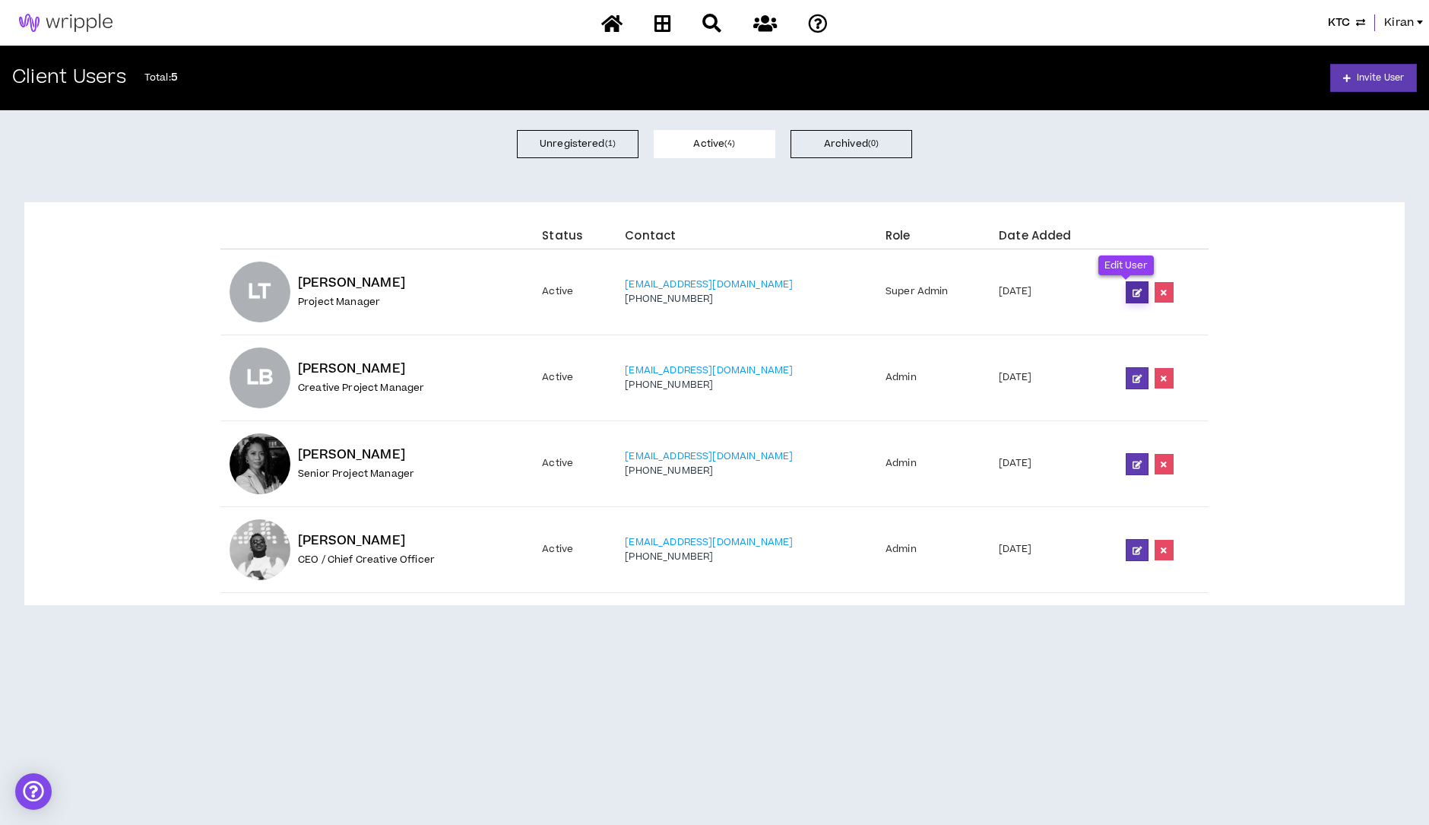
click at [1132, 288] on icon at bounding box center [1136, 292] width 9 height 8
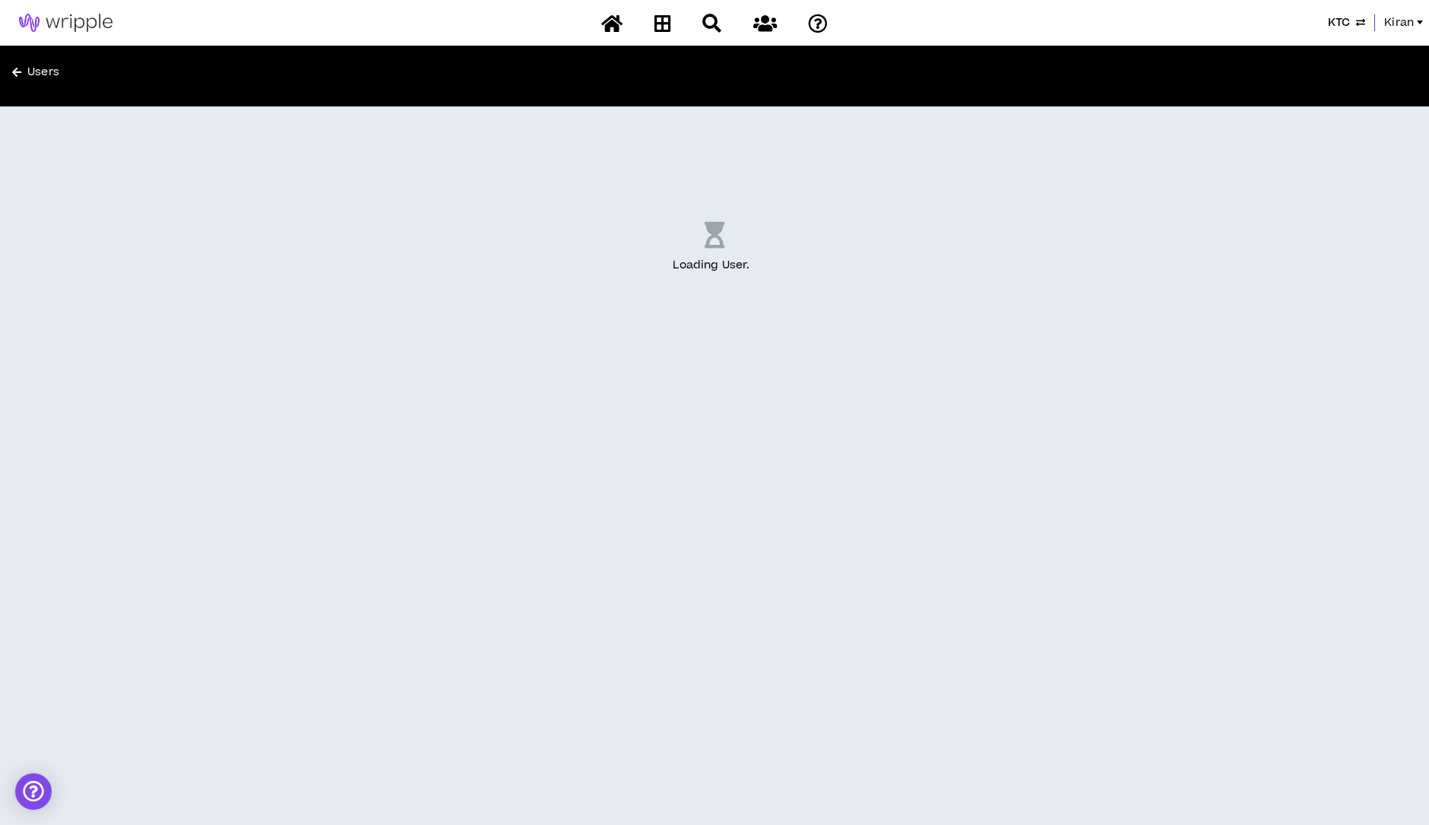
select select "US"
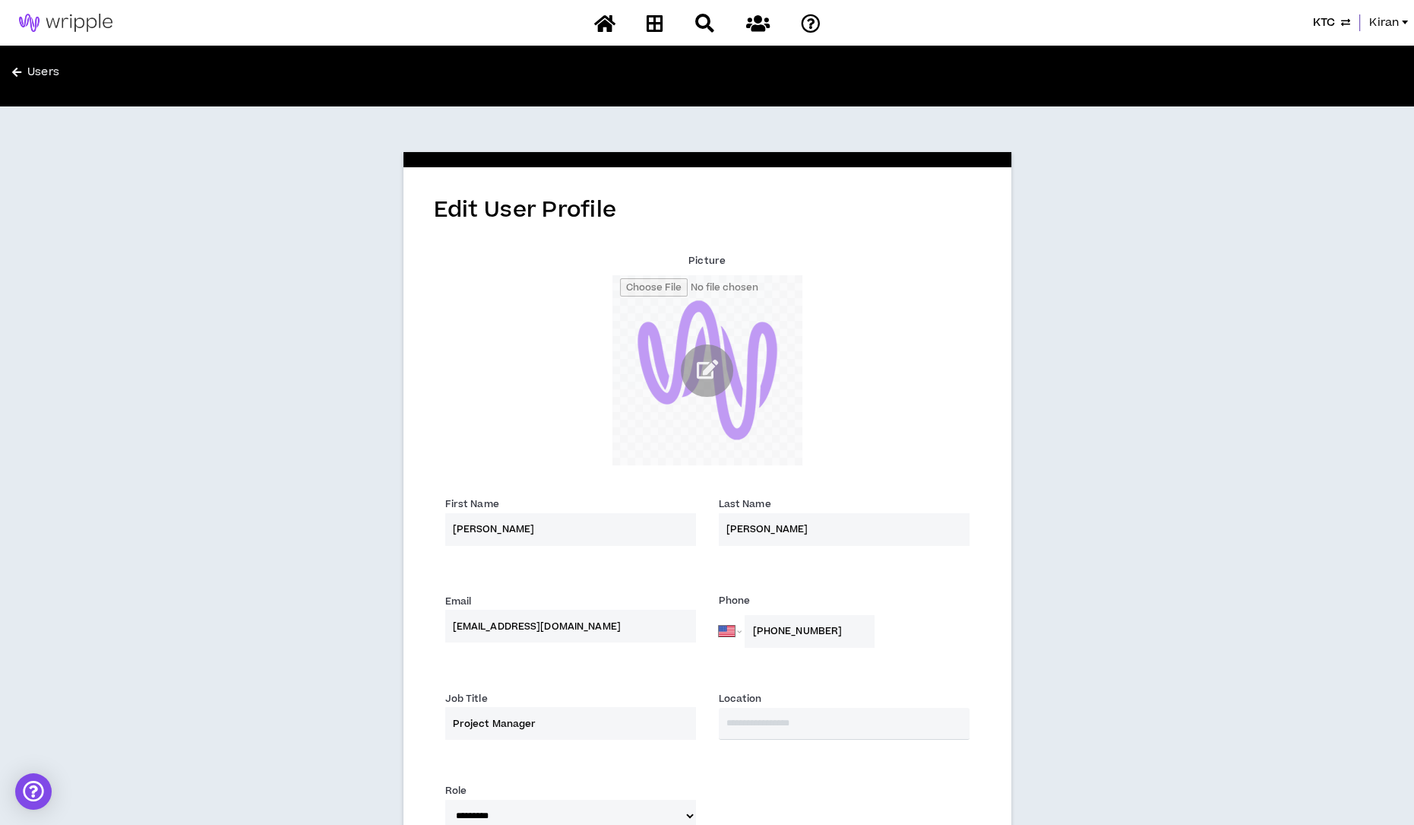
scroll to position [135, 0]
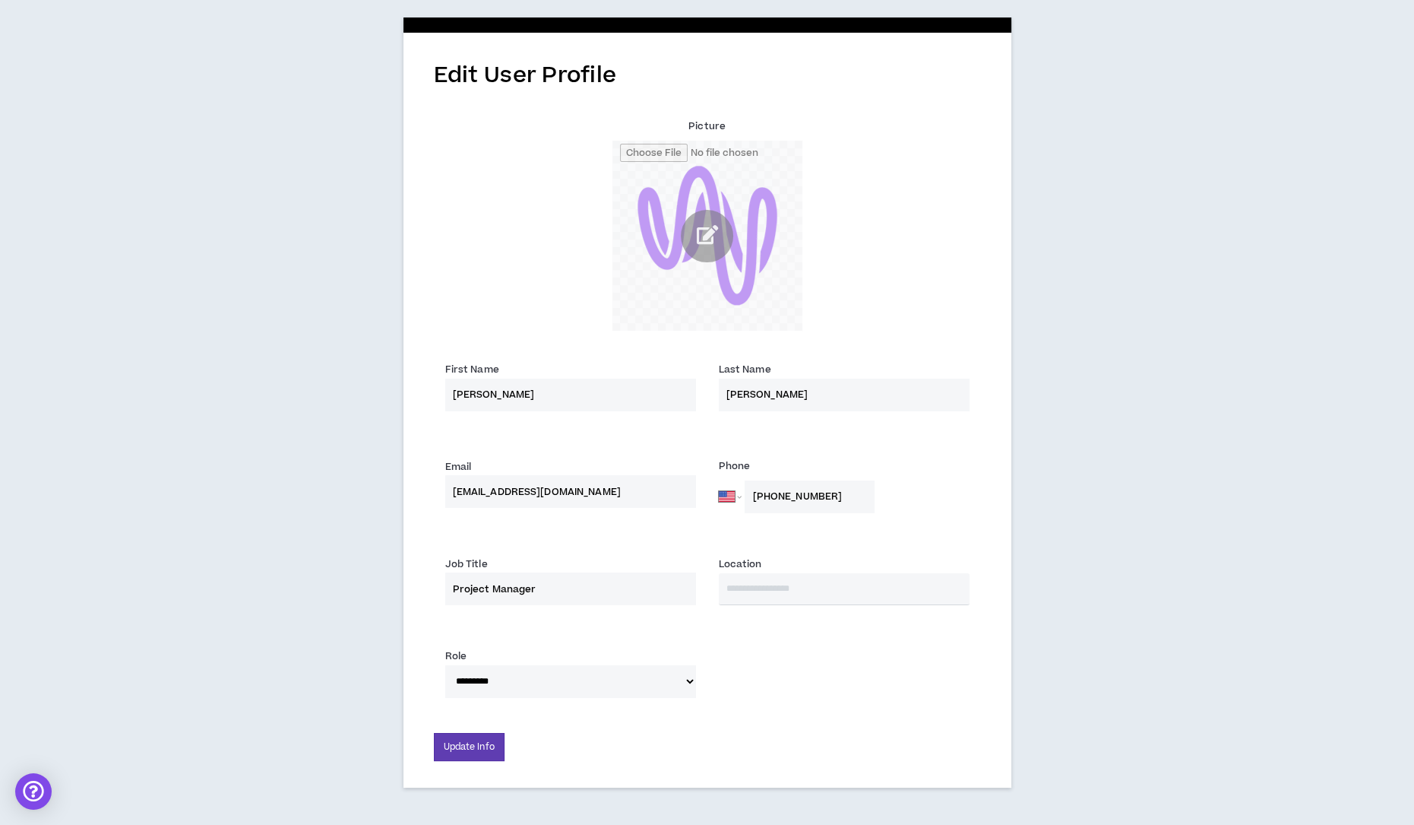
click at [632, 692] on select "**********" at bounding box center [570, 681] width 251 height 33
select select "*"
click at [445, 665] on select "**********" at bounding box center [570, 681] width 251 height 33
click at [467, 746] on button "Update Info" at bounding box center [469, 747] width 71 height 28
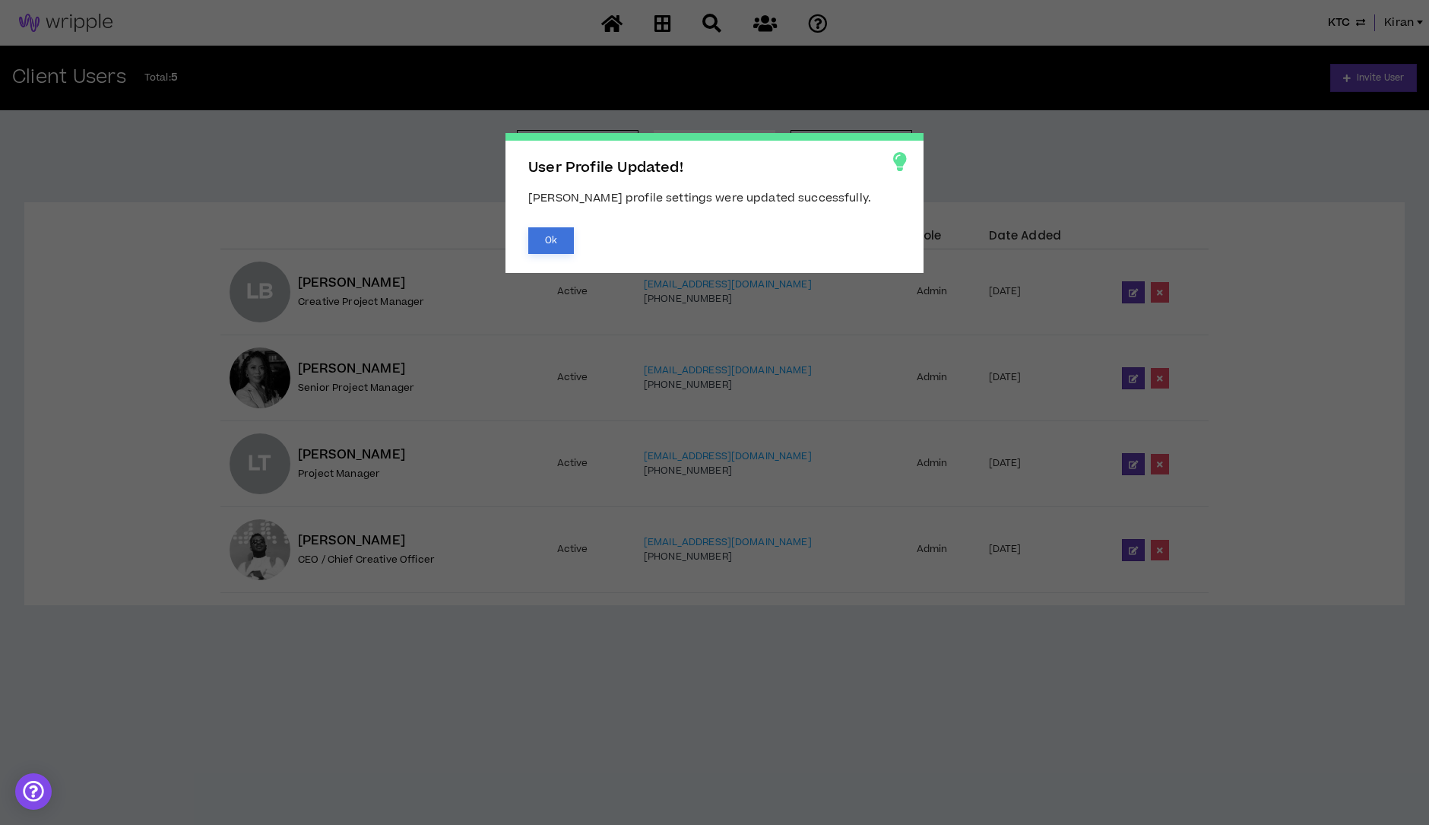
click at [540, 233] on button "Ok" at bounding box center [551, 240] width 46 height 27
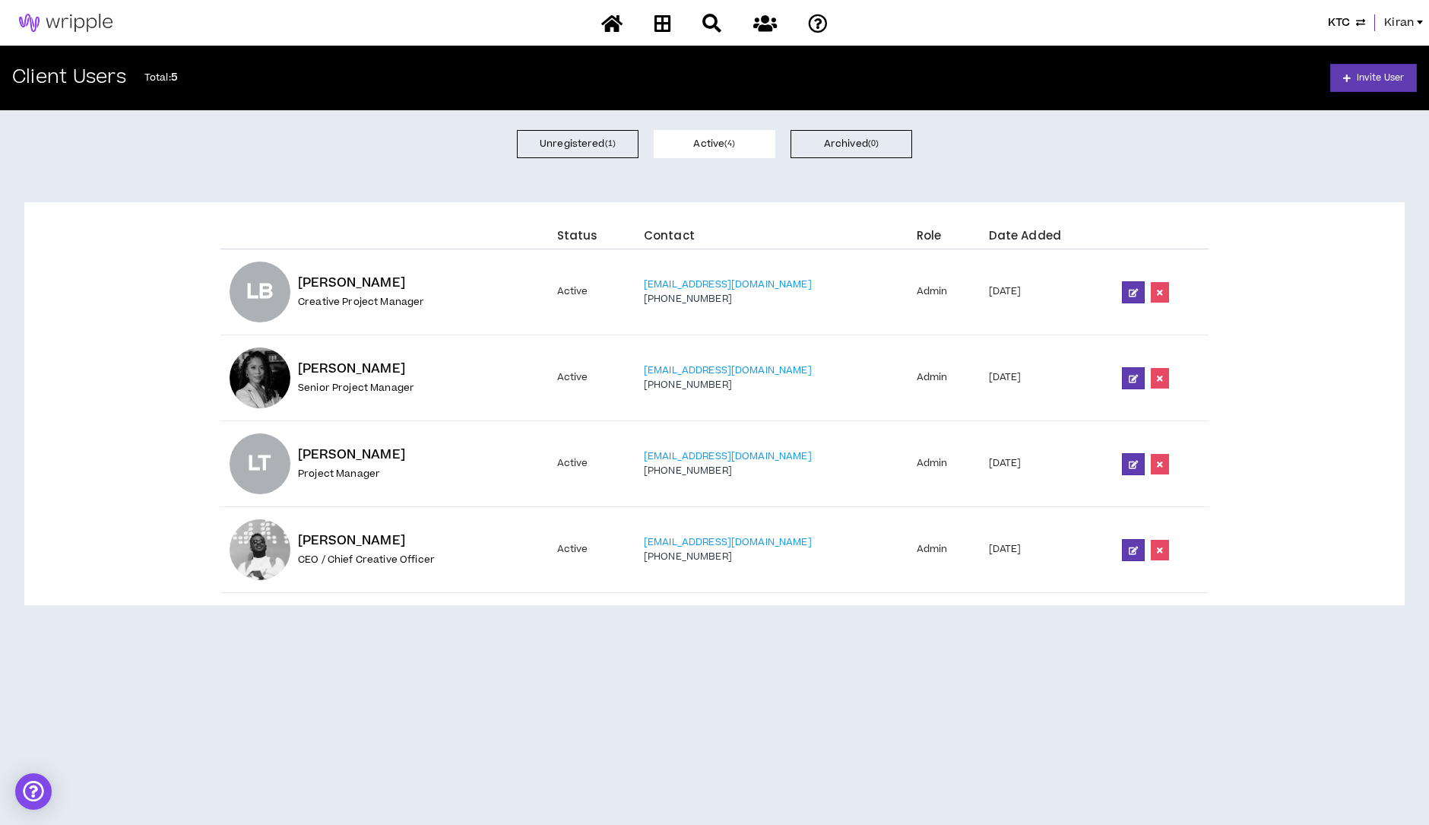
click at [1396, 30] on span "Kiran" at bounding box center [1399, 22] width 30 height 17
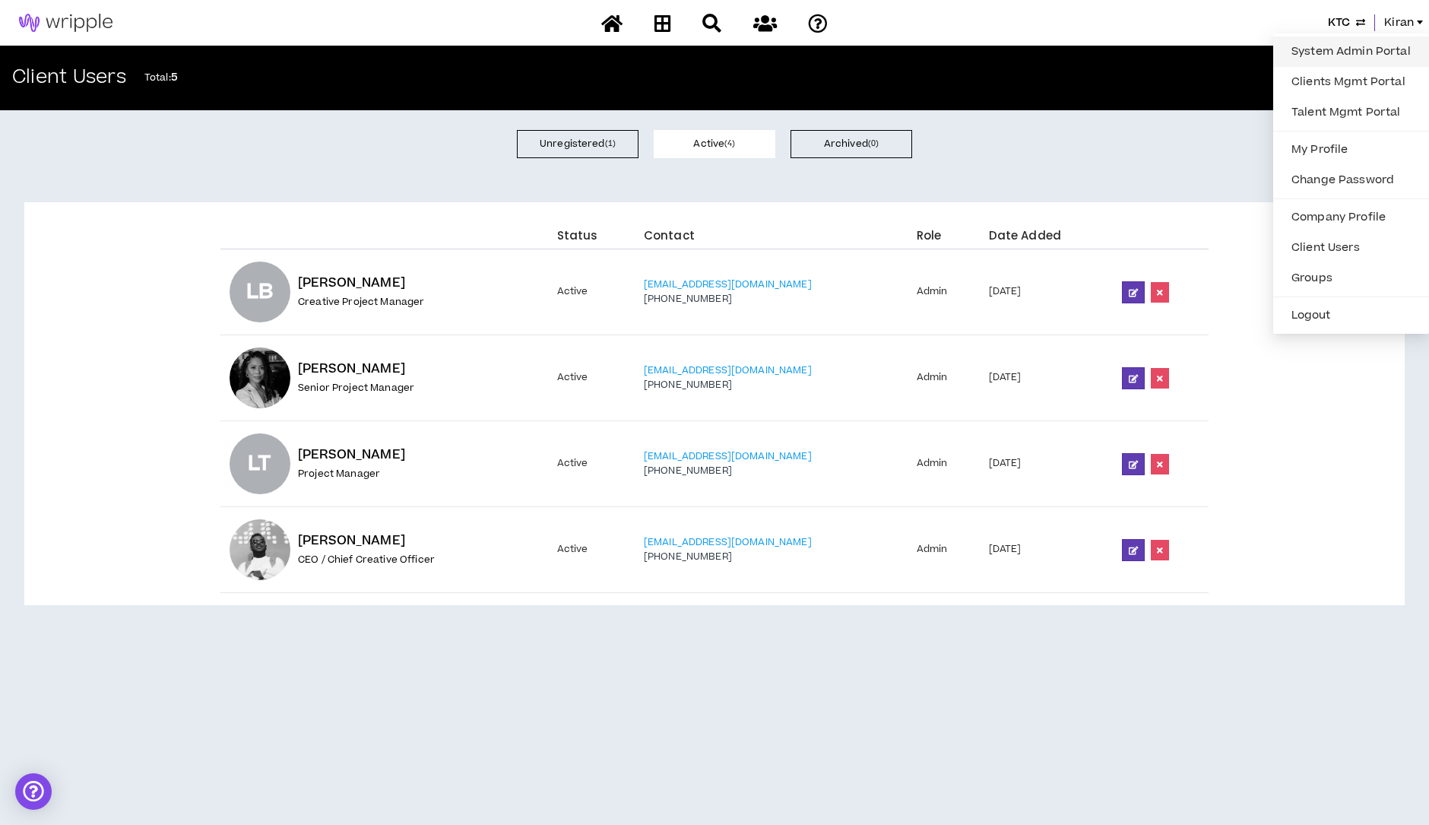
click at [1347, 54] on link "System Admin Portal" at bounding box center [1351, 51] width 138 height 23
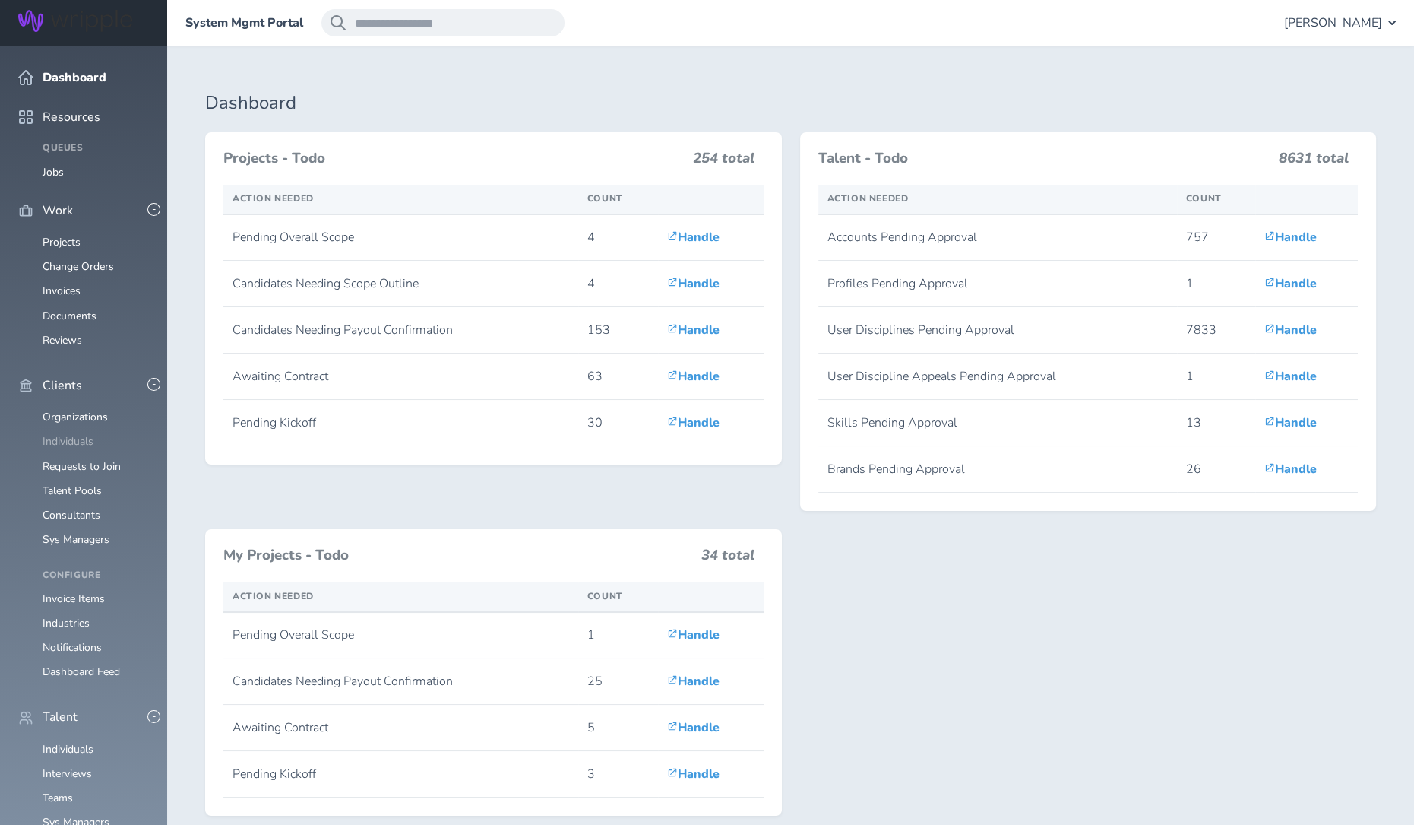
click at [72, 434] on link "Individuals" at bounding box center [68, 441] width 51 height 14
